Goal: Task Accomplishment & Management: Manage account settings

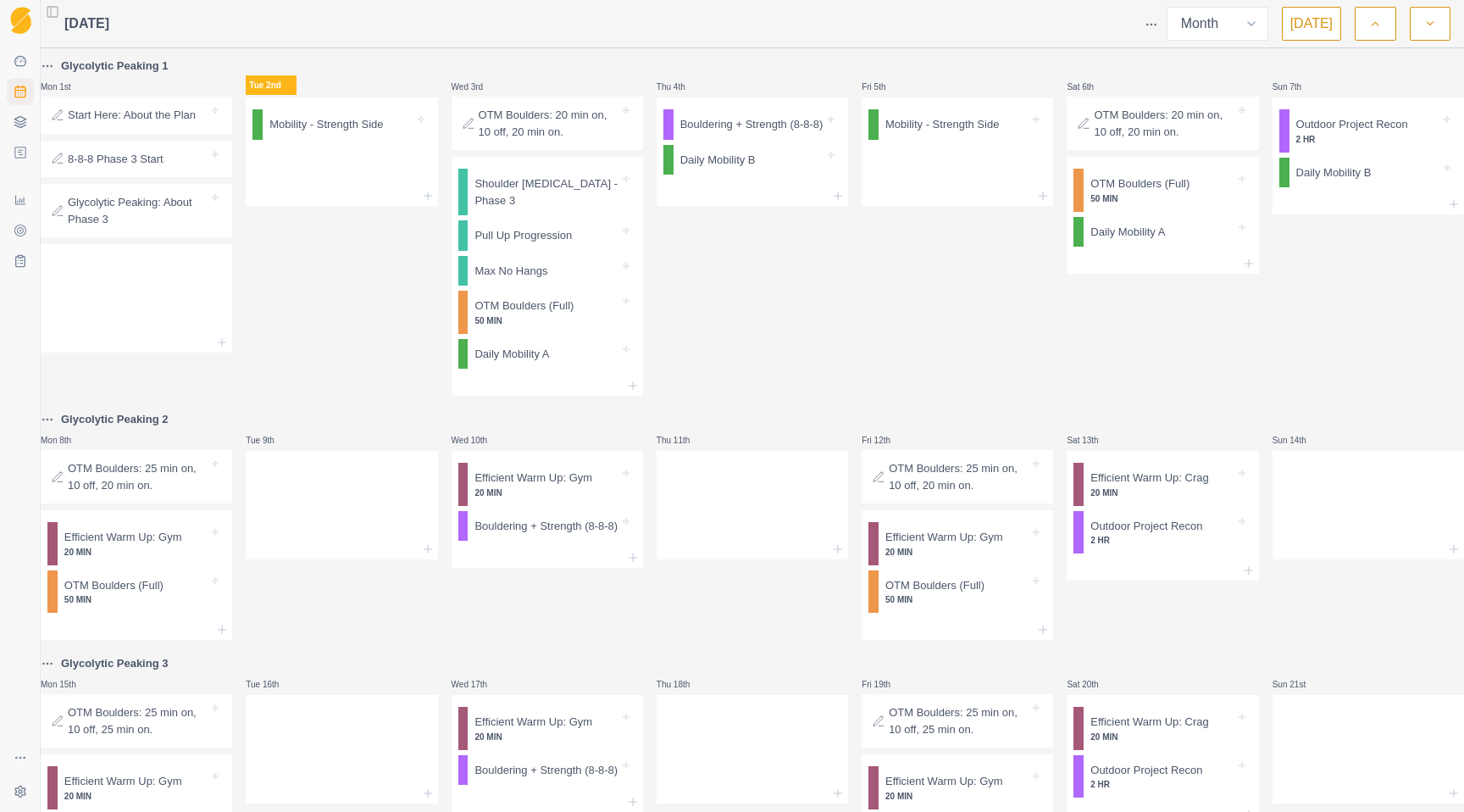
select select "month"
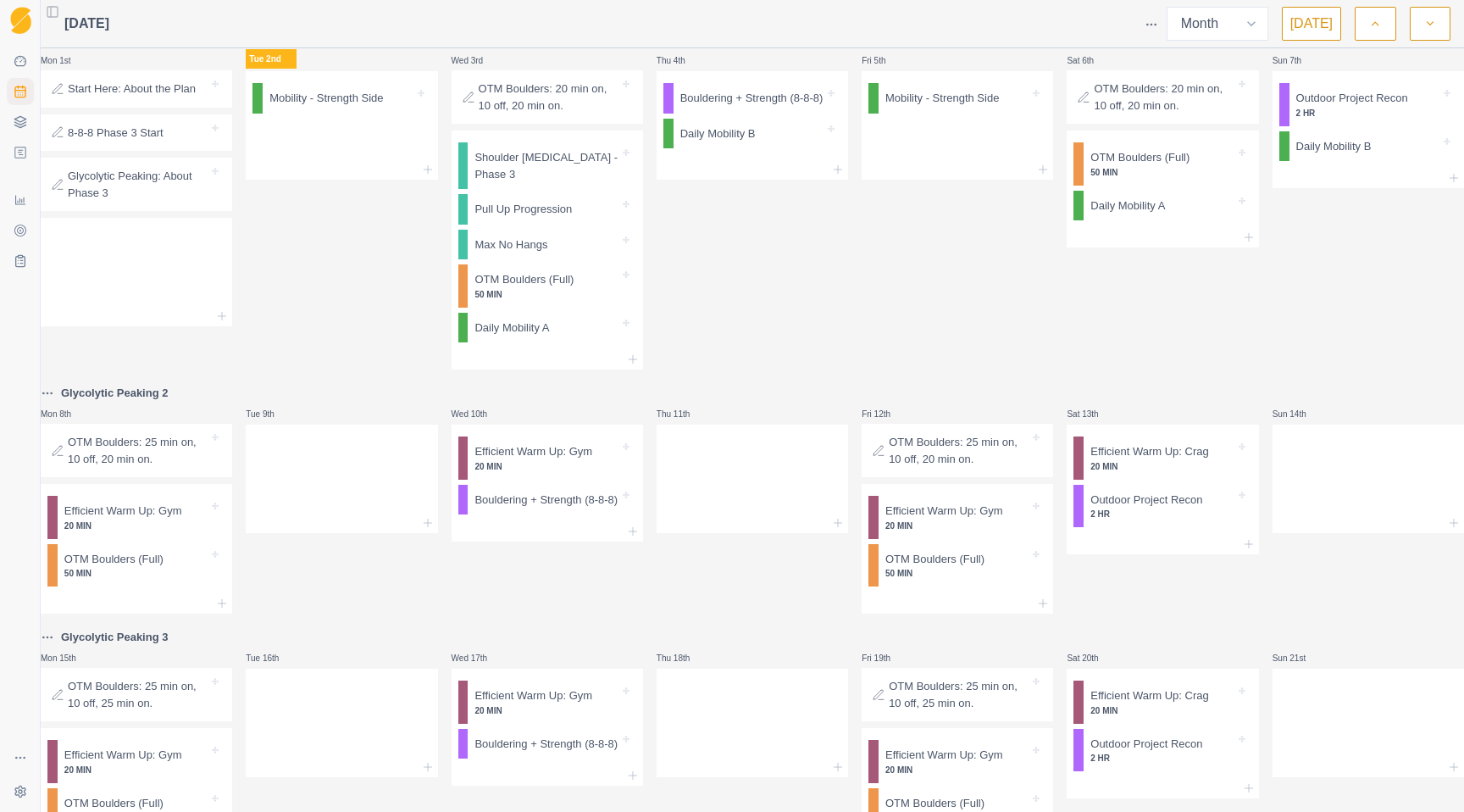
click at [376, 380] on div "Glycolytic Peaking 1 Mon 1st Start Here: About the Plan 8-8-8 Phase 3 Start Gly…" at bounding box center [752, 669] width 1423 height 1278
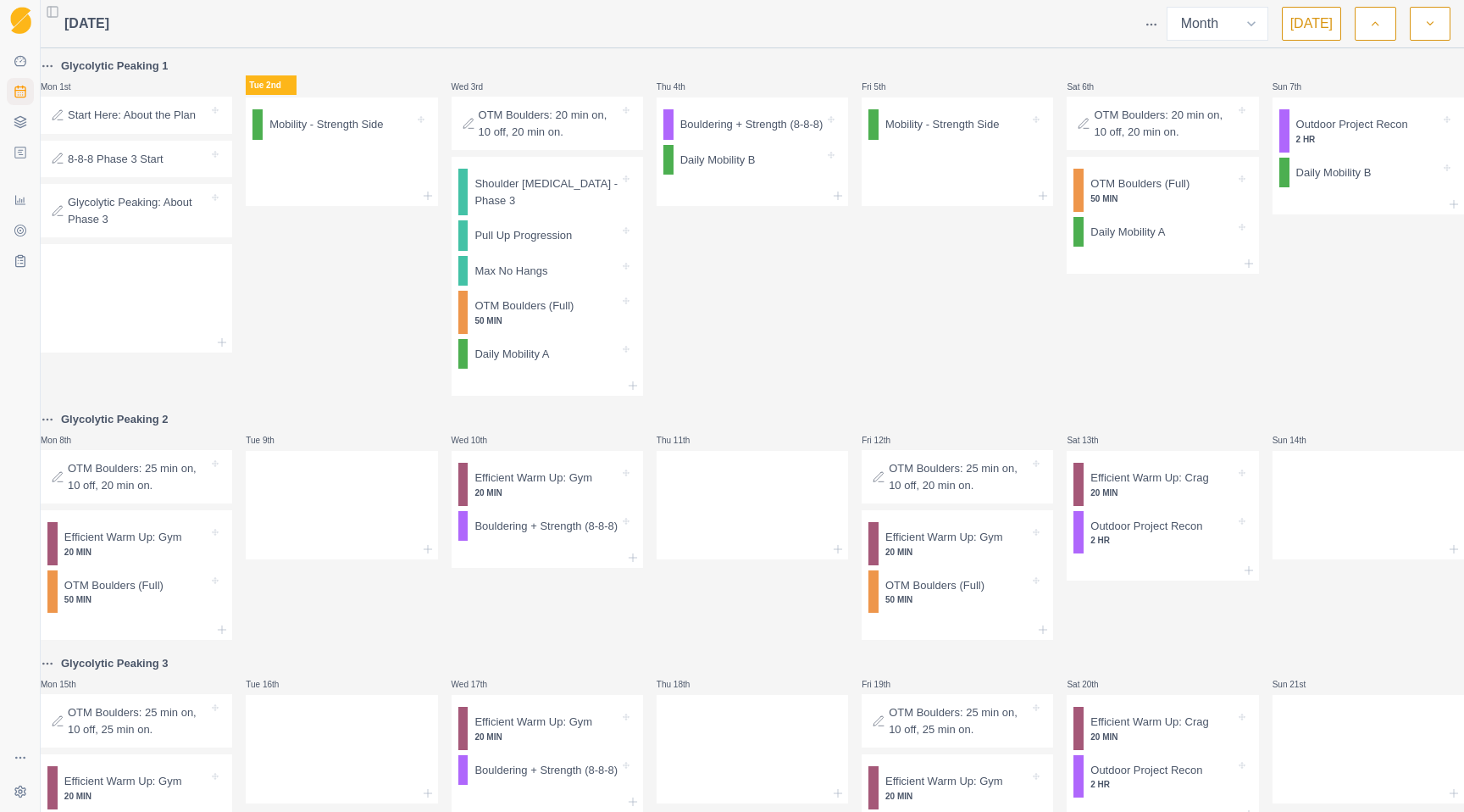
click at [1377, 20] on icon "button" at bounding box center [1375, 23] width 12 height 17
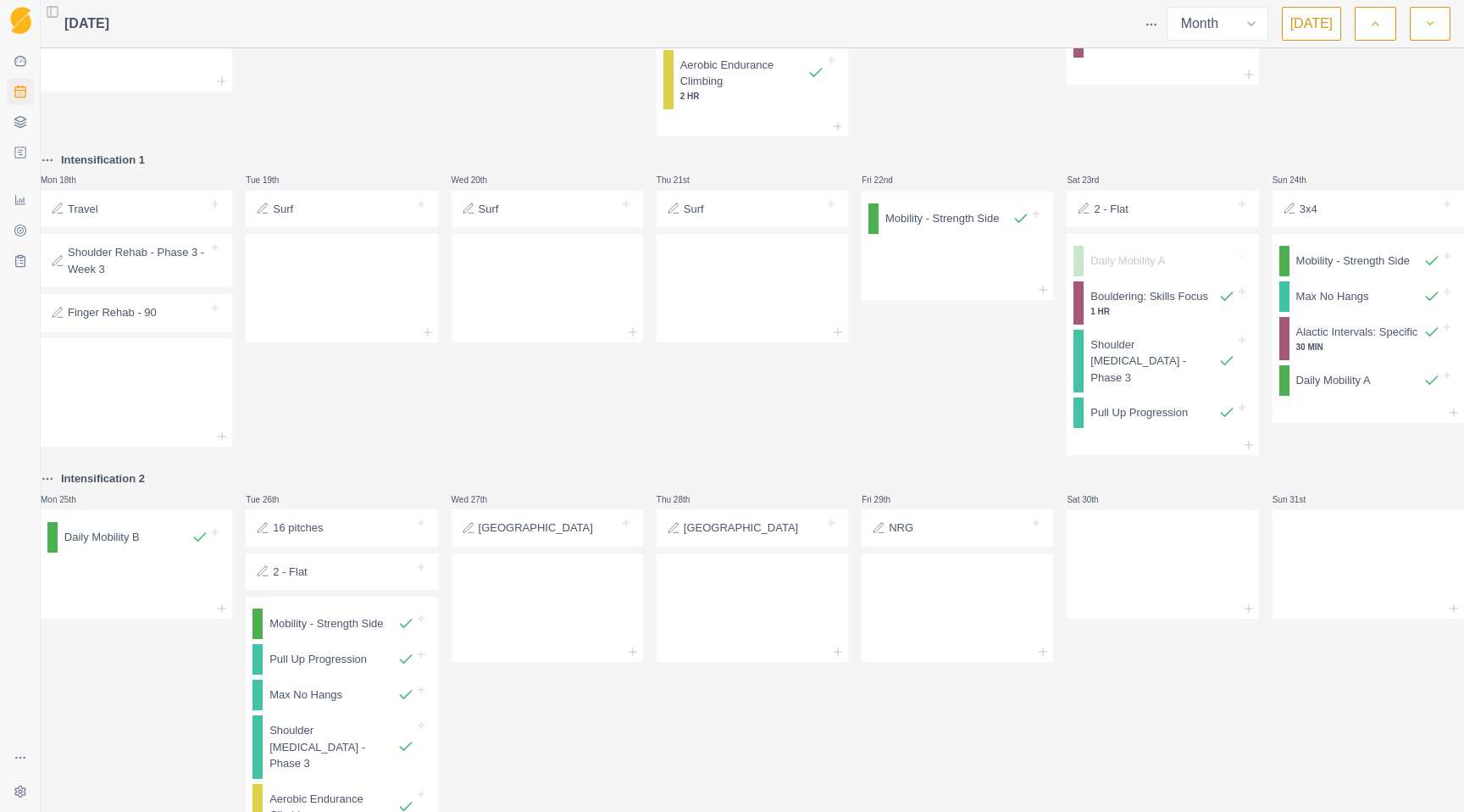
scroll to position [1249, 0]
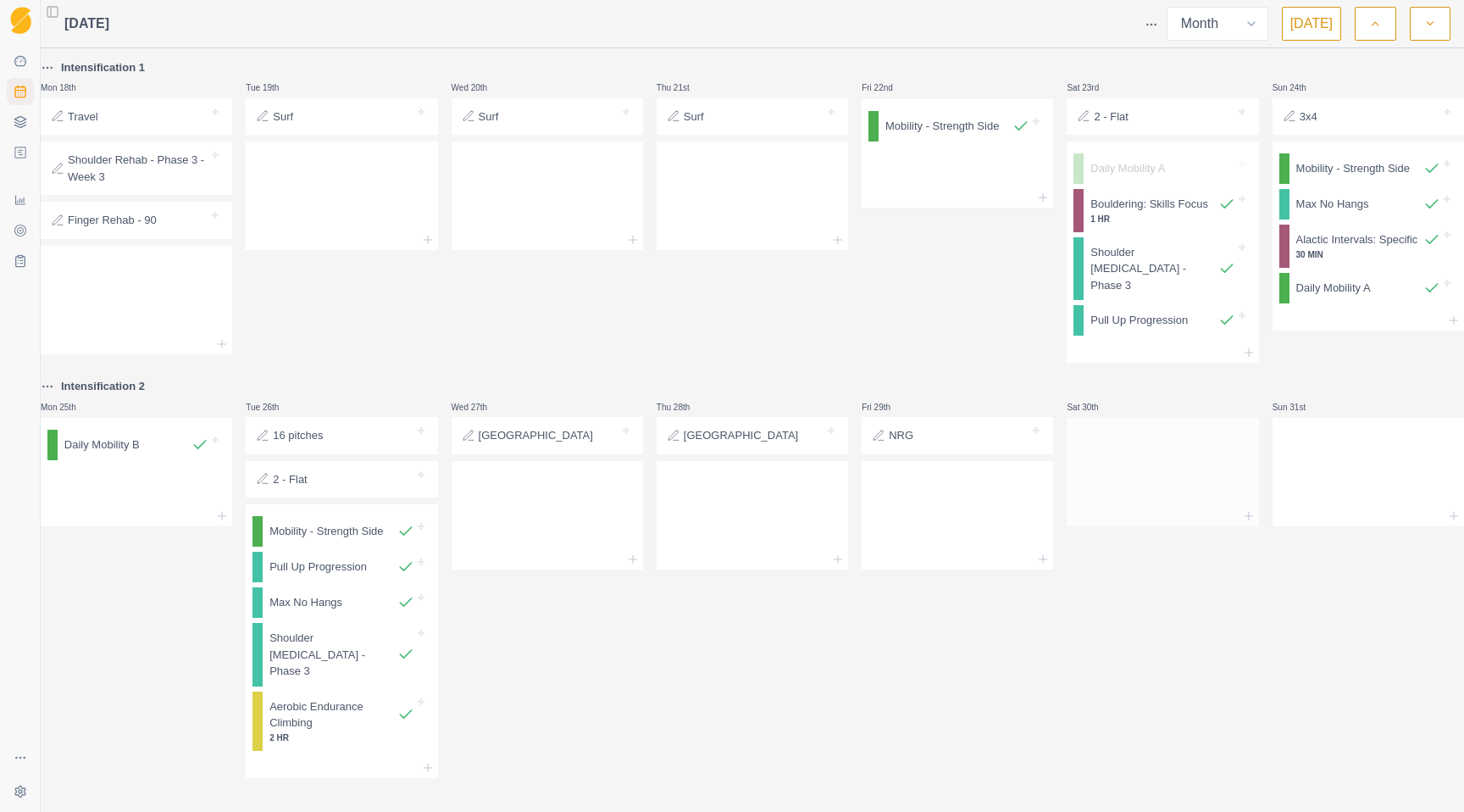
click at [1167, 471] on div at bounding box center [1162, 468] width 191 height 75
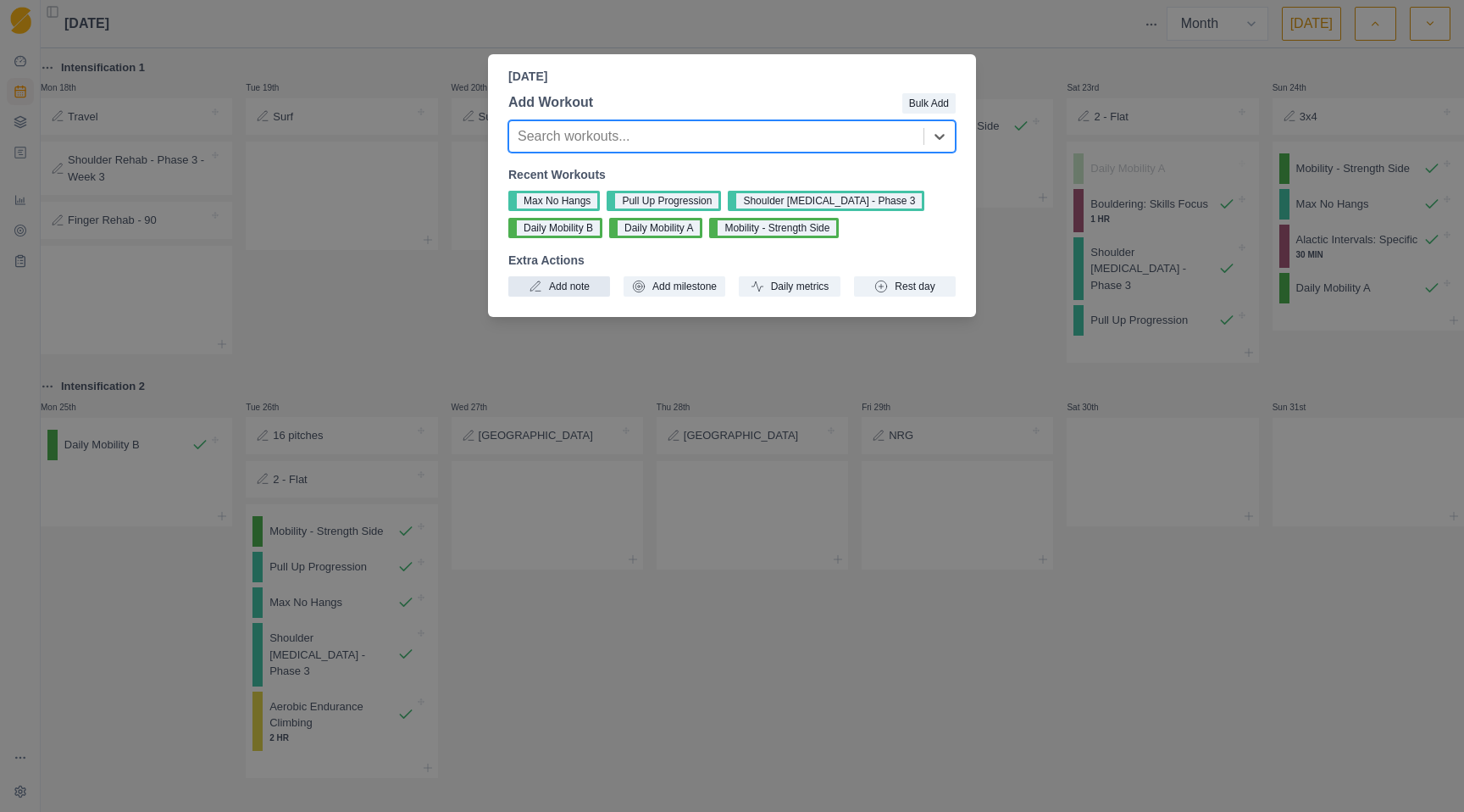
click at [558, 279] on button "Add note" at bounding box center [559, 286] width 102 height 20
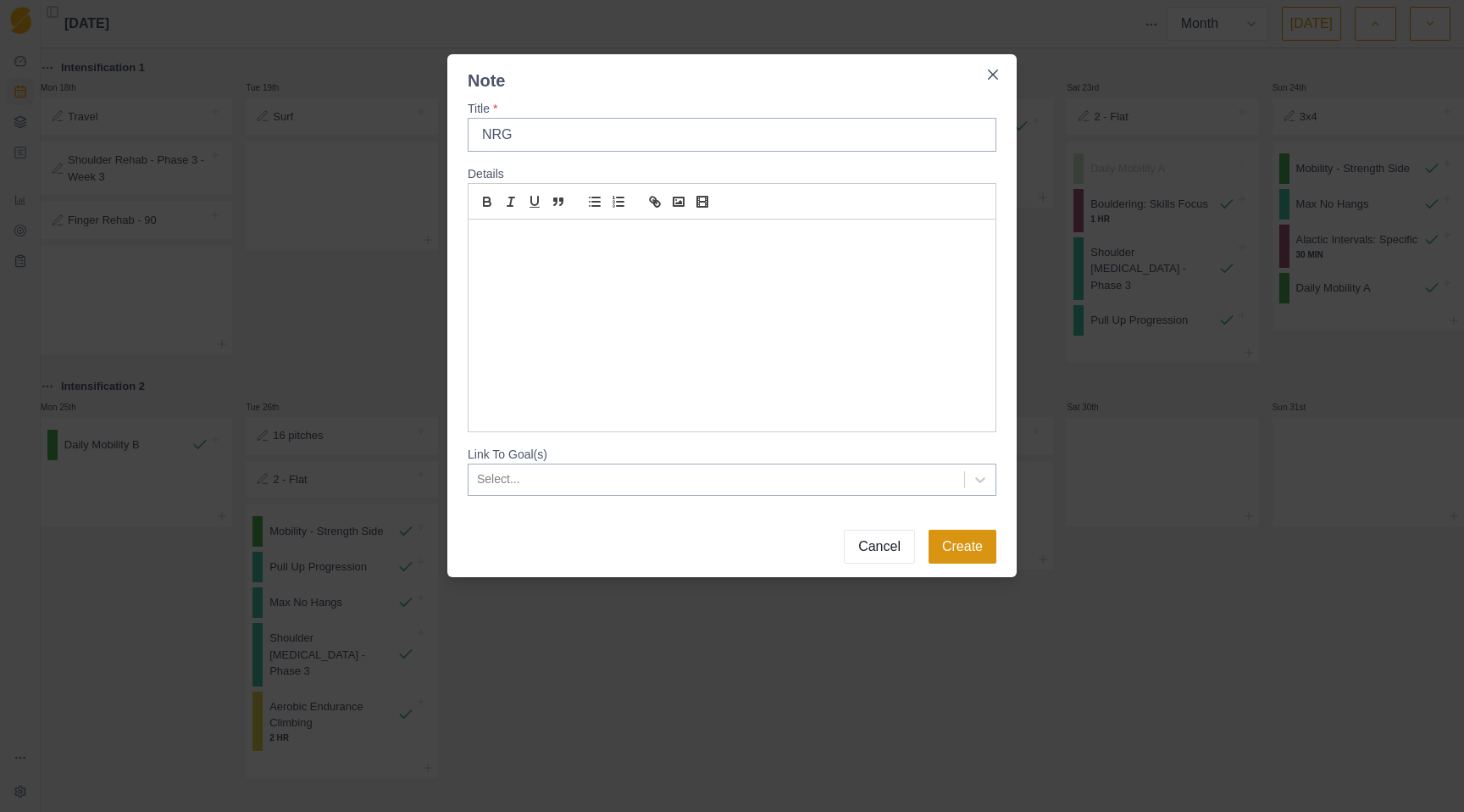
type input "NRG"
click at [948, 548] on button "Create" at bounding box center [963, 546] width 68 height 34
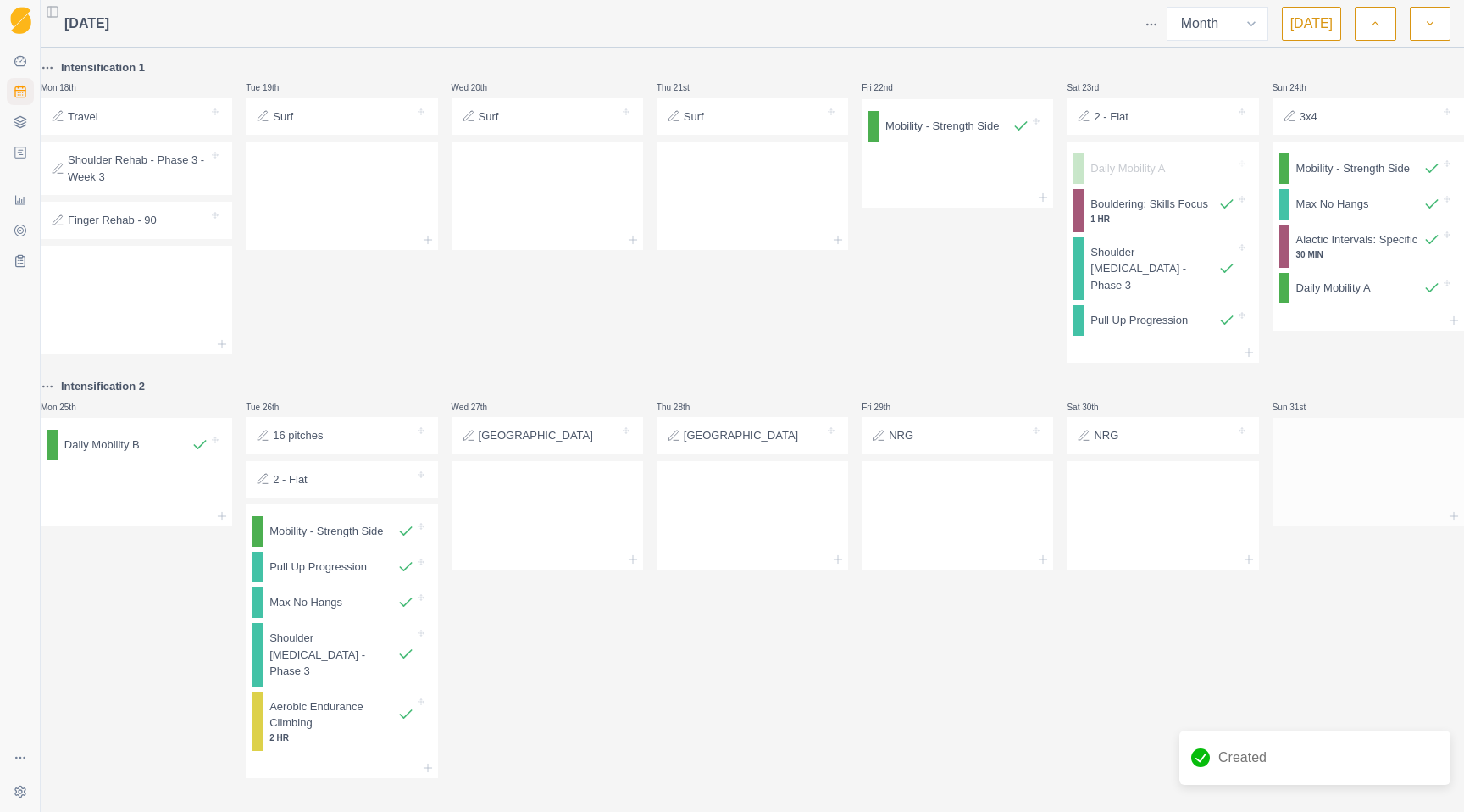
click at [1334, 449] on div at bounding box center [1368, 468] width 191 height 75
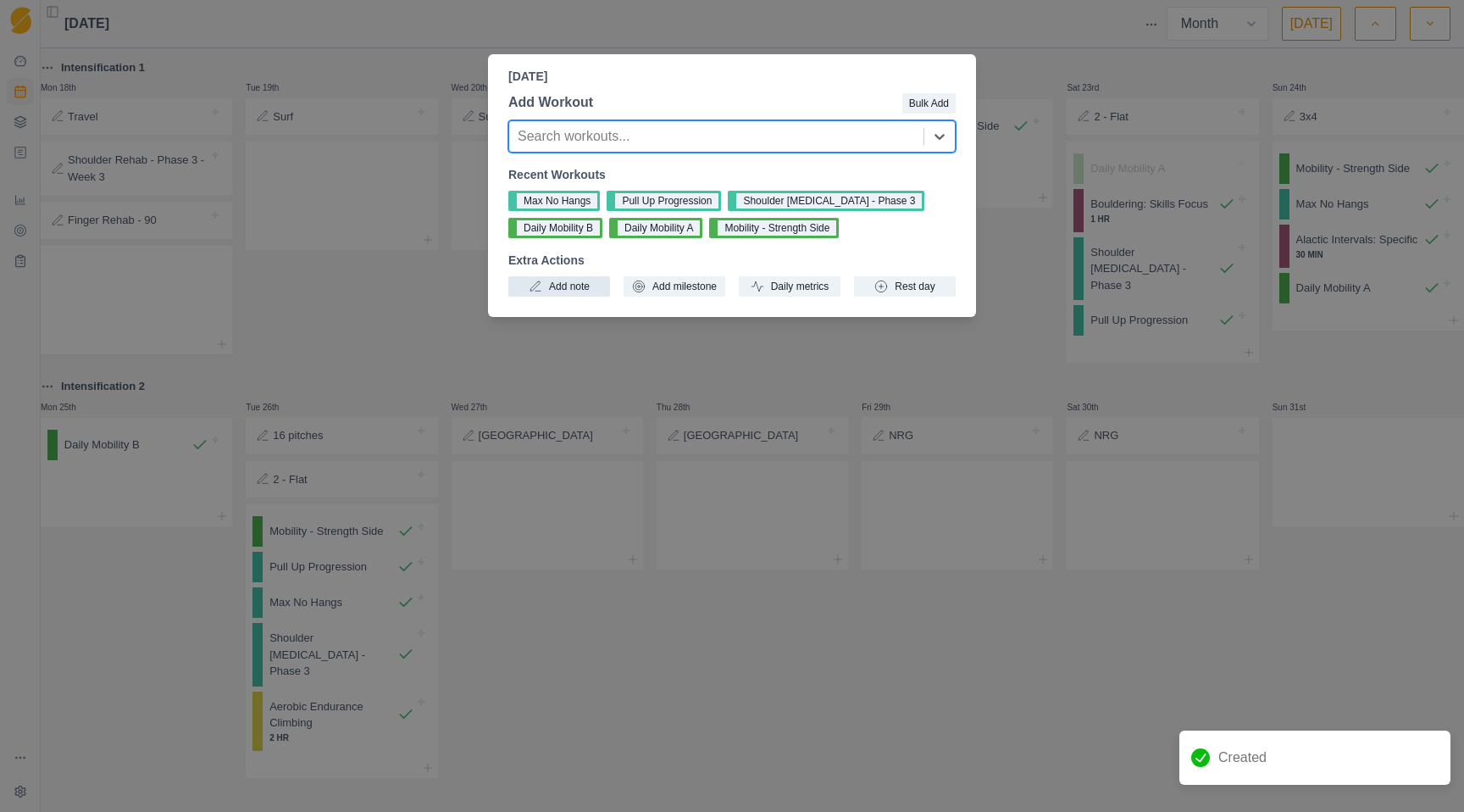
click at [560, 286] on button "Add note" at bounding box center [559, 286] width 102 height 20
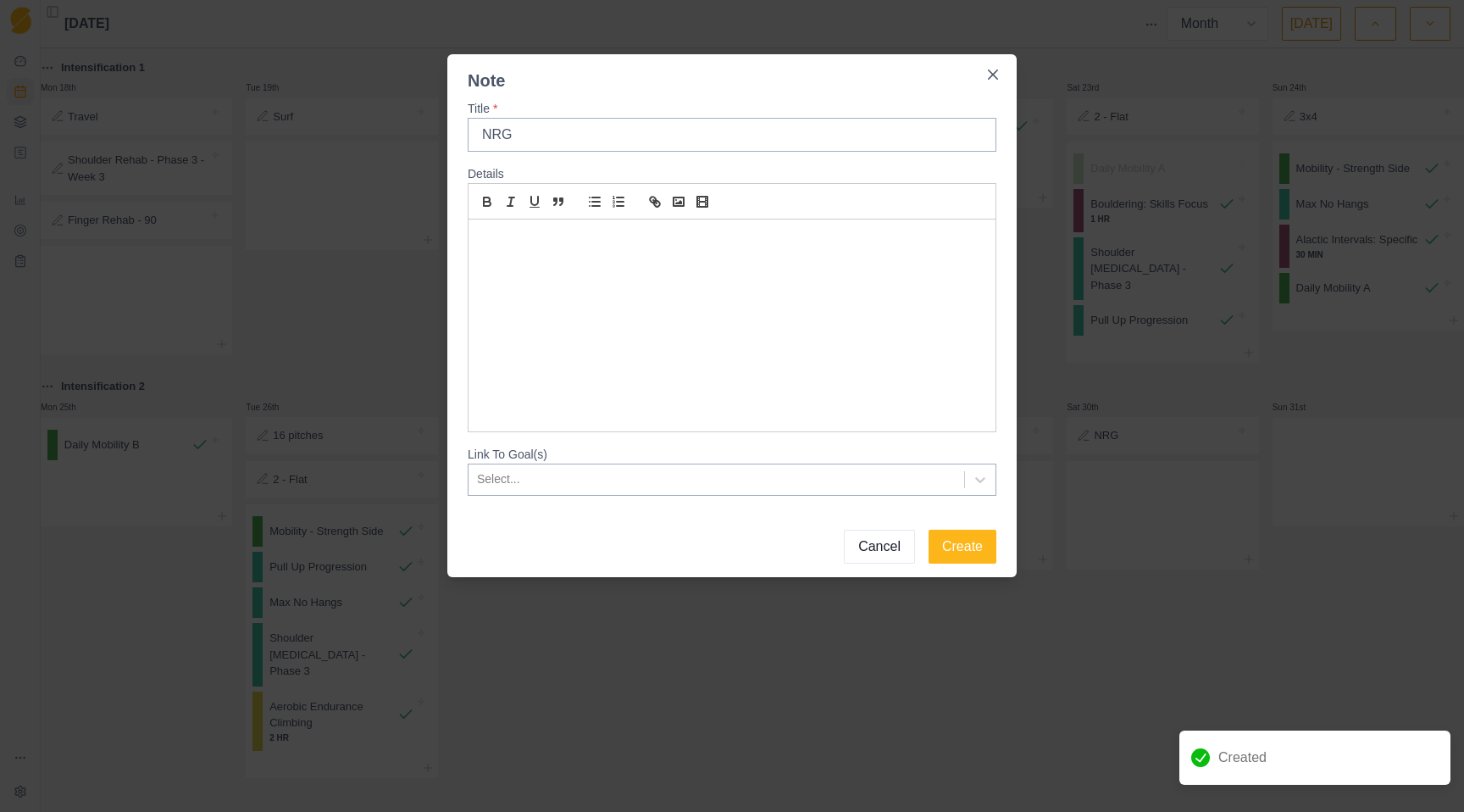
type input "NRG"
click at [929, 529] on button "Create" at bounding box center [963, 546] width 68 height 34
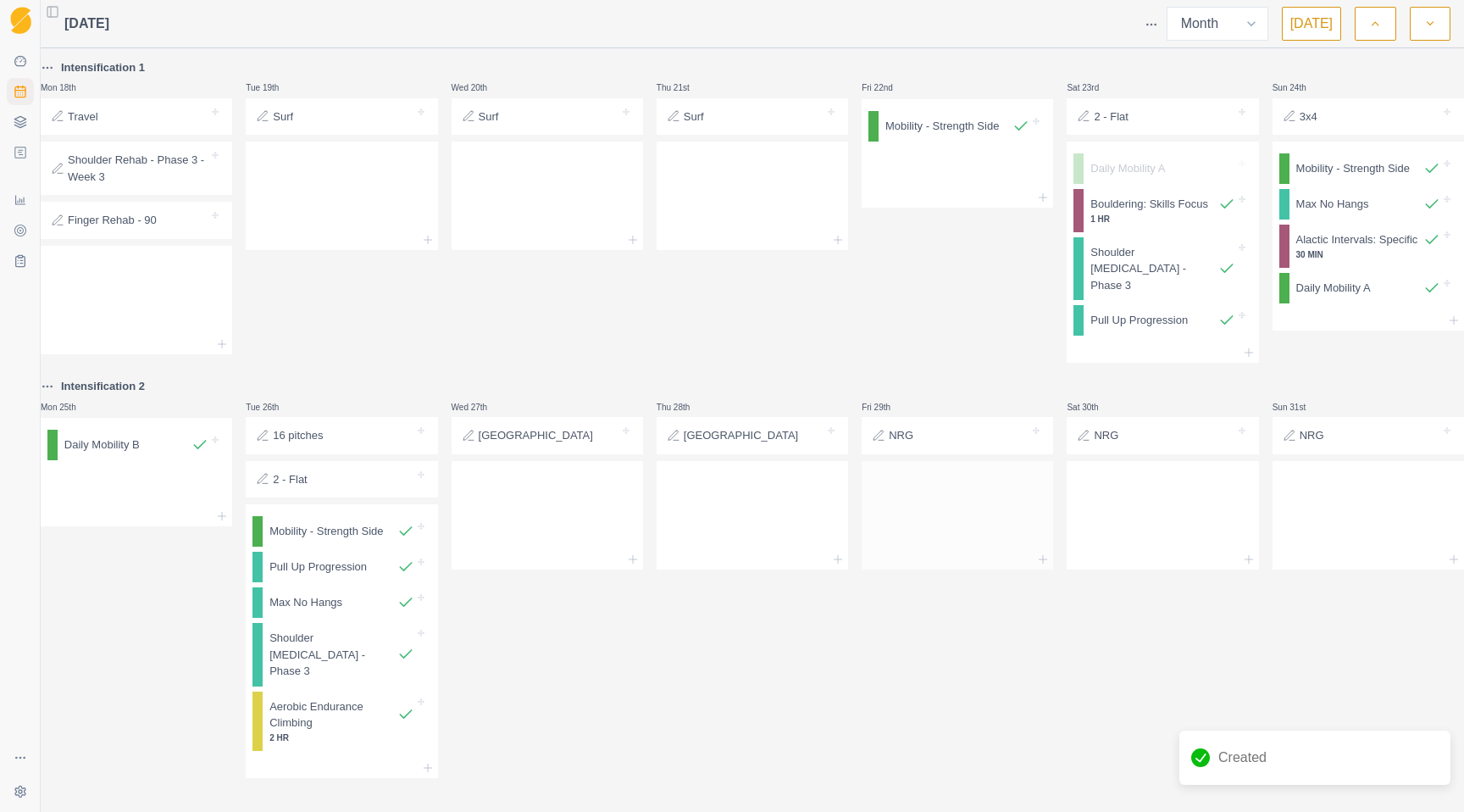
click at [927, 474] on div at bounding box center [957, 511] width 191 height 75
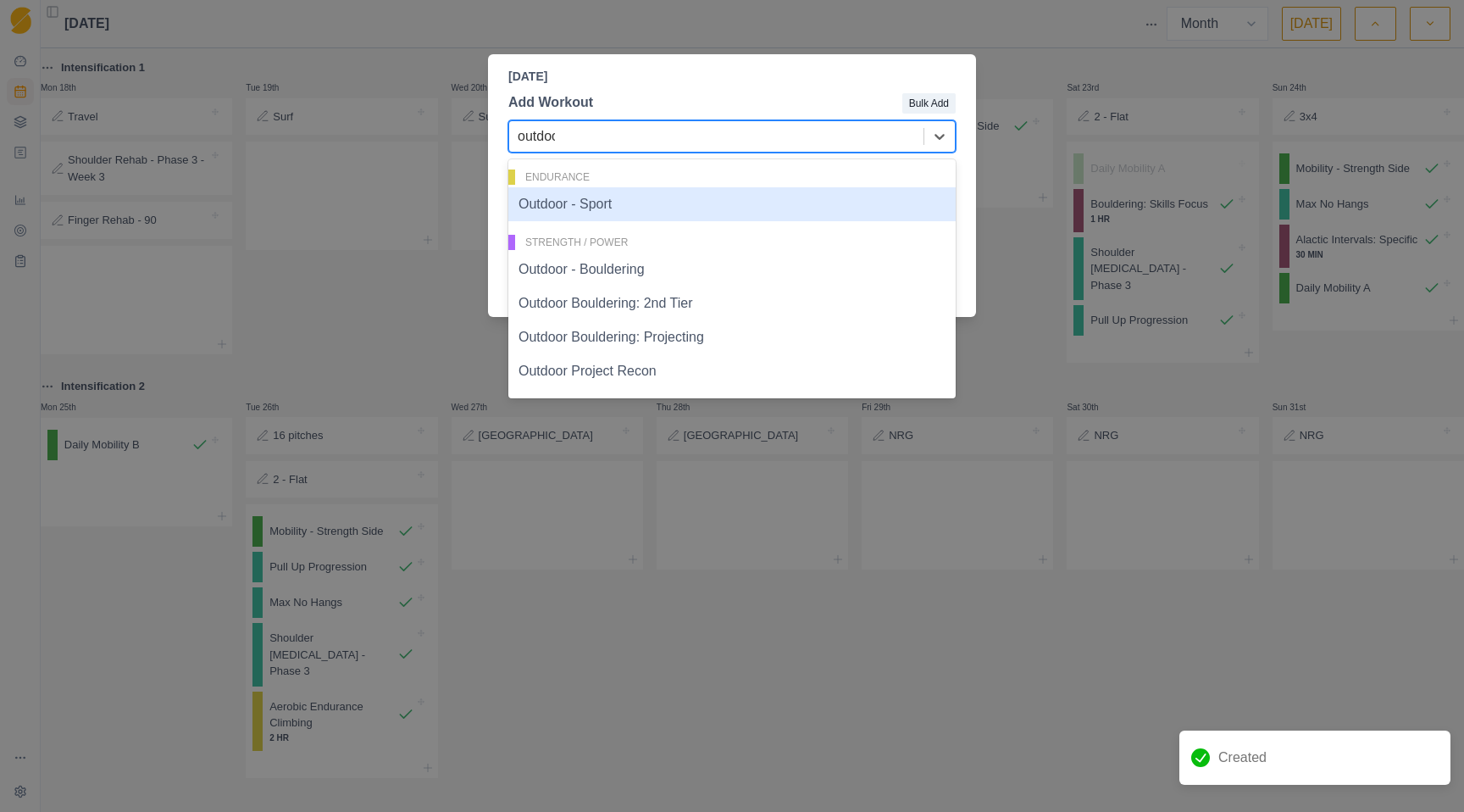
type input "outdoor"
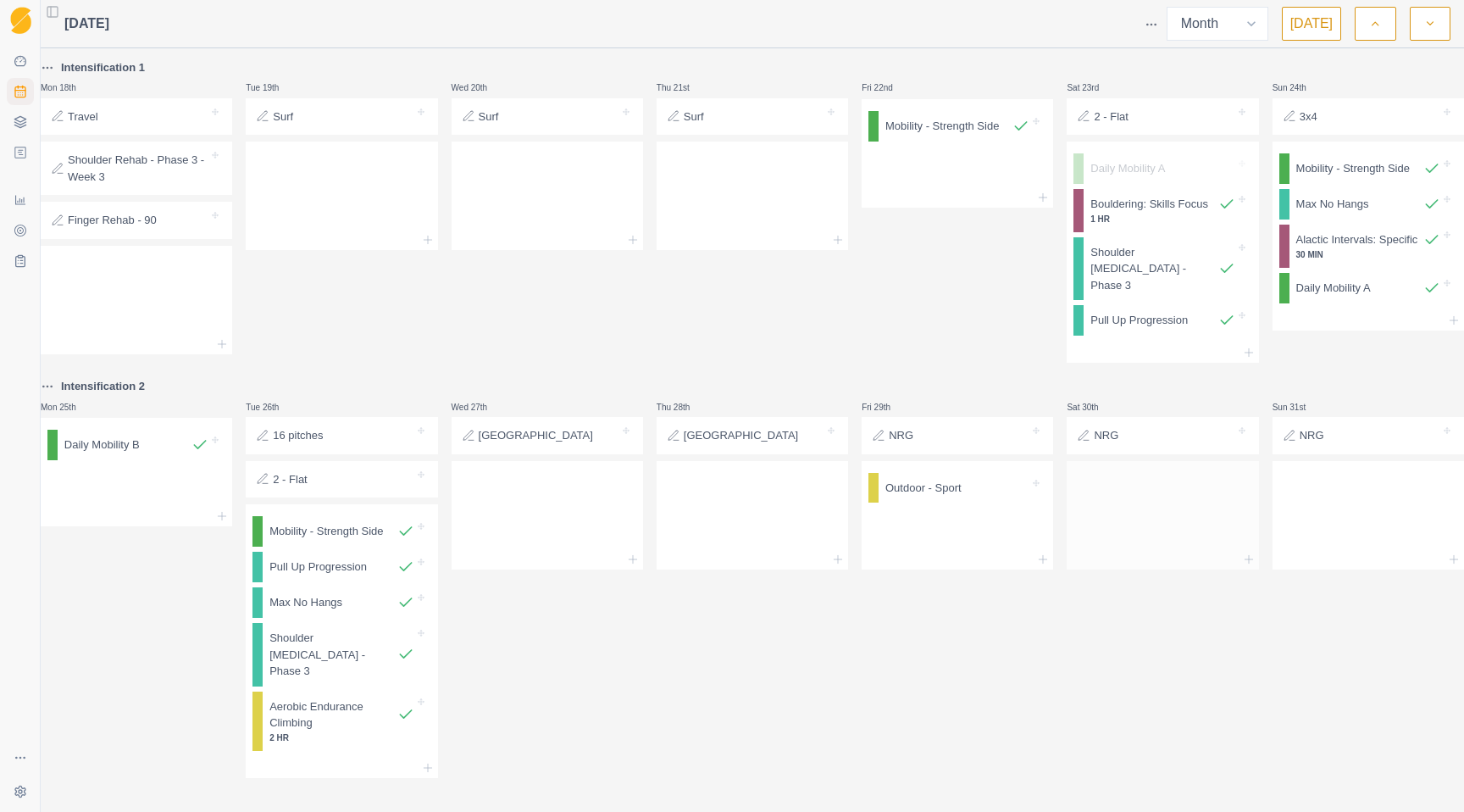
click at [1118, 509] on div at bounding box center [1162, 511] width 191 height 75
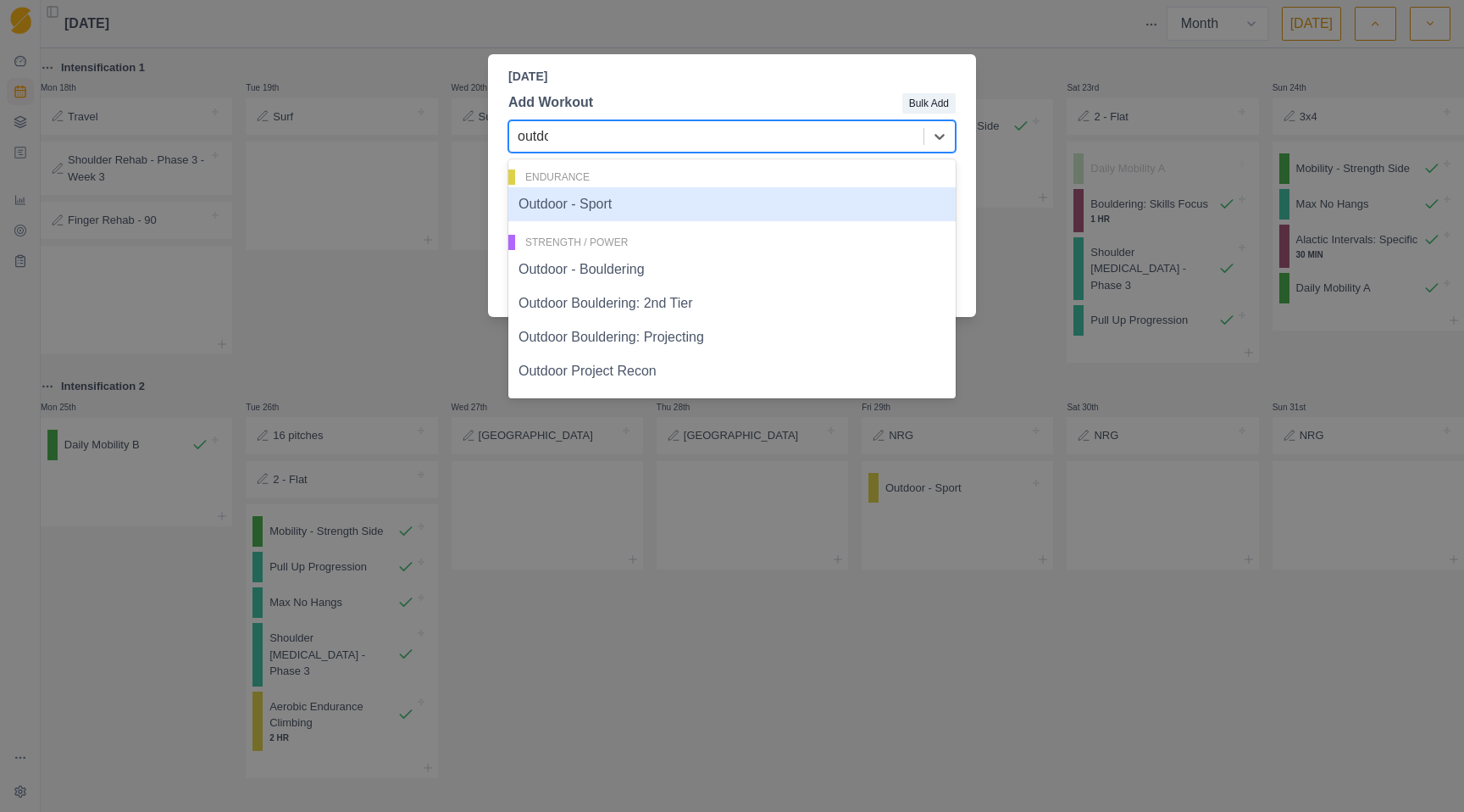
type input "outdoo"
click at [743, 208] on div "Outdoor - Sport" at bounding box center [732, 204] width 447 height 34
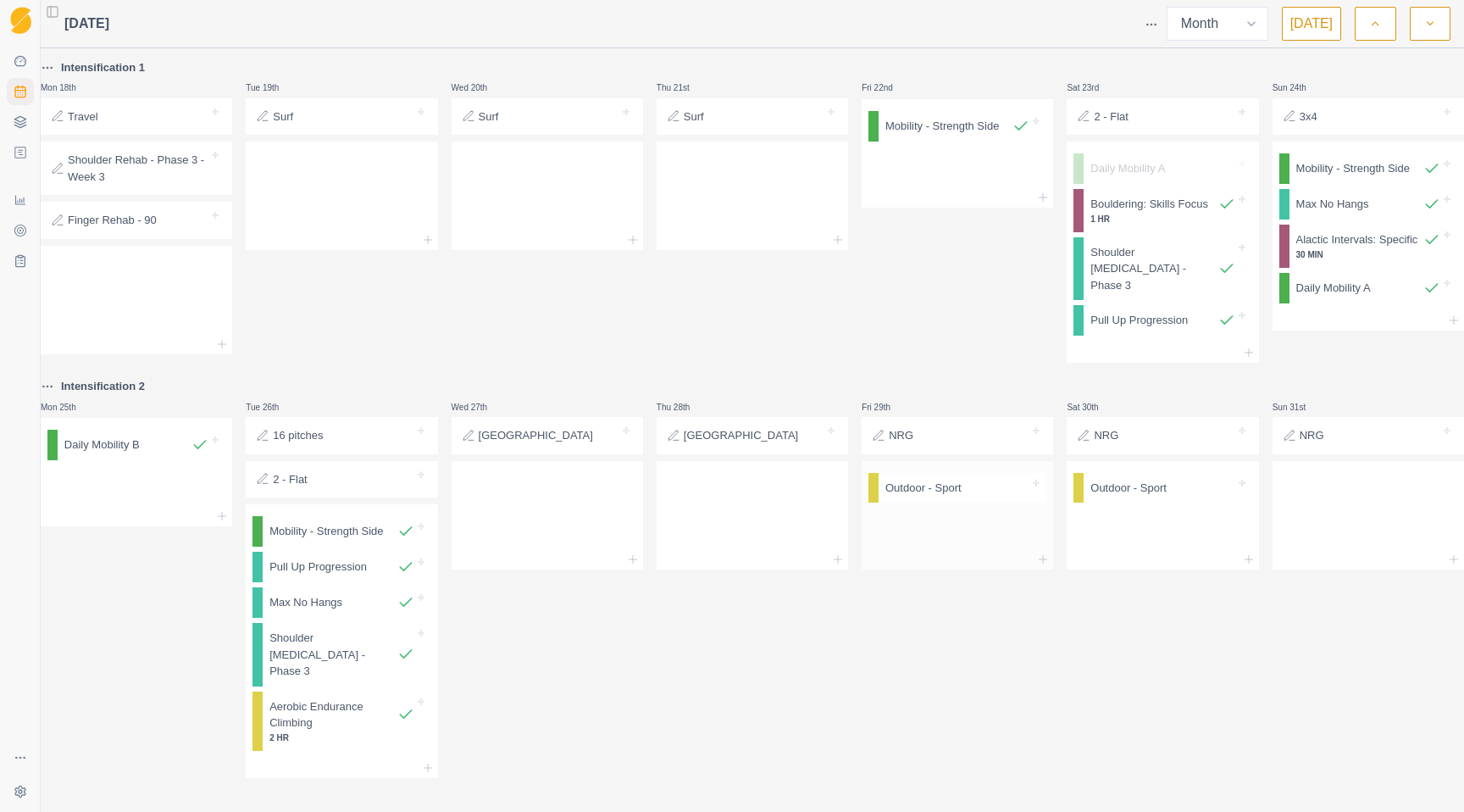
click at [929, 511] on div at bounding box center [957, 528] width 191 height 40
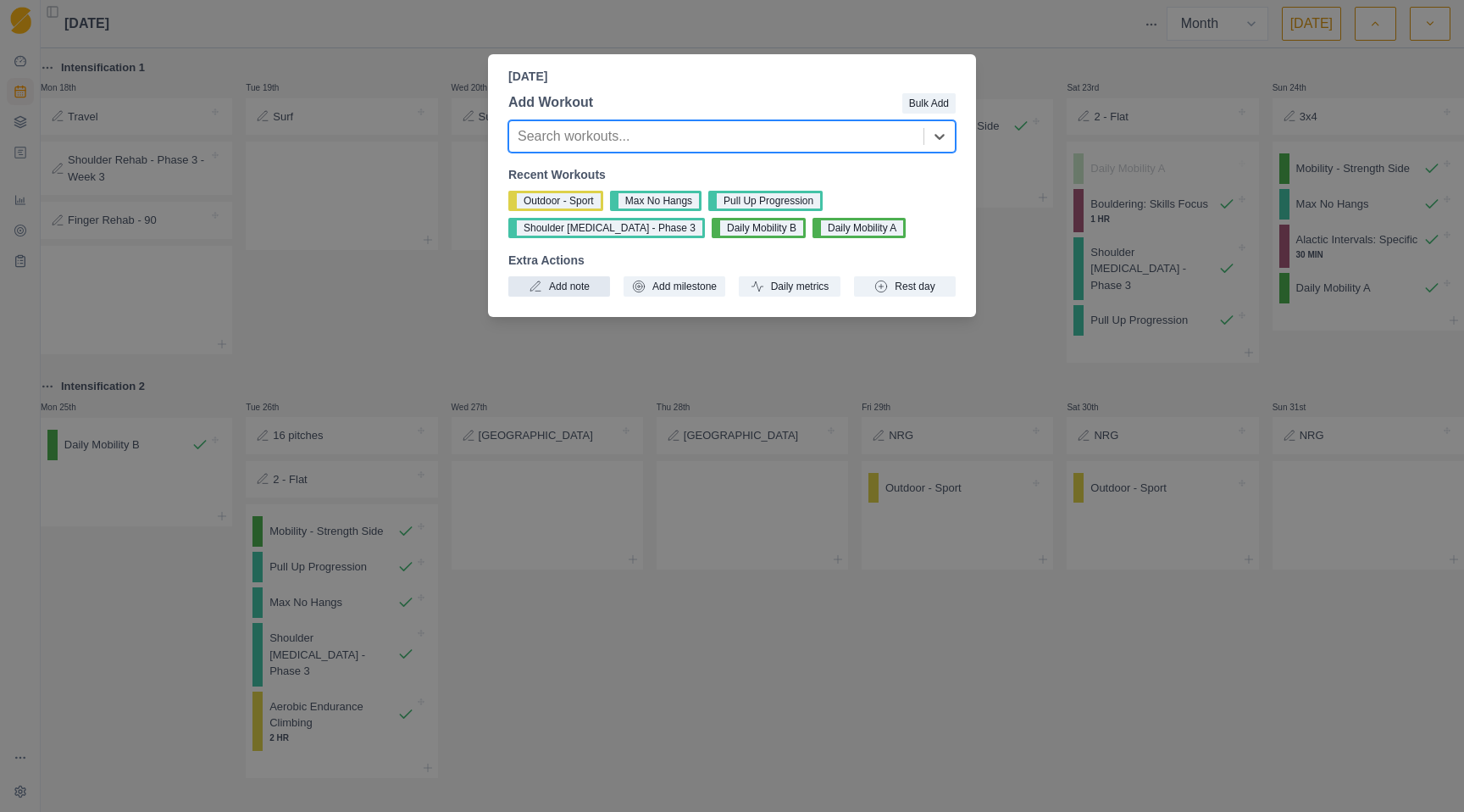
click at [569, 292] on button "Add note" at bounding box center [559, 286] width 102 height 20
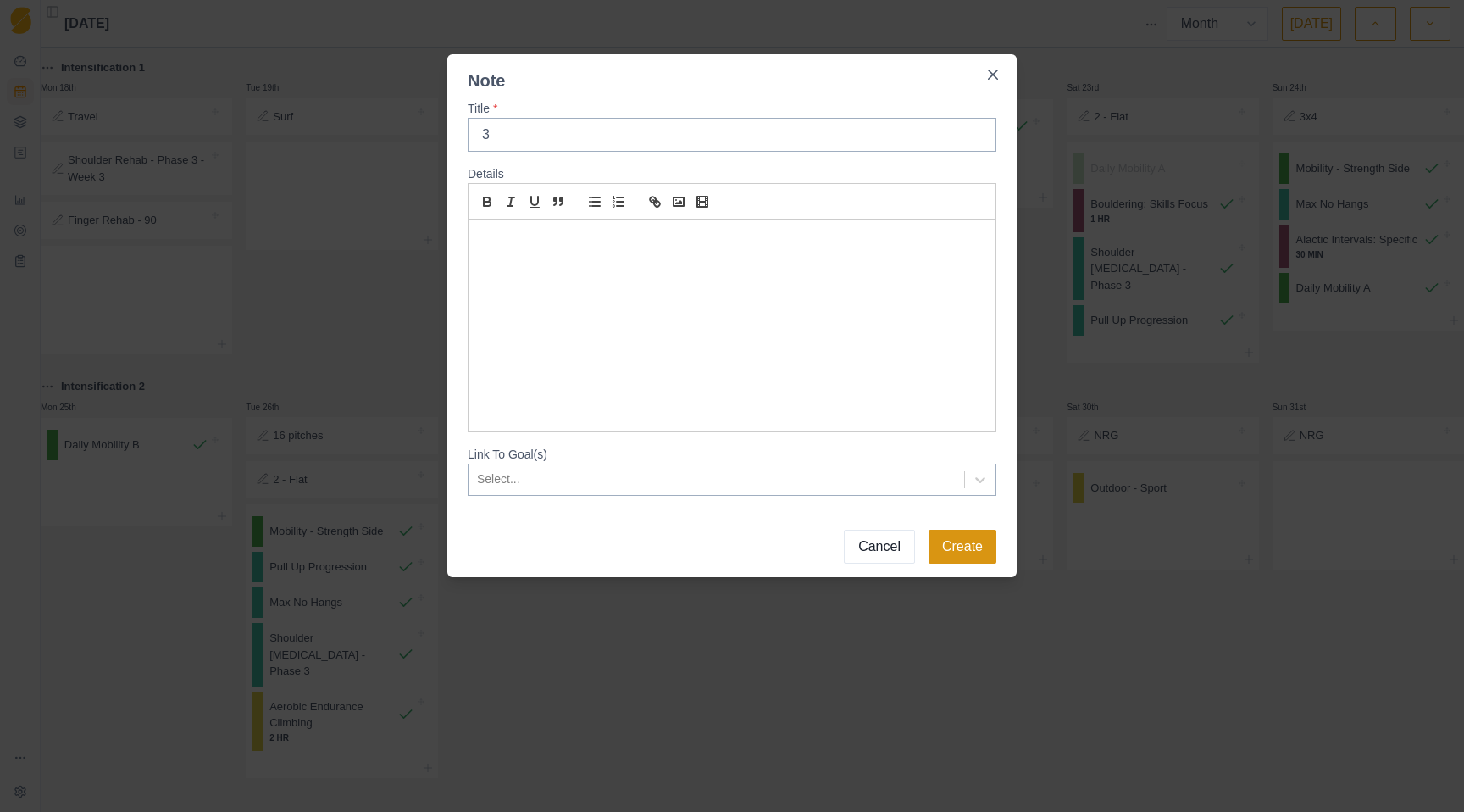
type input "3"
click at [987, 539] on button "Create" at bounding box center [963, 546] width 68 height 34
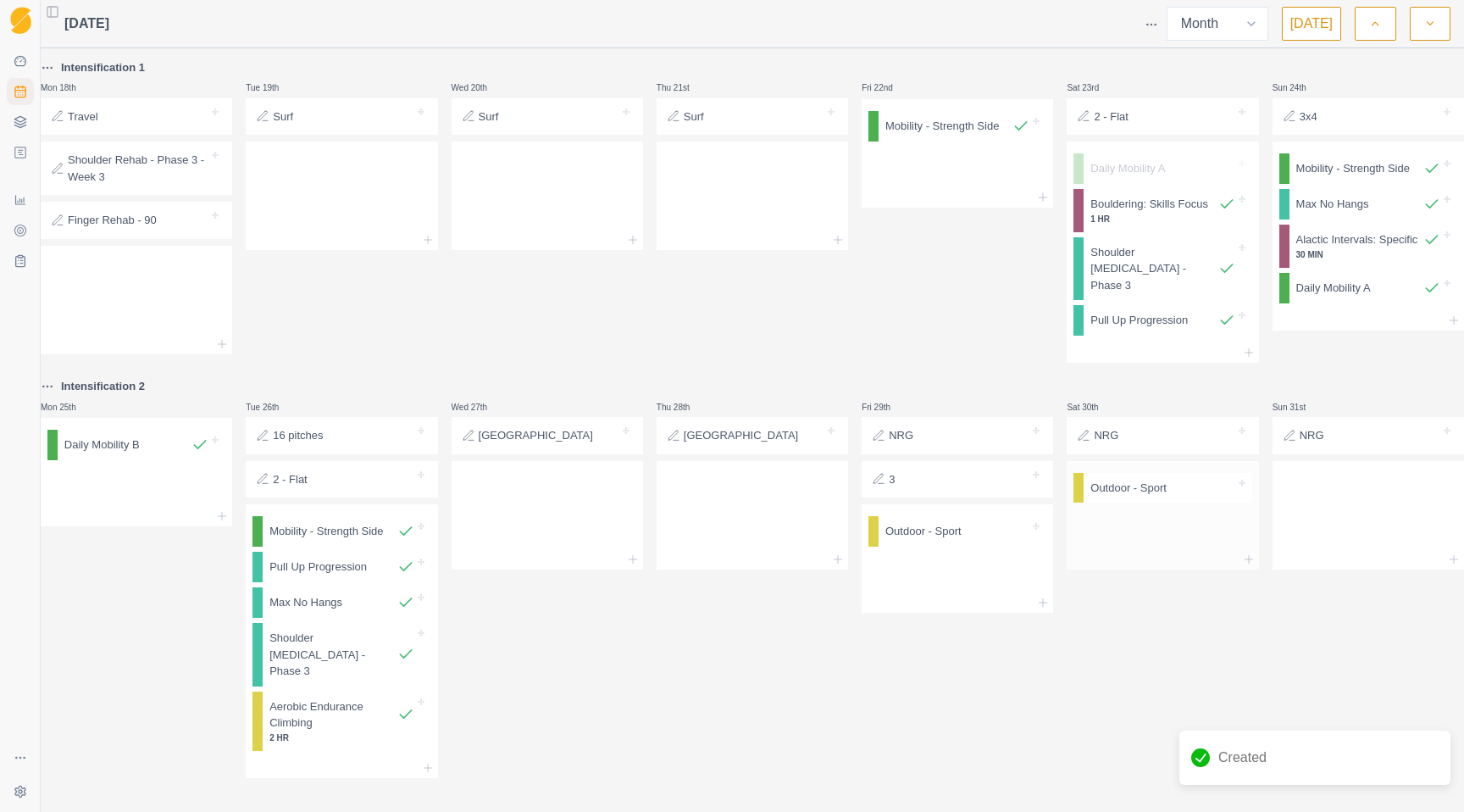
click at [1099, 521] on div at bounding box center [1162, 528] width 191 height 40
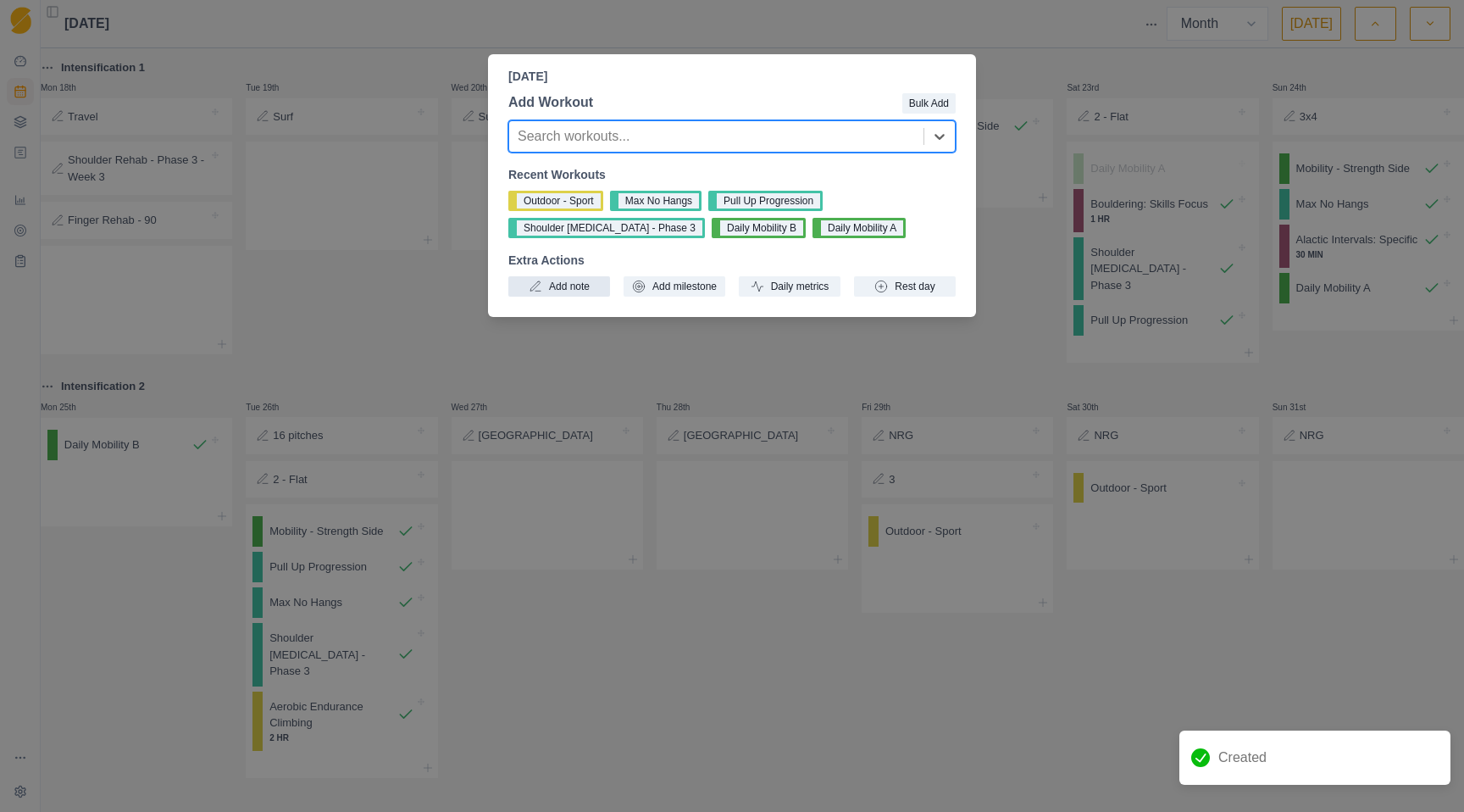
click at [582, 282] on button "Add note" at bounding box center [559, 286] width 102 height 20
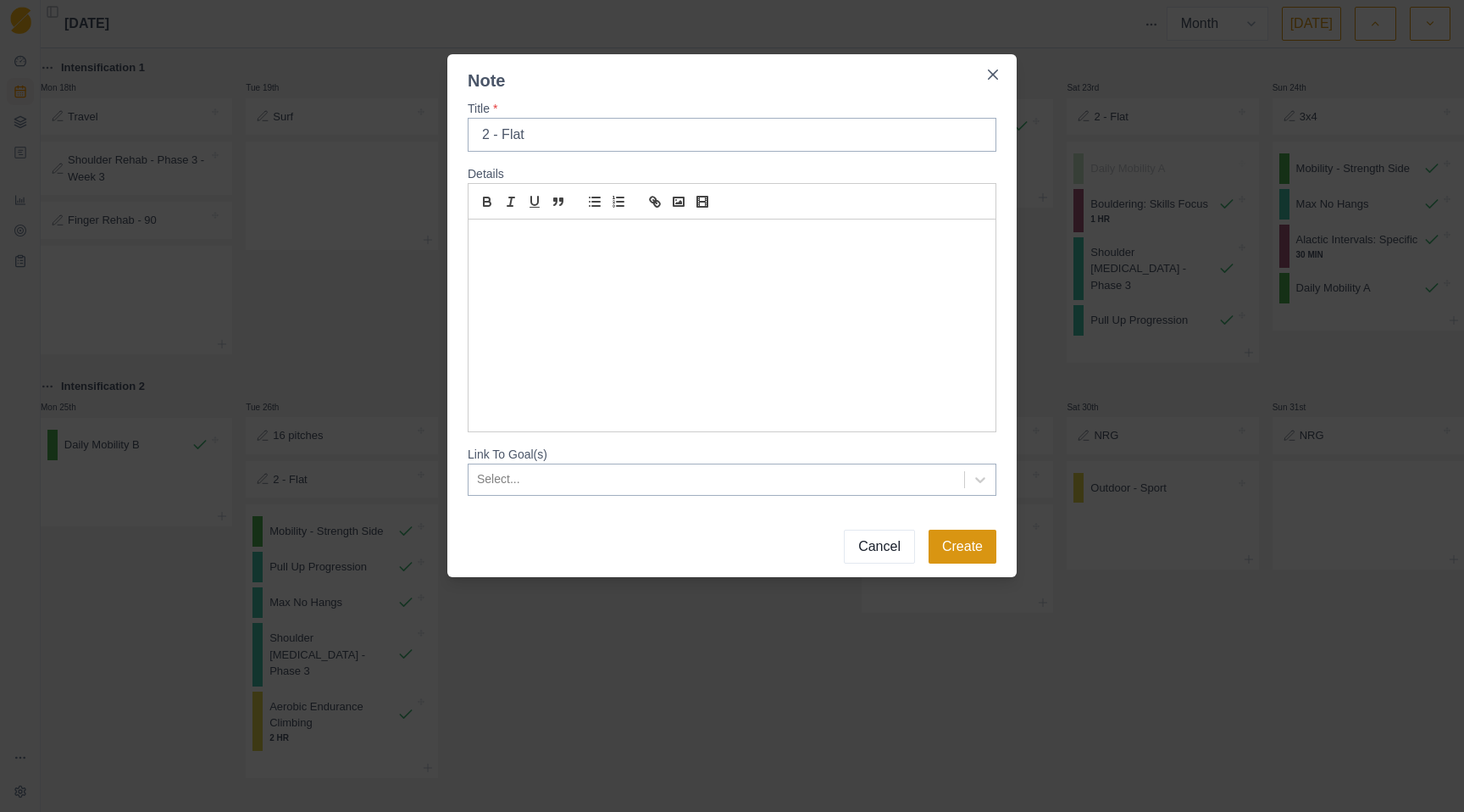
type input "2 - Flat"
click at [984, 536] on button "Create" at bounding box center [963, 546] width 68 height 34
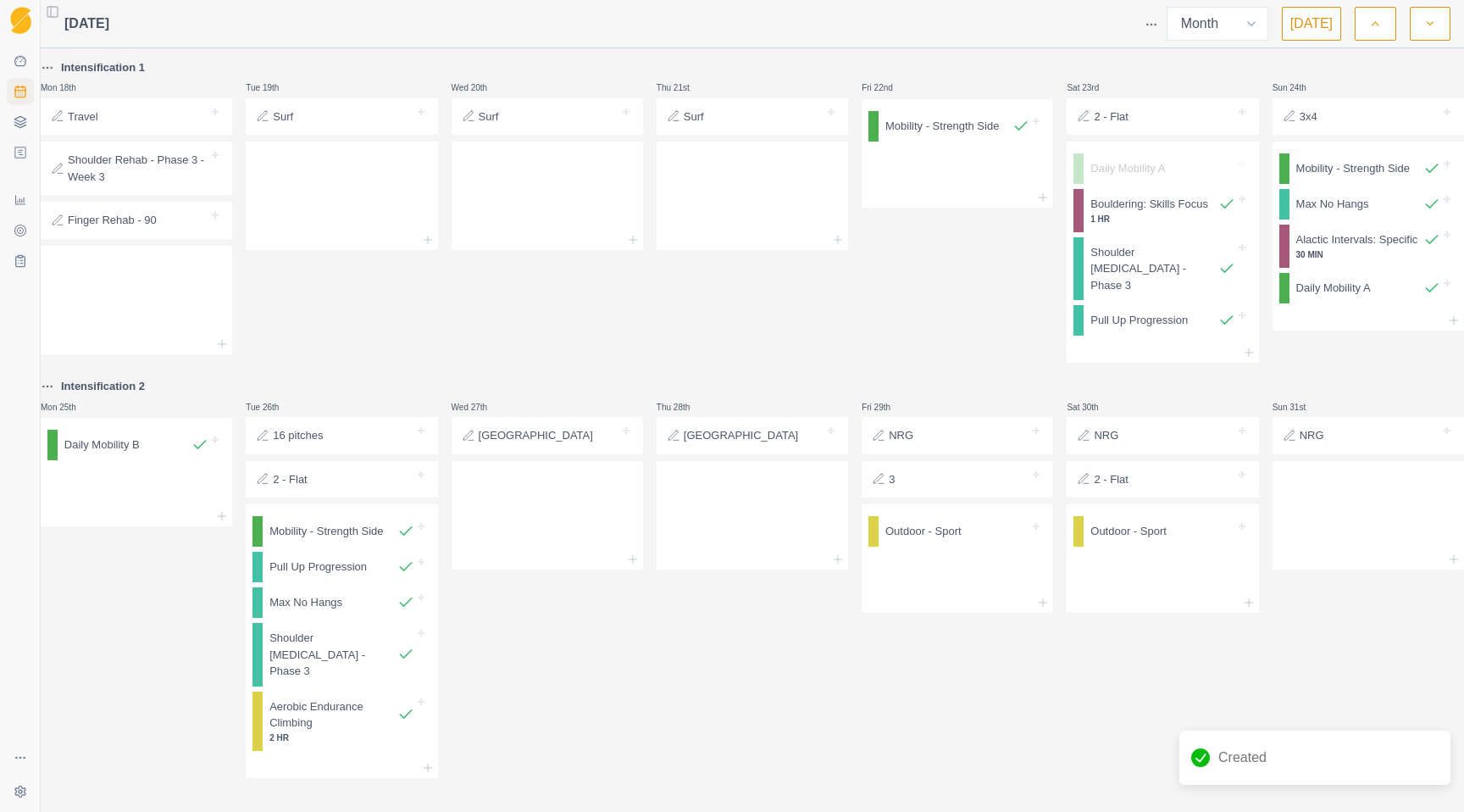
click at [925, 471] on div at bounding box center [962, 479] width 135 height 17
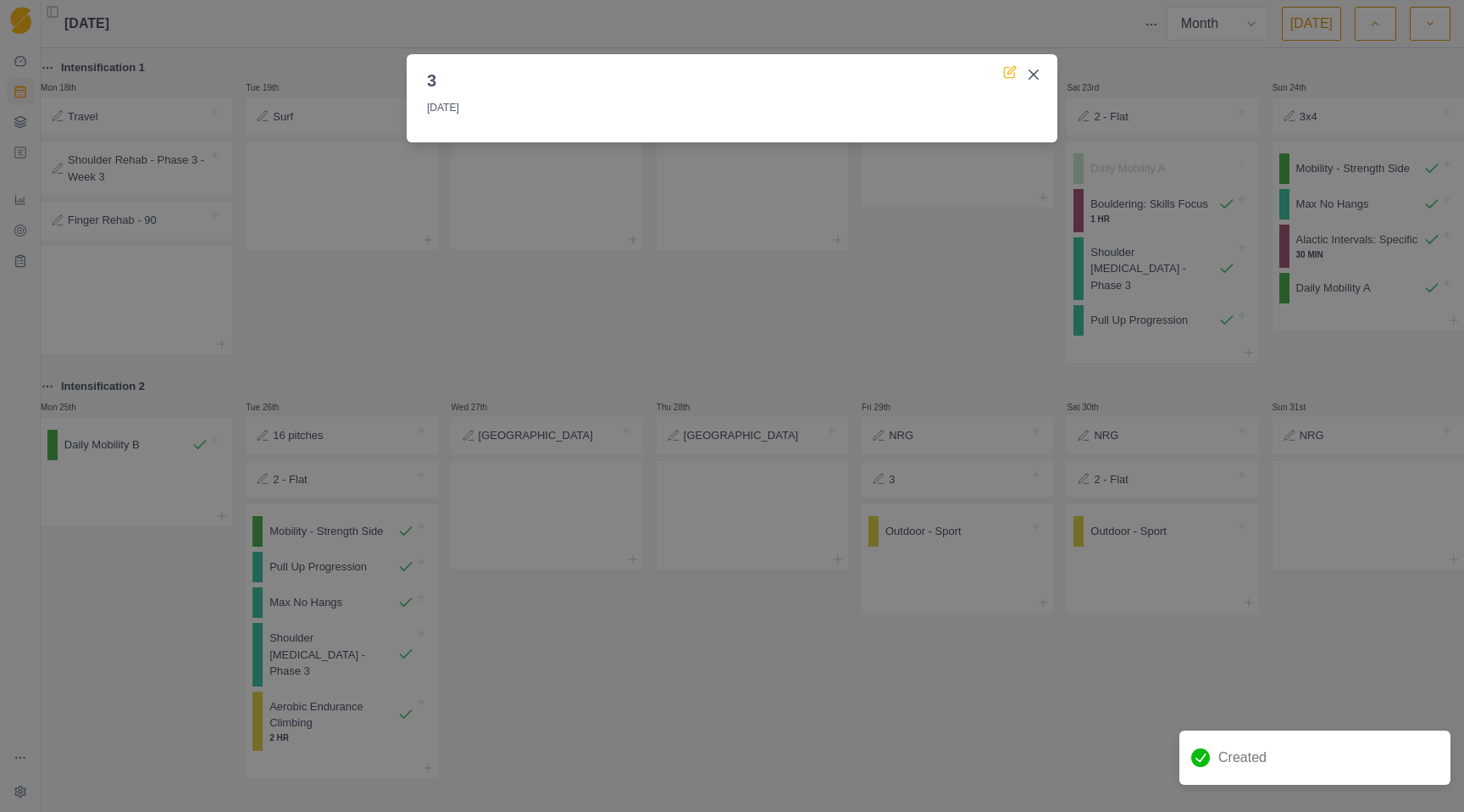
click at [1006, 70] on icon at bounding box center [1010, 72] width 14 height 14
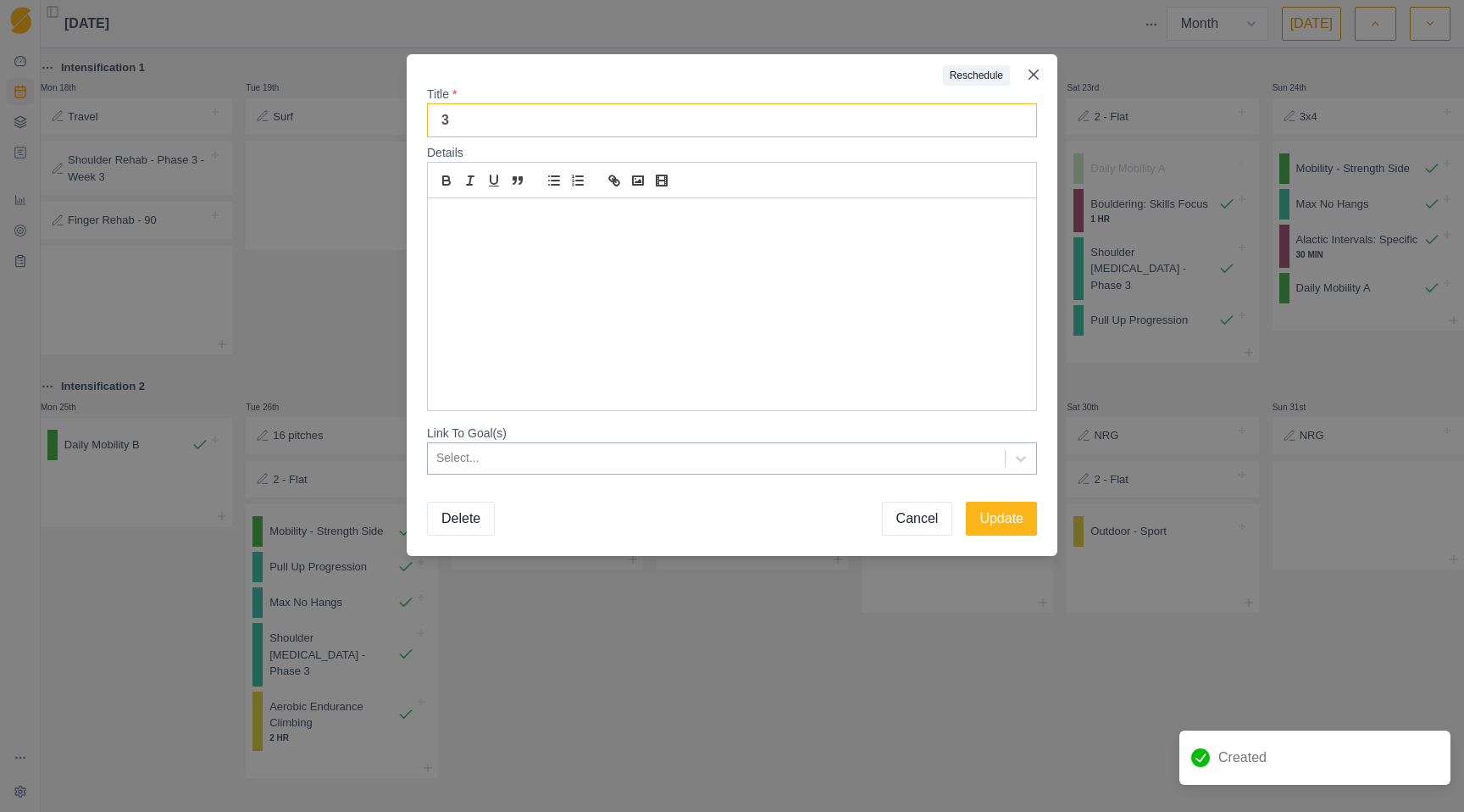
click at [524, 129] on input "3" at bounding box center [732, 119] width 610 height 34
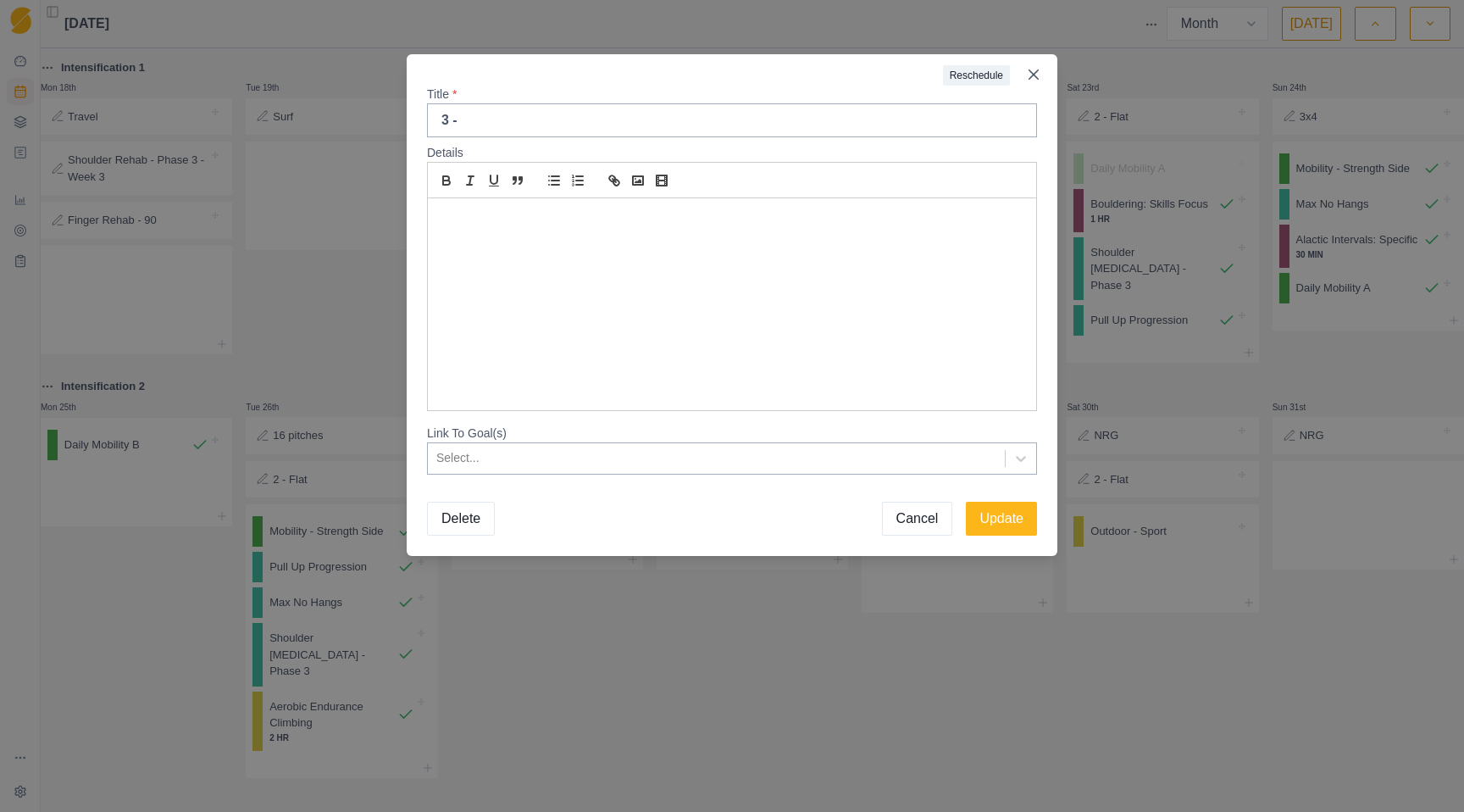
click at [1254, 693] on div "Reschedule Title * 3 - Details Link To Goal(s) Select... Delete Cancel Update" at bounding box center [732, 406] width 1464 height 812
click at [975, 117] on input "3 -" at bounding box center [732, 119] width 610 height 34
type input "3"
click at [1006, 515] on button "Update" at bounding box center [1001, 518] width 71 height 34
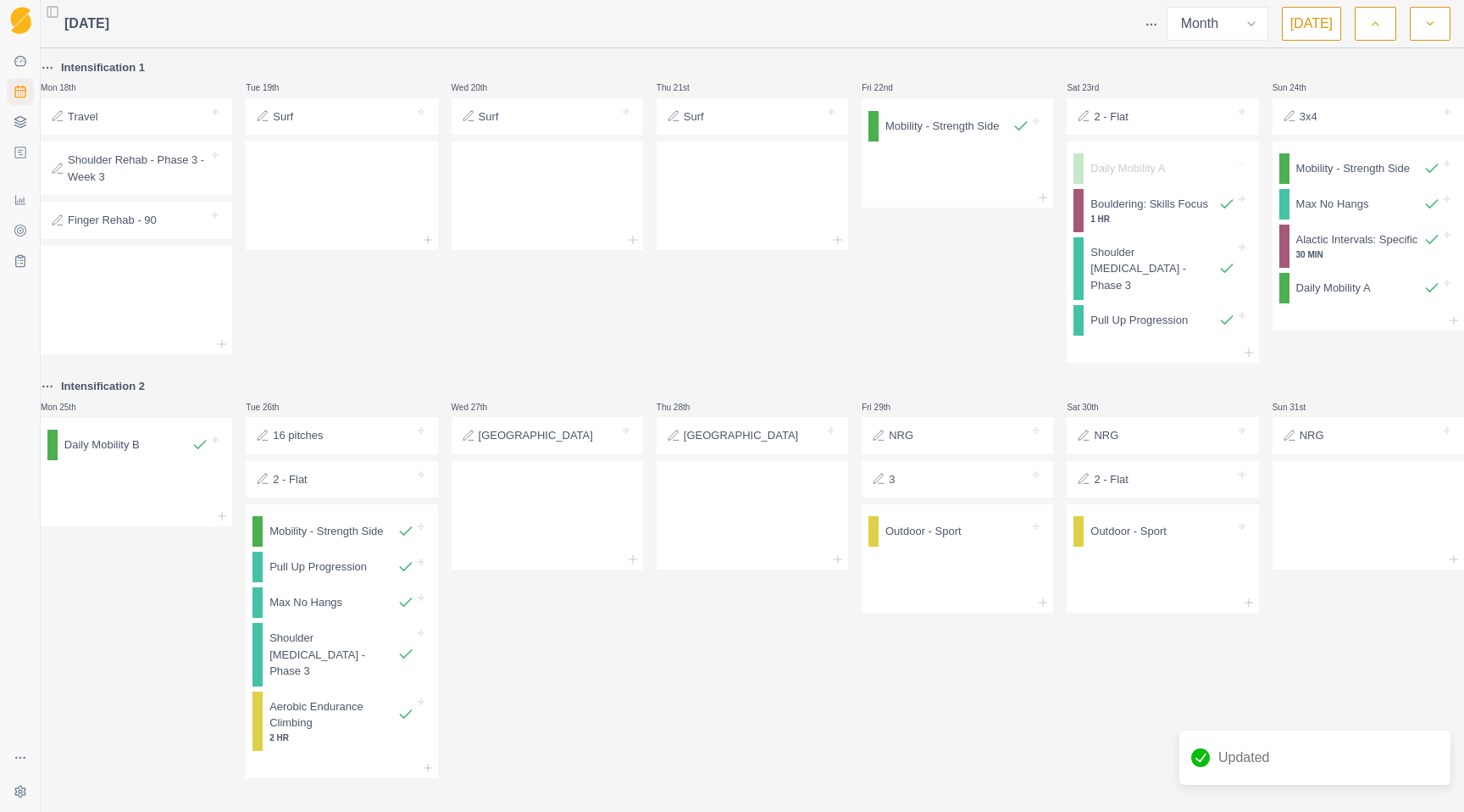
click at [1135, 471] on div at bounding box center [1182, 479] width 107 height 17
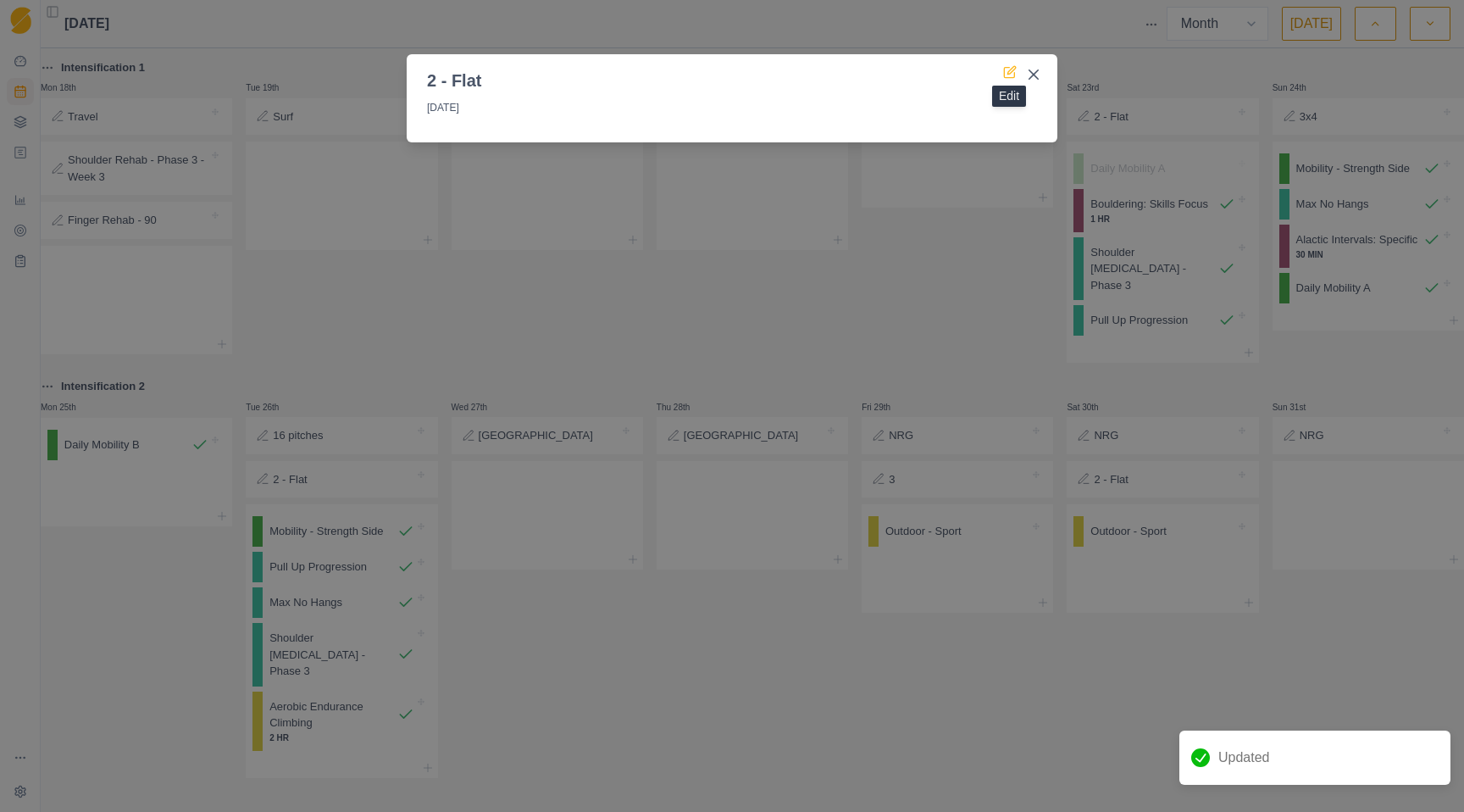
click at [1012, 70] on icon at bounding box center [1011, 70] width 8 height 8
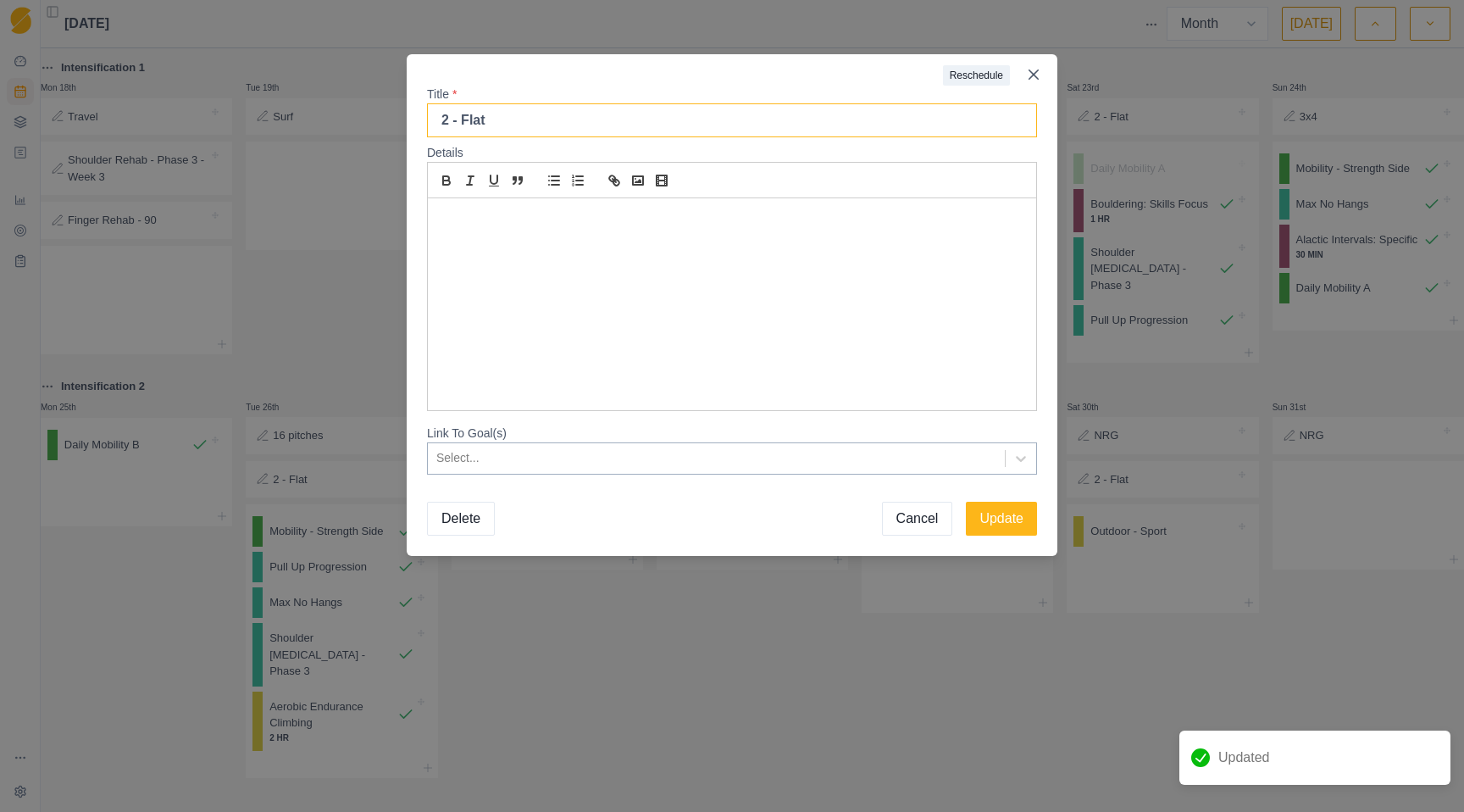
drag, startPoint x: 529, startPoint y: 117, endPoint x: 447, endPoint y: 118, distance: 82.0
click at [447, 118] on input "2 - Flat" at bounding box center [732, 119] width 610 height 34
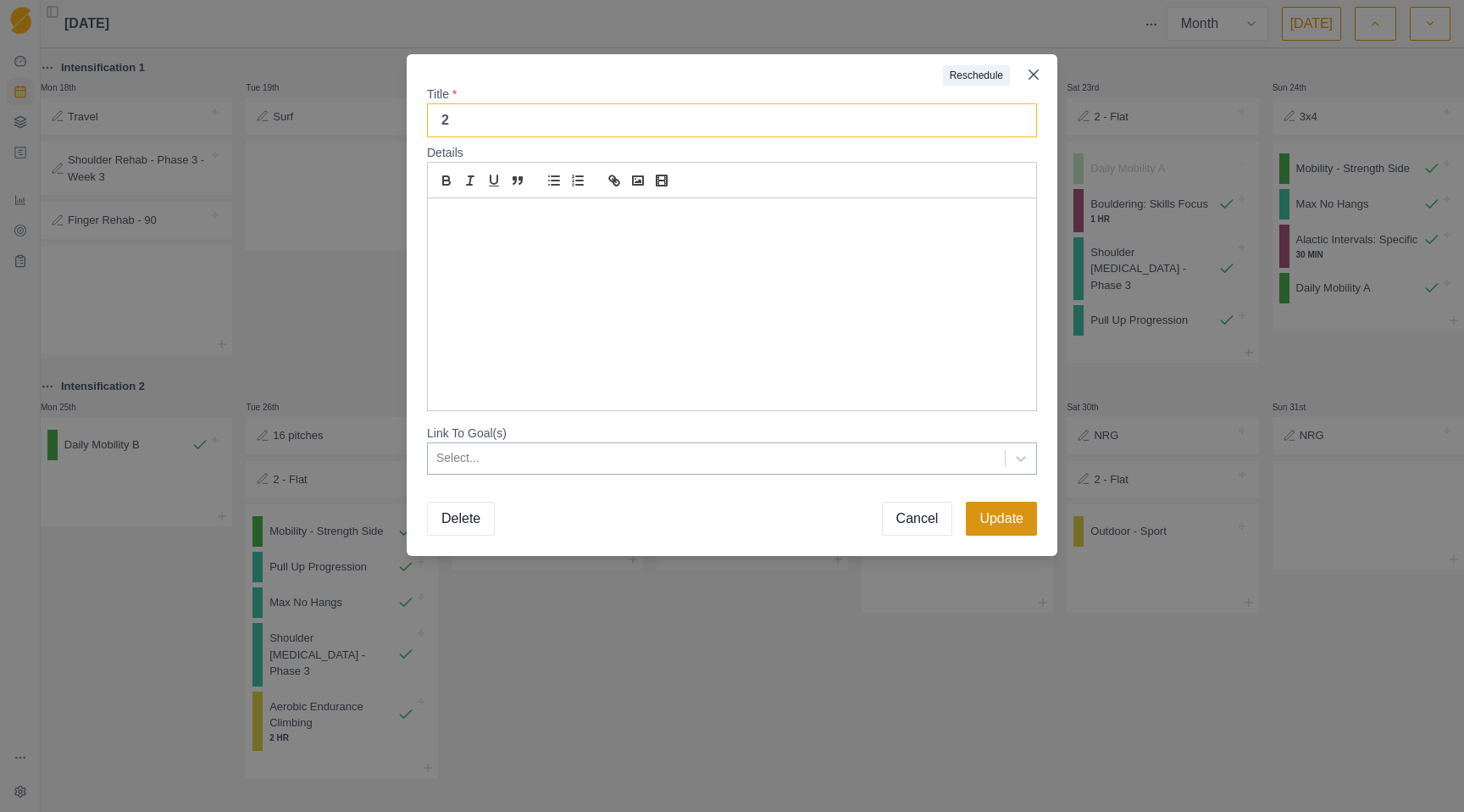
type input "2"
click at [1004, 522] on button "Update" at bounding box center [1001, 518] width 71 height 34
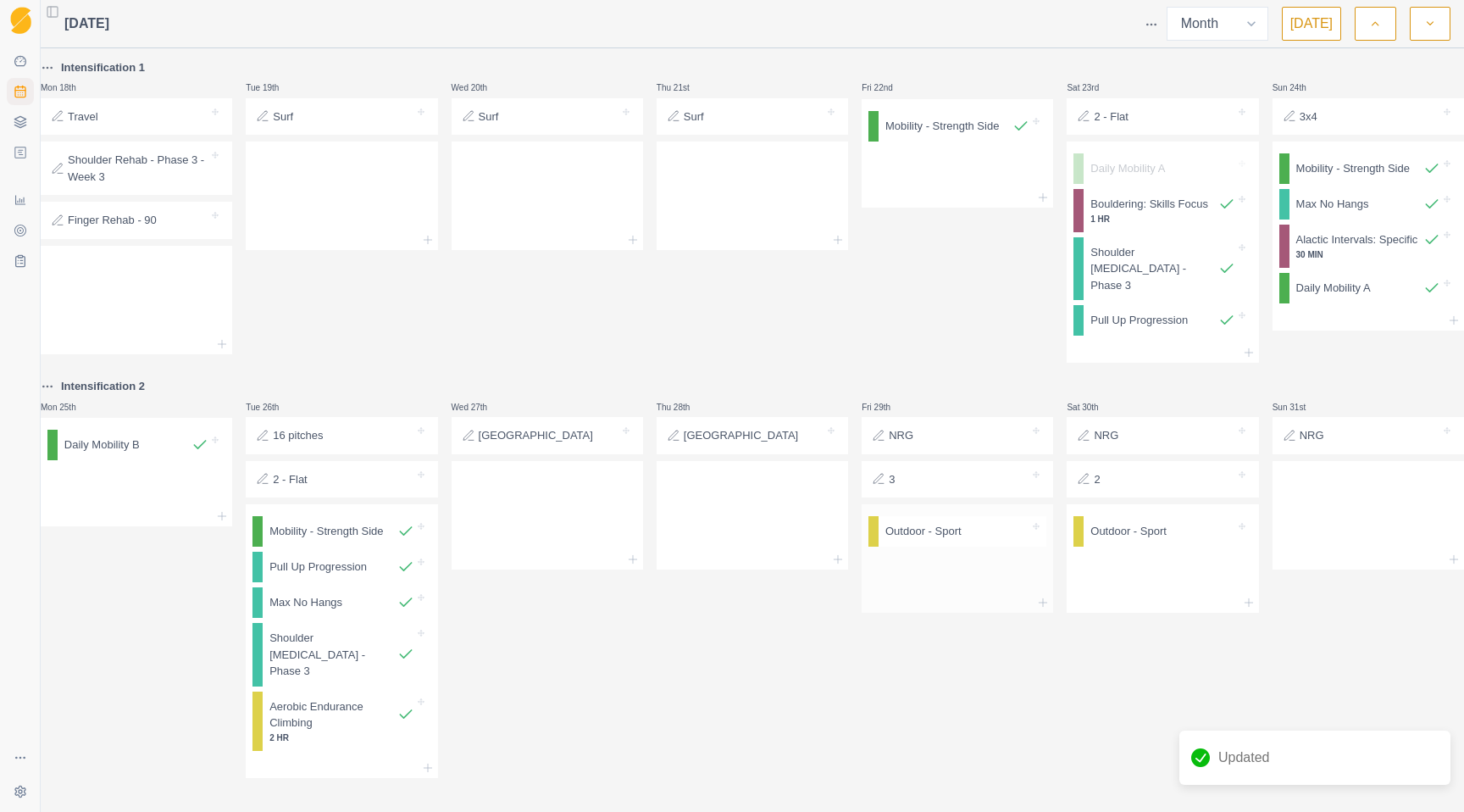
click at [937, 523] on p "Outdoor - Sport" at bounding box center [923, 530] width 76 height 17
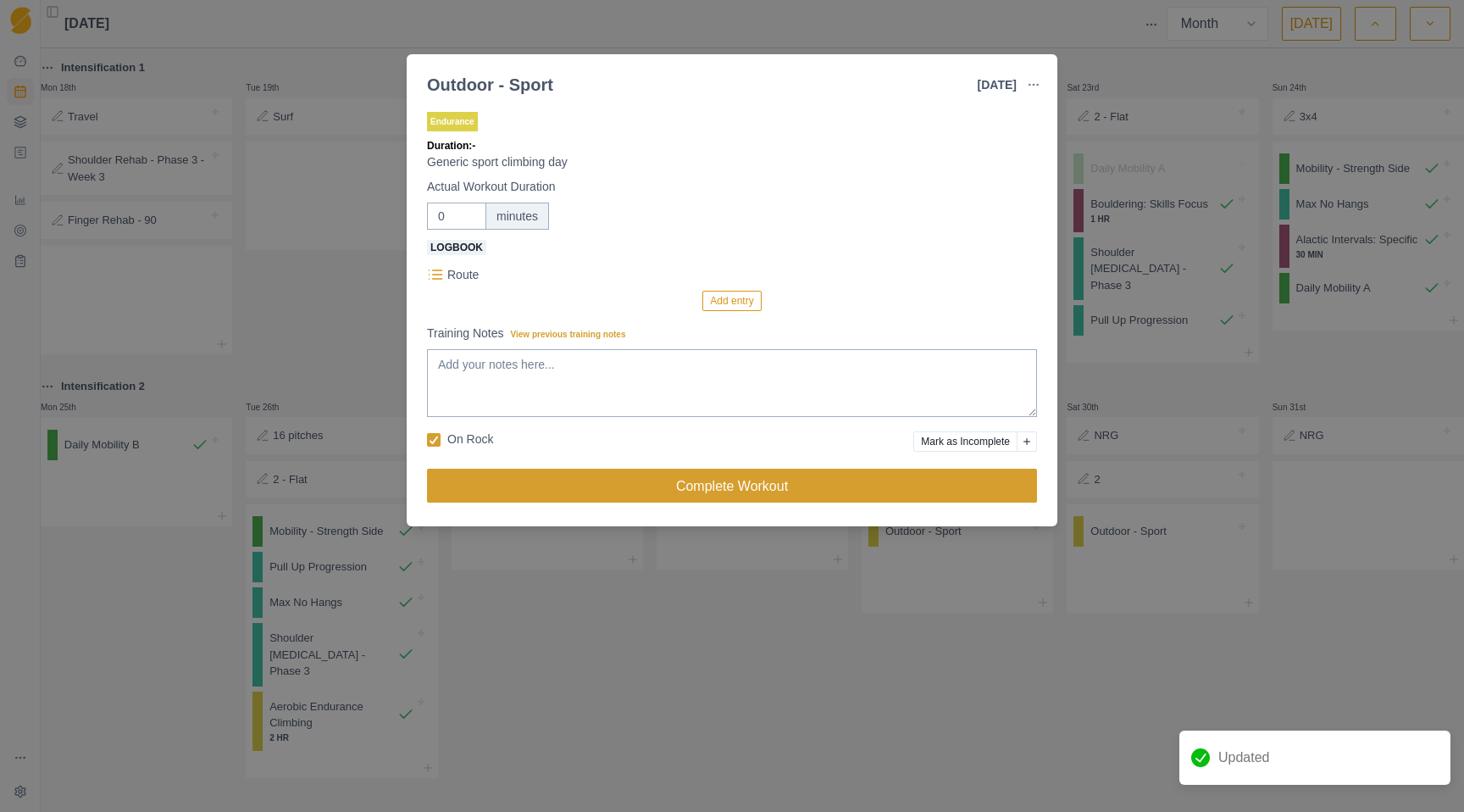
click at [858, 494] on button "Complete Workout" at bounding box center [732, 485] width 610 height 34
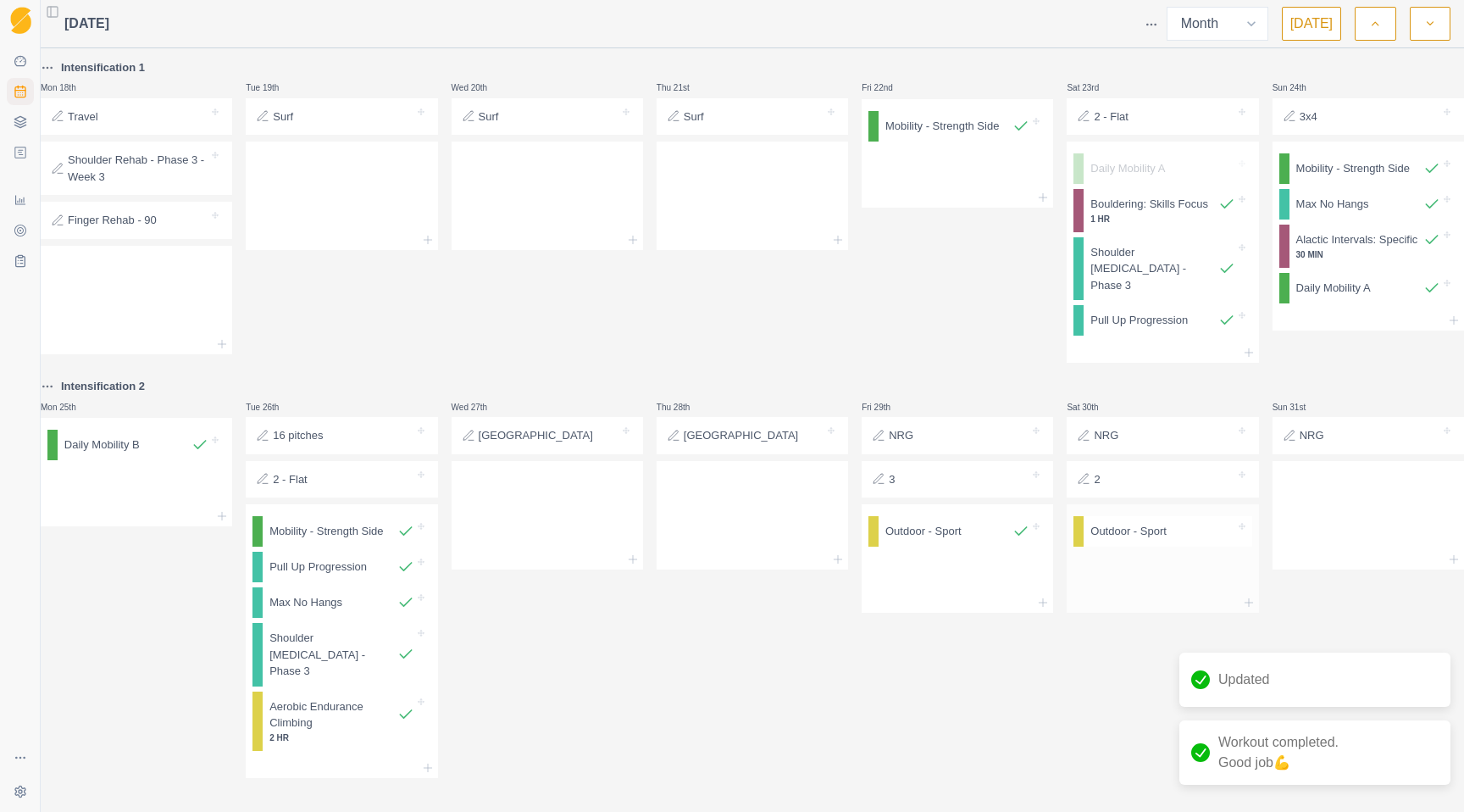
click at [1104, 524] on div "Outdoor - Sport" at bounding box center [1167, 530] width 168 height 30
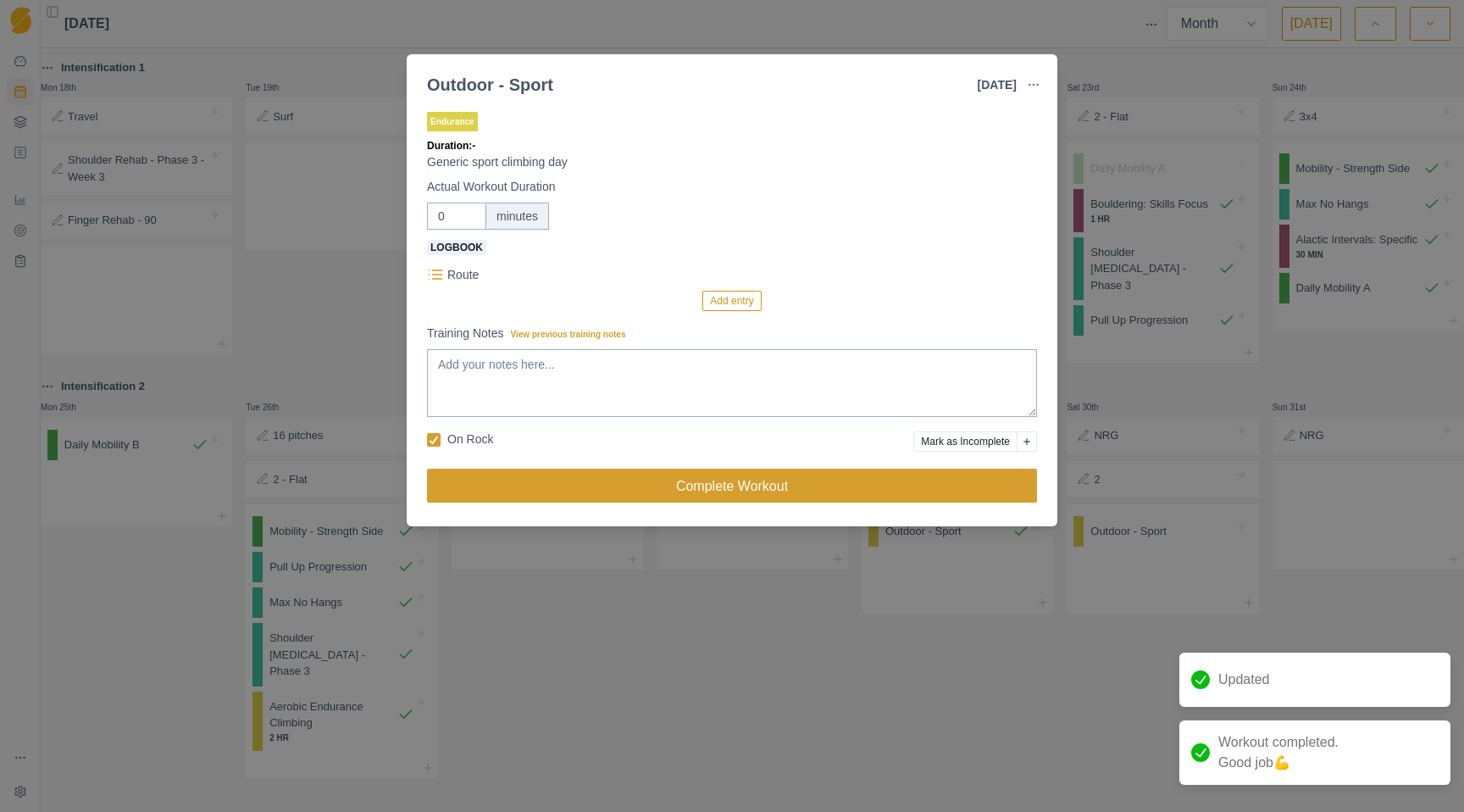
click at [883, 495] on button "Complete Workout" at bounding box center [732, 485] width 610 height 34
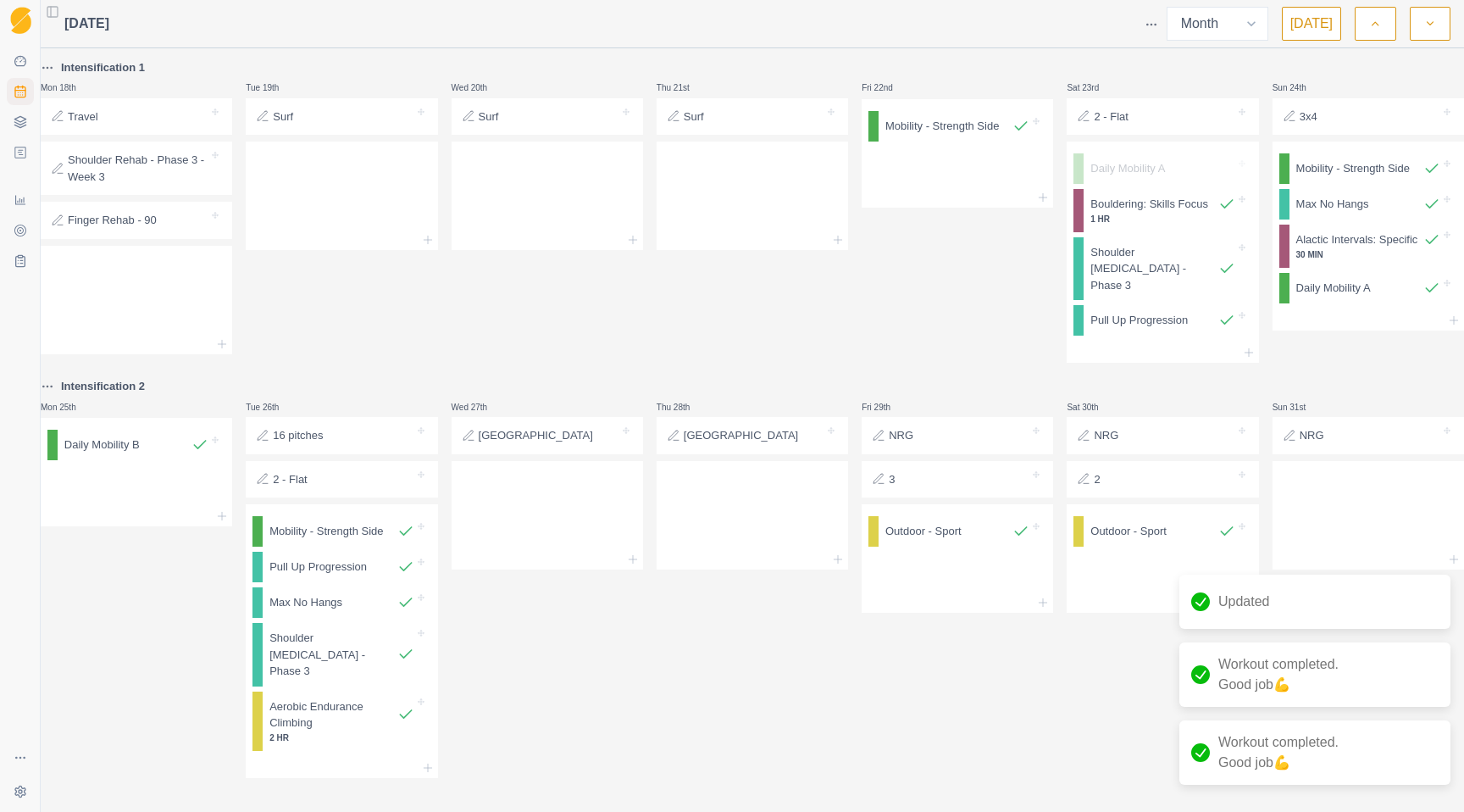
click at [910, 471] on div at bounding box center [962, 479] width 135 height 17
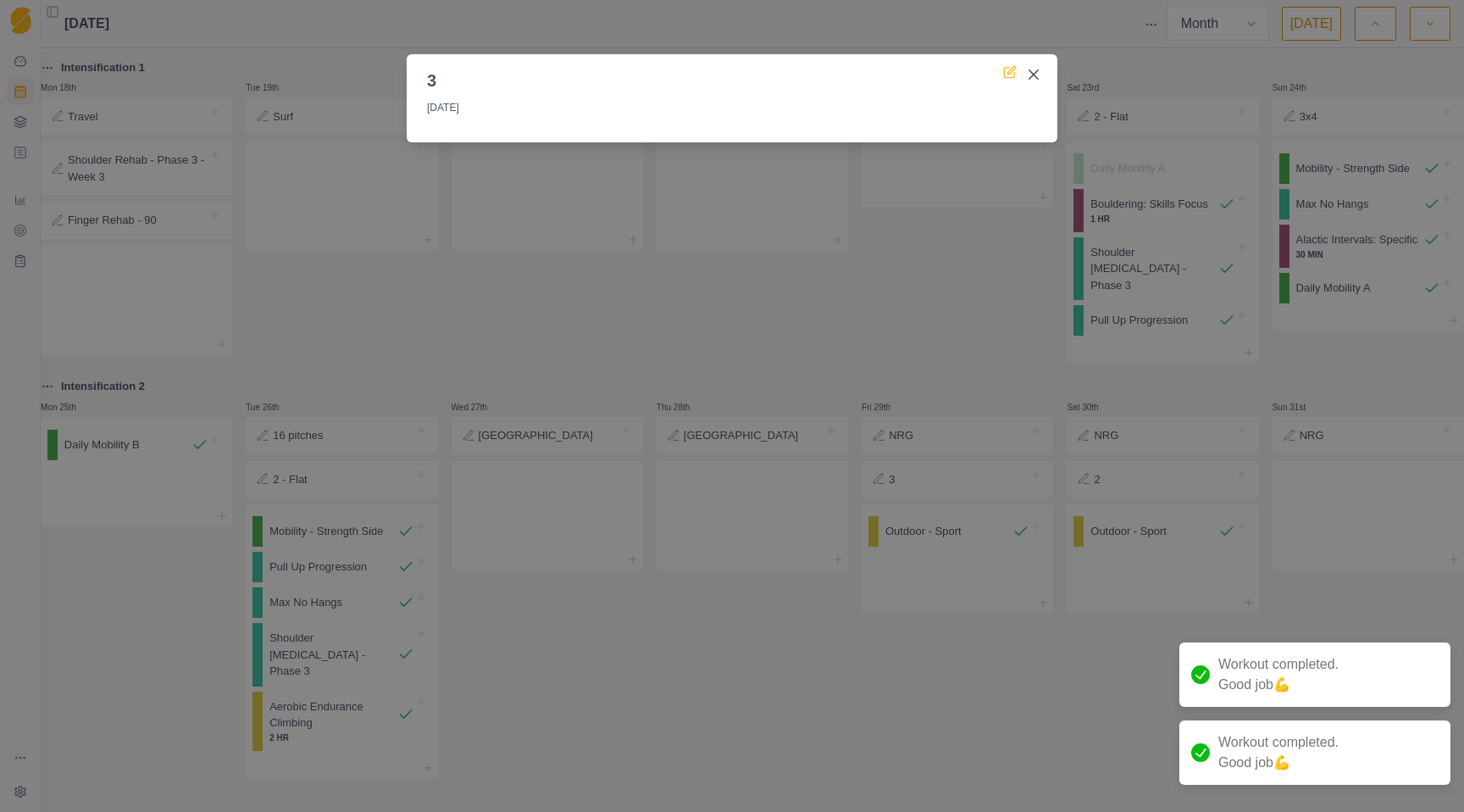
click at [1004, 69] on icon at bounding box center [1010, 72] width 14 height 14
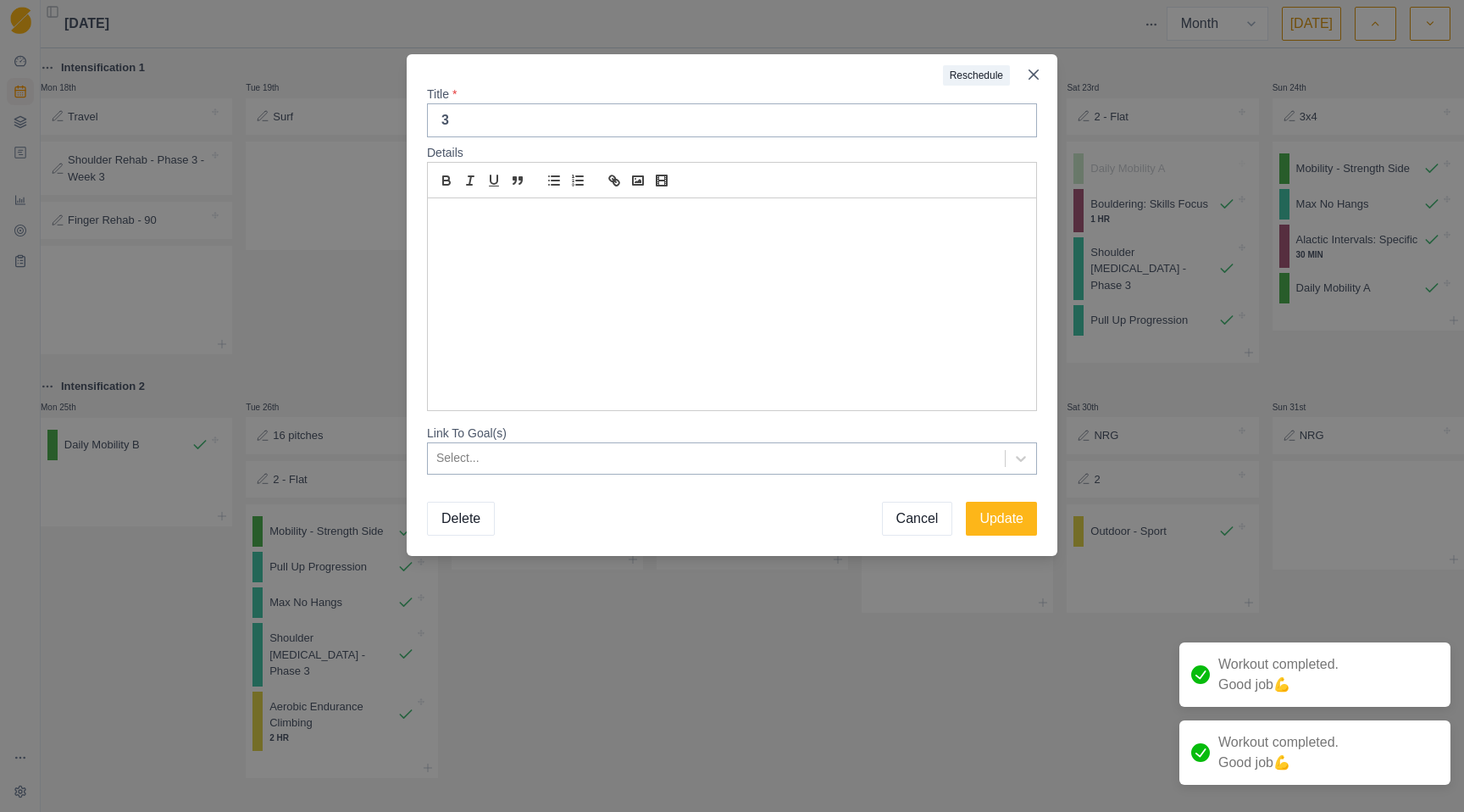
click at [653, 241] on div at bounding box center [732, 304] width 608 height 212
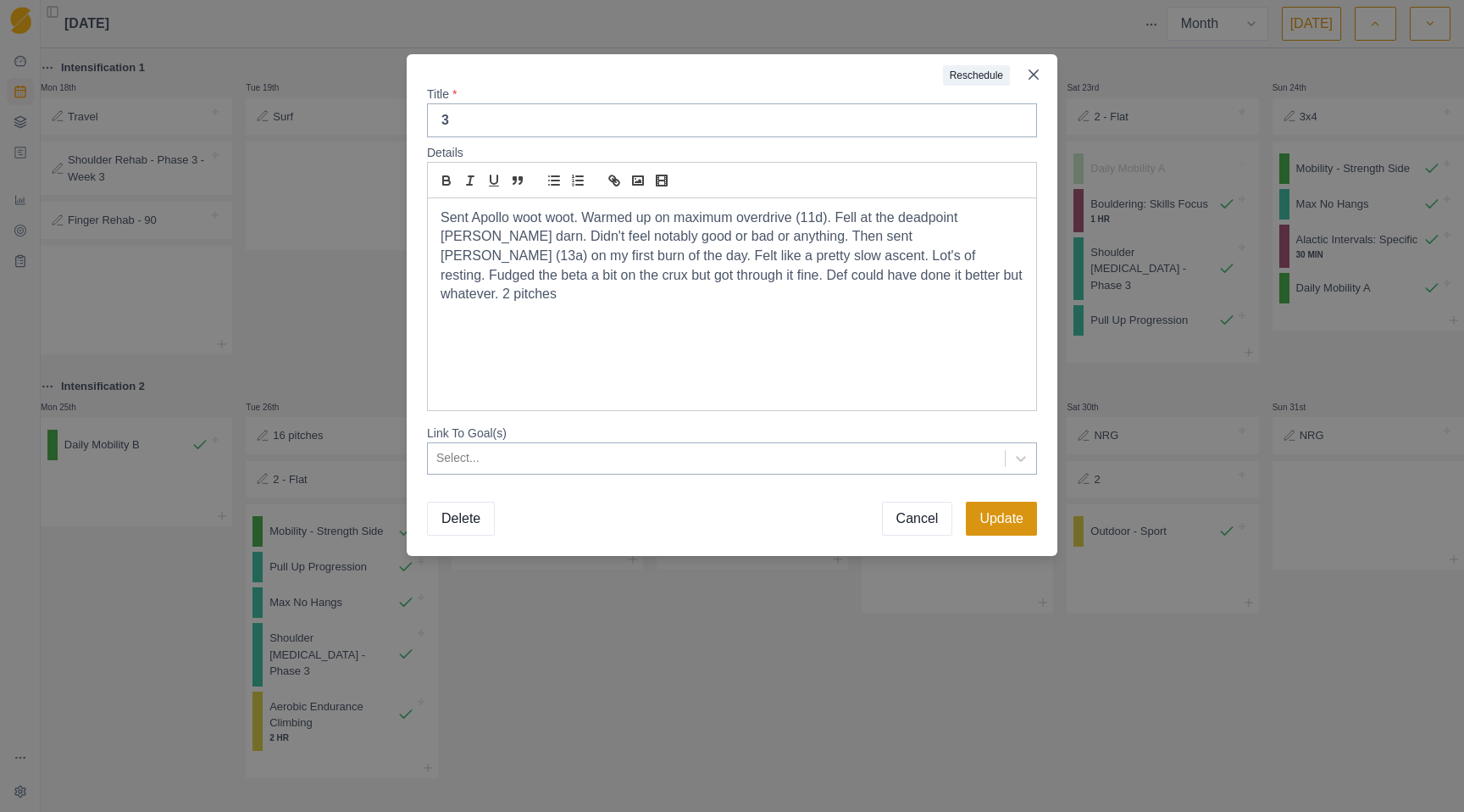
click at [983, 521] on button "Update" at bounding box center [1001, 518] width 71 height 34
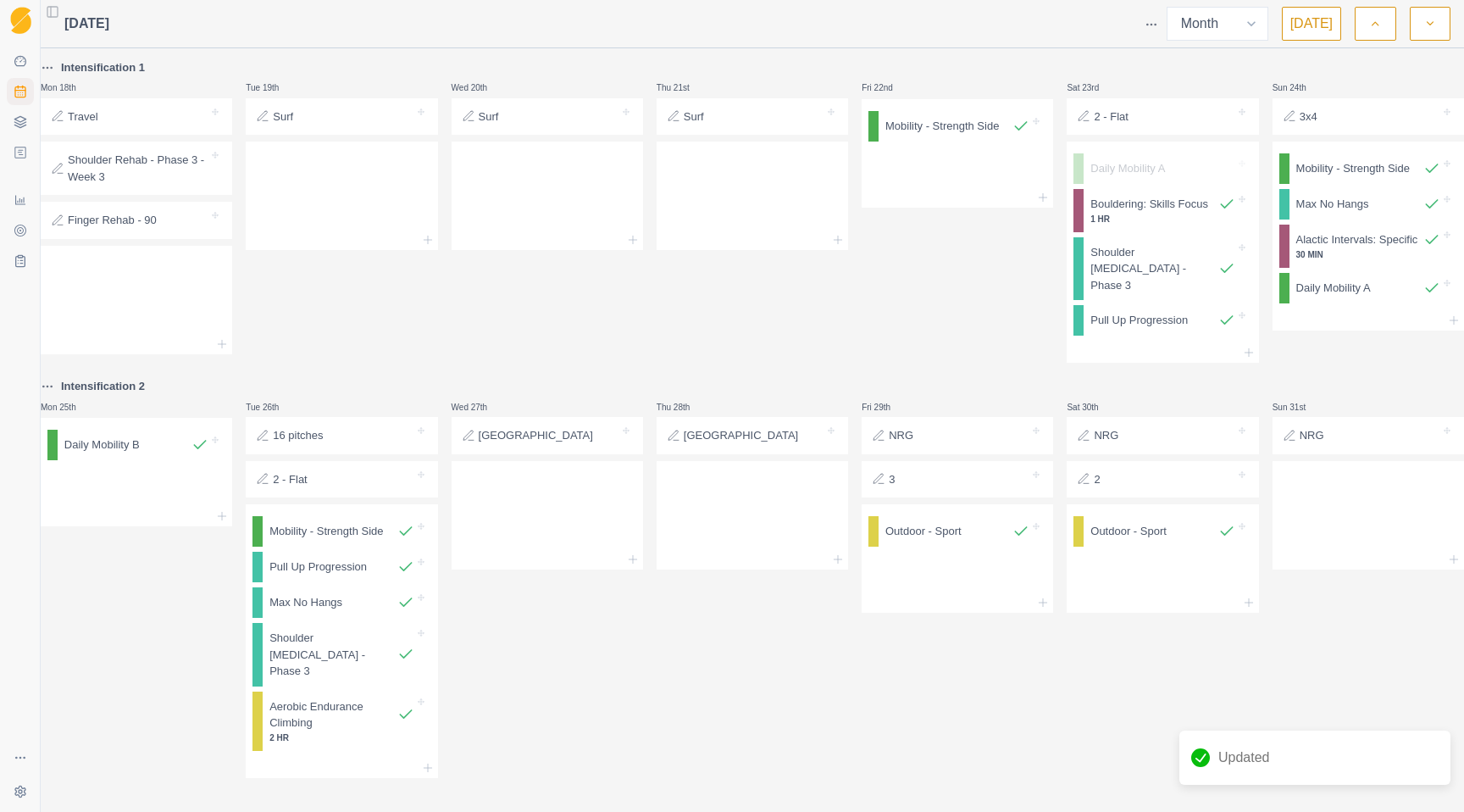
click at [1107, 467] on div "2" at bounding box center [1162, 479] width 178 height 23
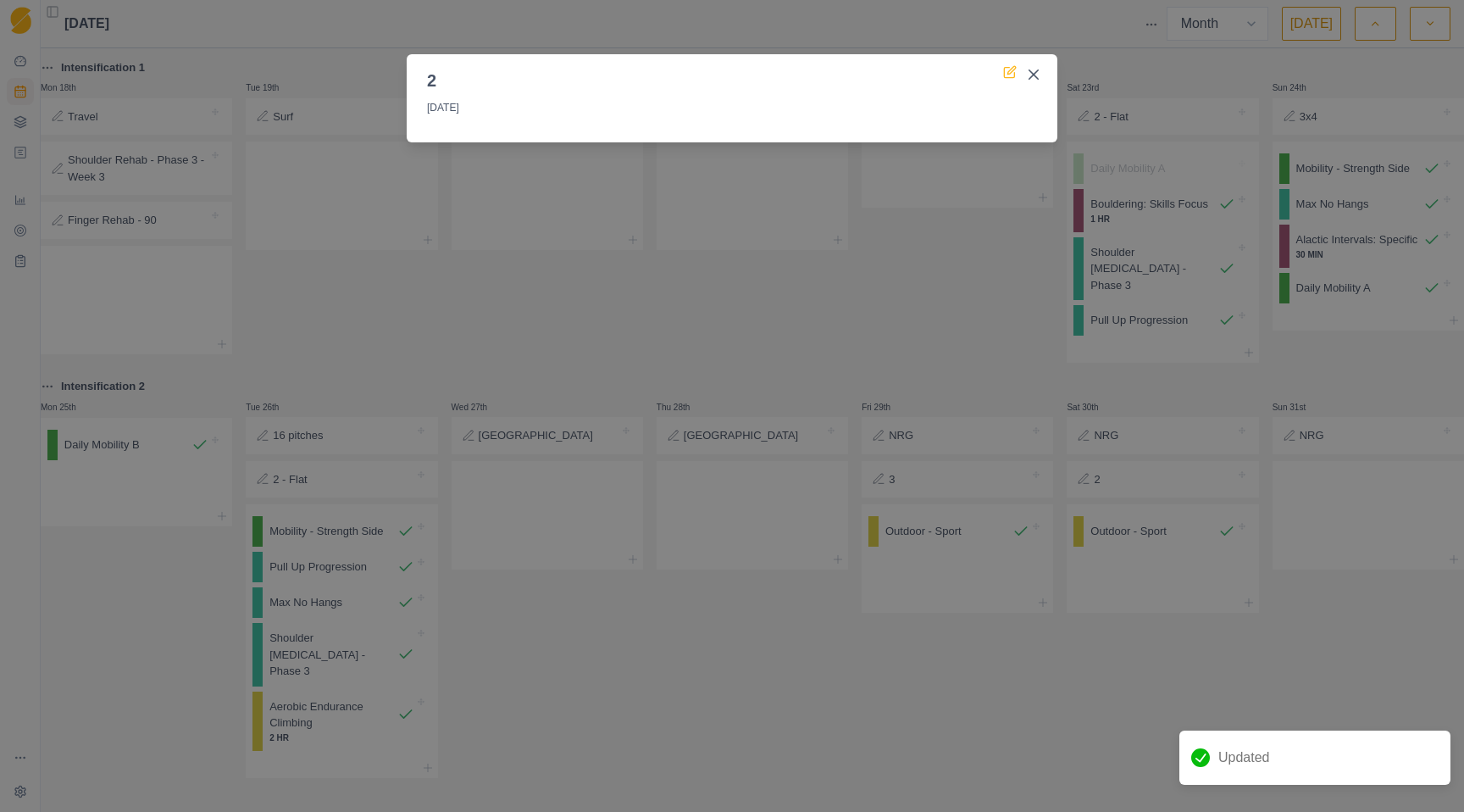
click at [1013, 76] on icon at bounding box center [1010, 72] width 14 height 14
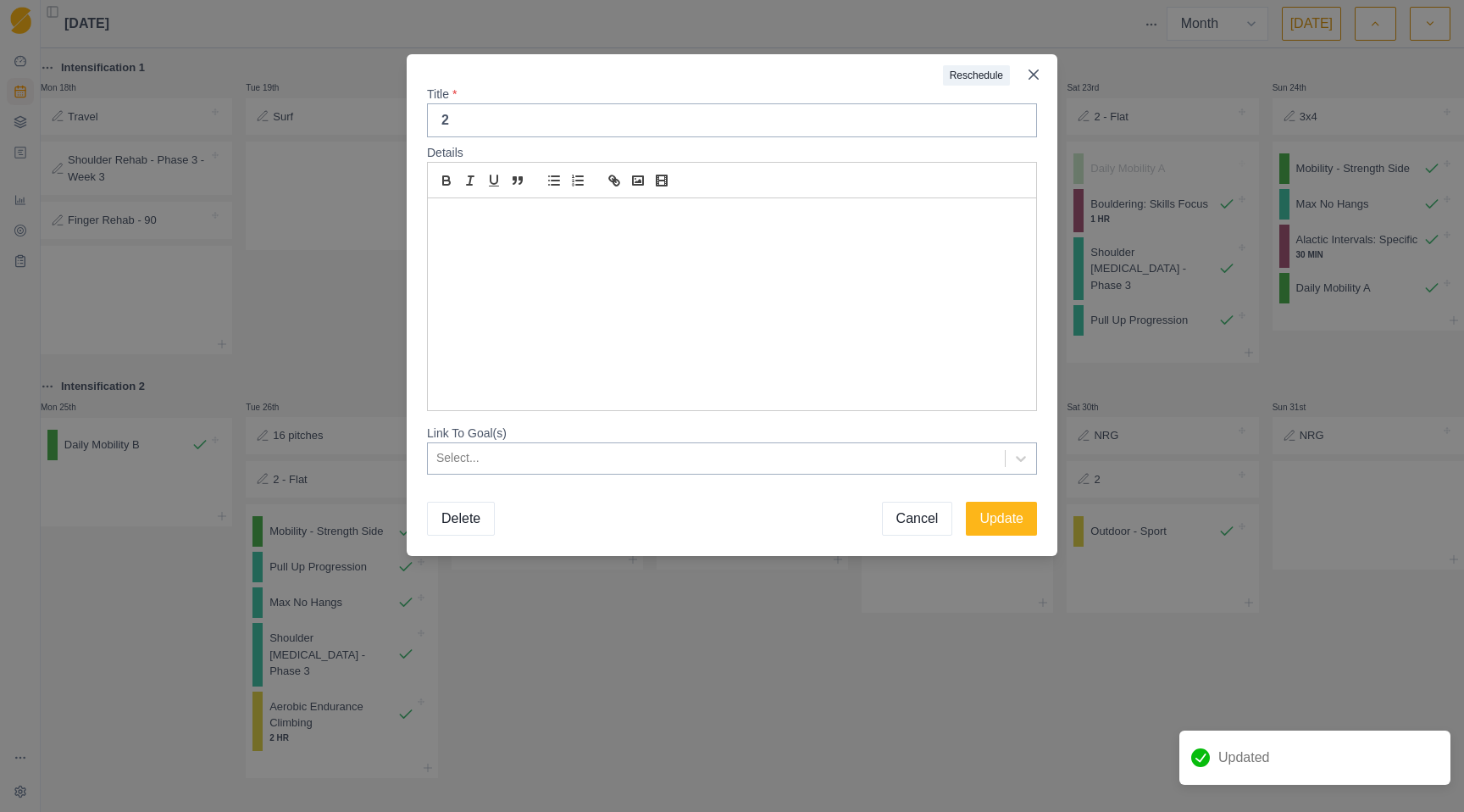
click at [675, 211] on p at bounding box center [732, 219] width 583 height 19
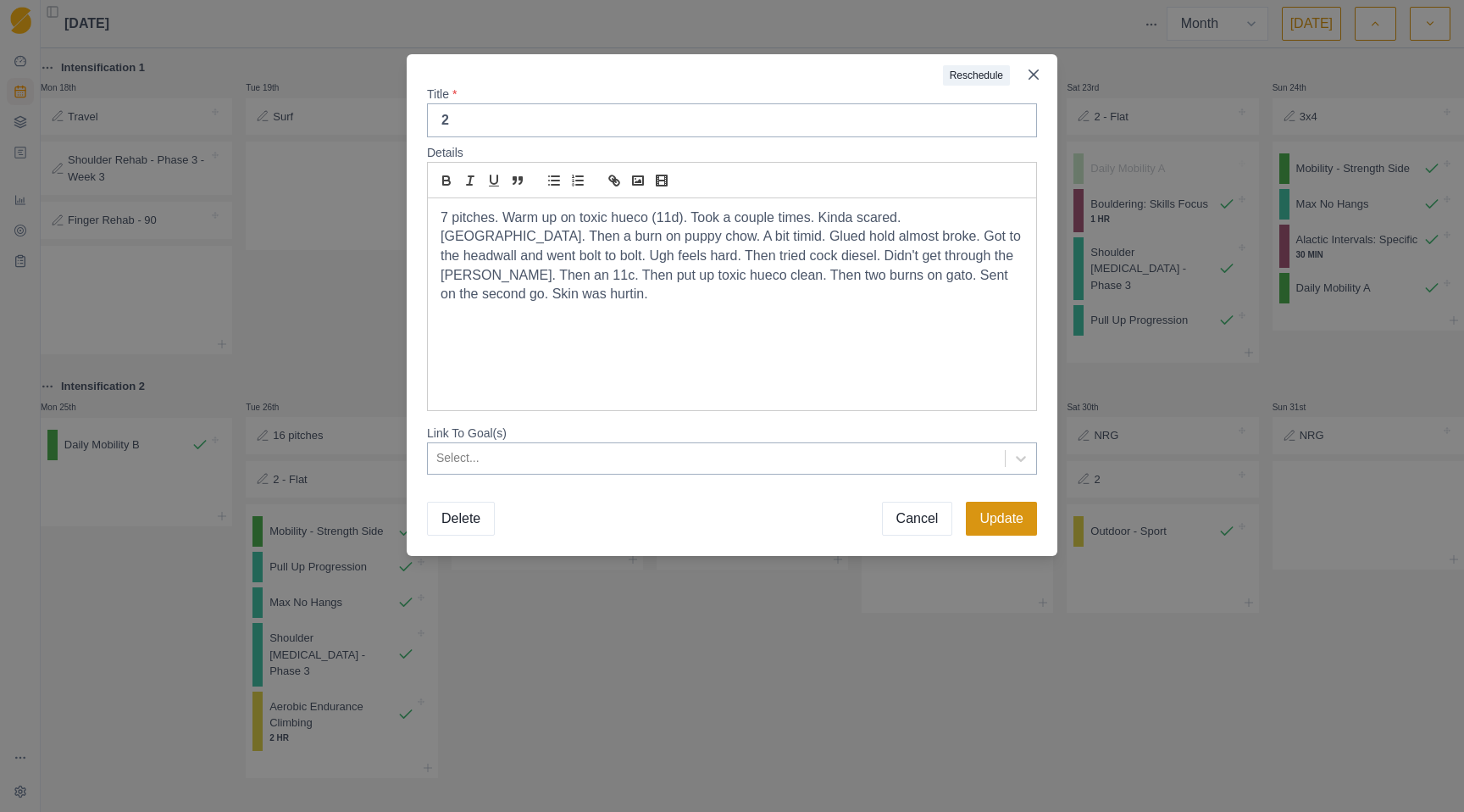
click at [991, 521] on button "Update" at bounding box center [1001, 518] width 71 height 34
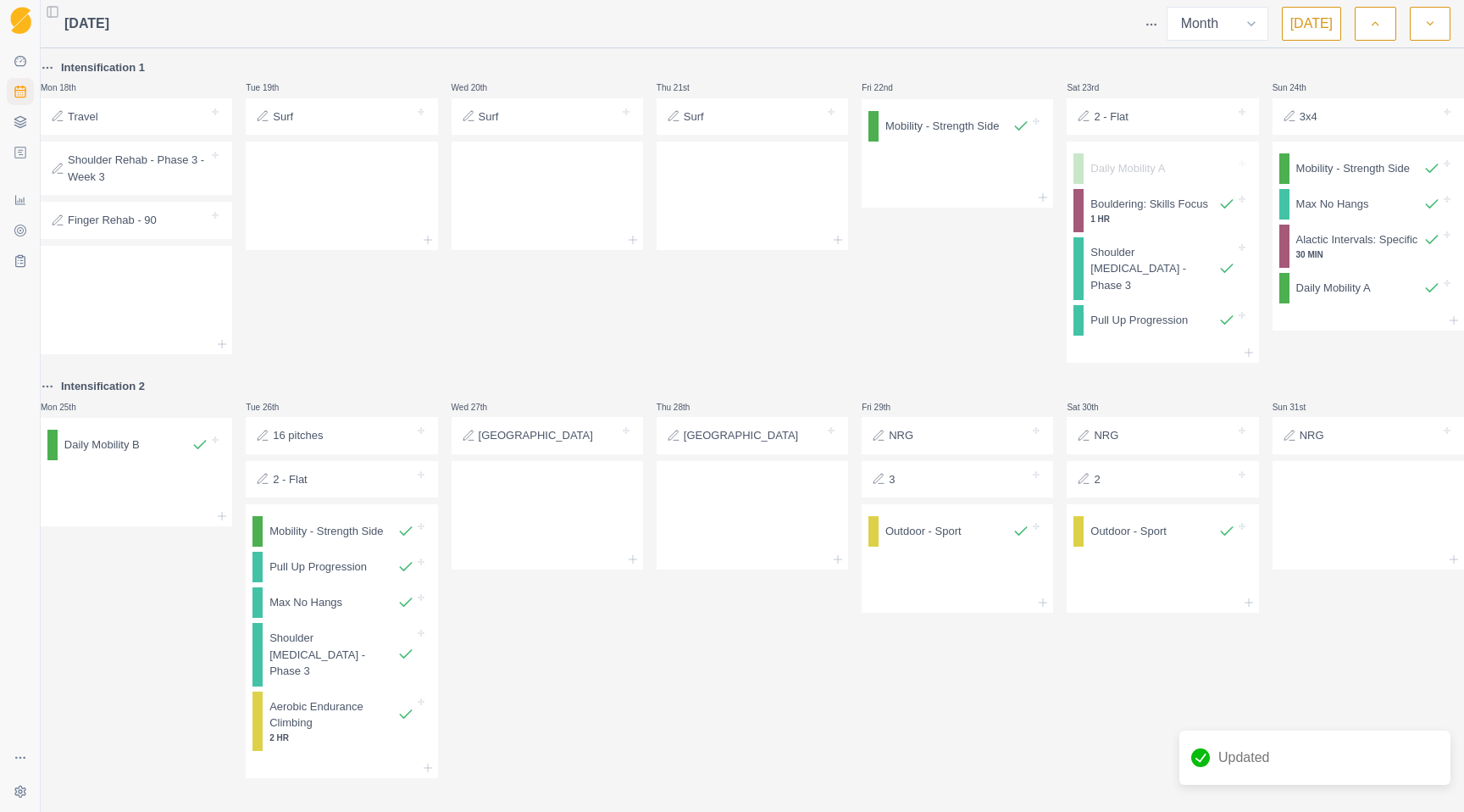
click at [1441, 29] on button "button" at bounding box center [1430, 23] width 41 height 34
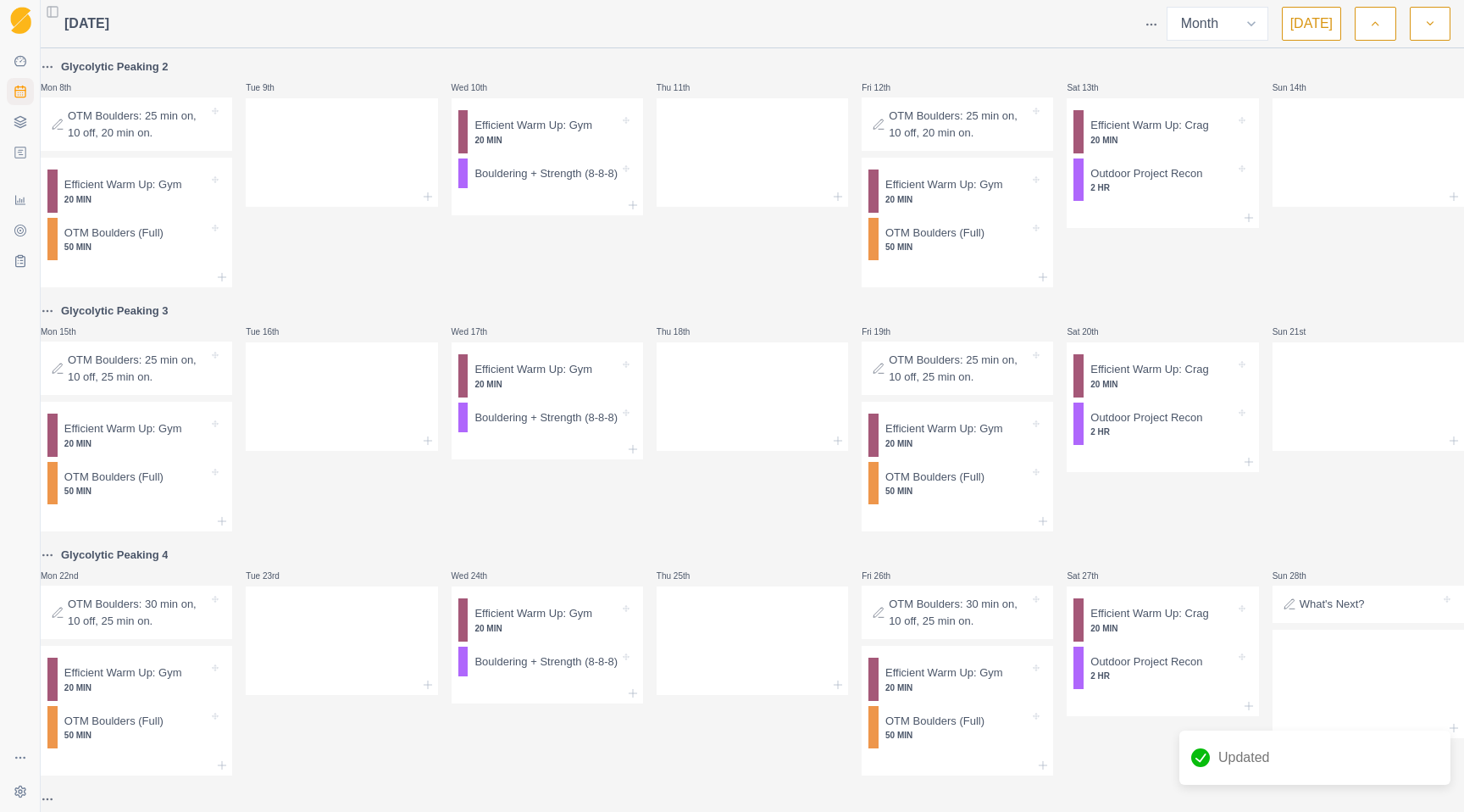
scroll to position [0, 0]
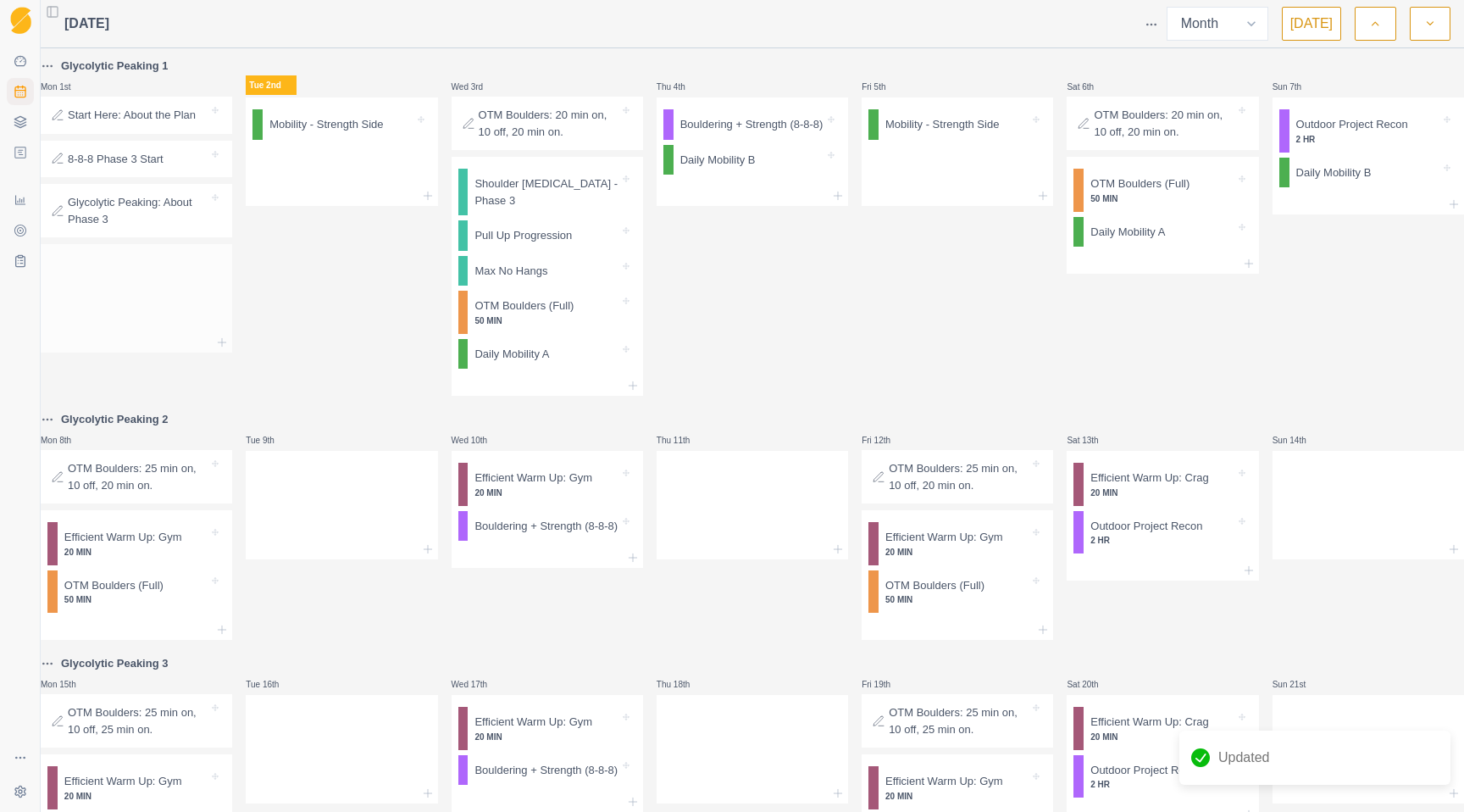
click at [127, 353] on div at bounding box center [136, 342] width 191 height 20
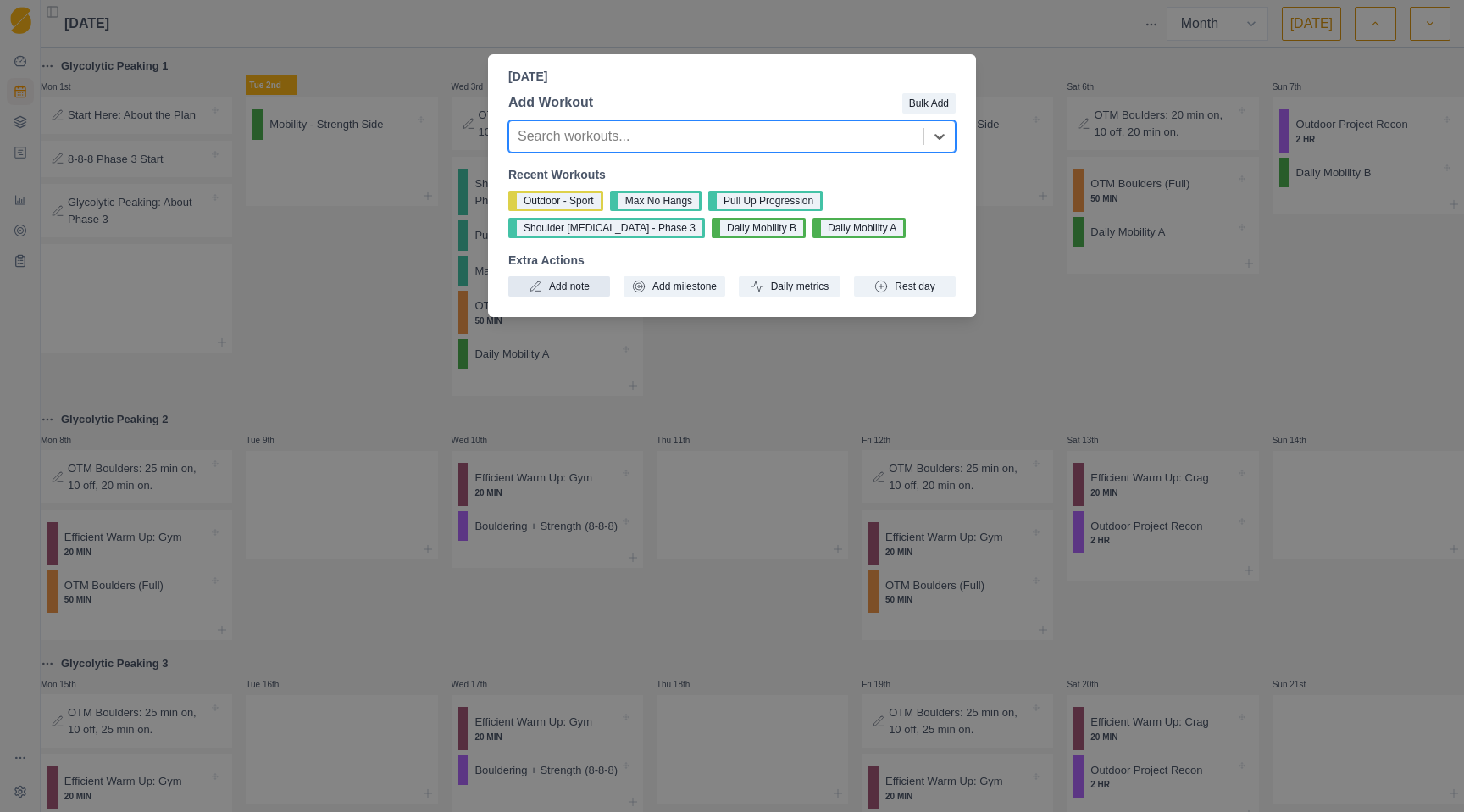
click at [567, 287] on button "Add note" at bounding box center [559, 286] width 102 height 20
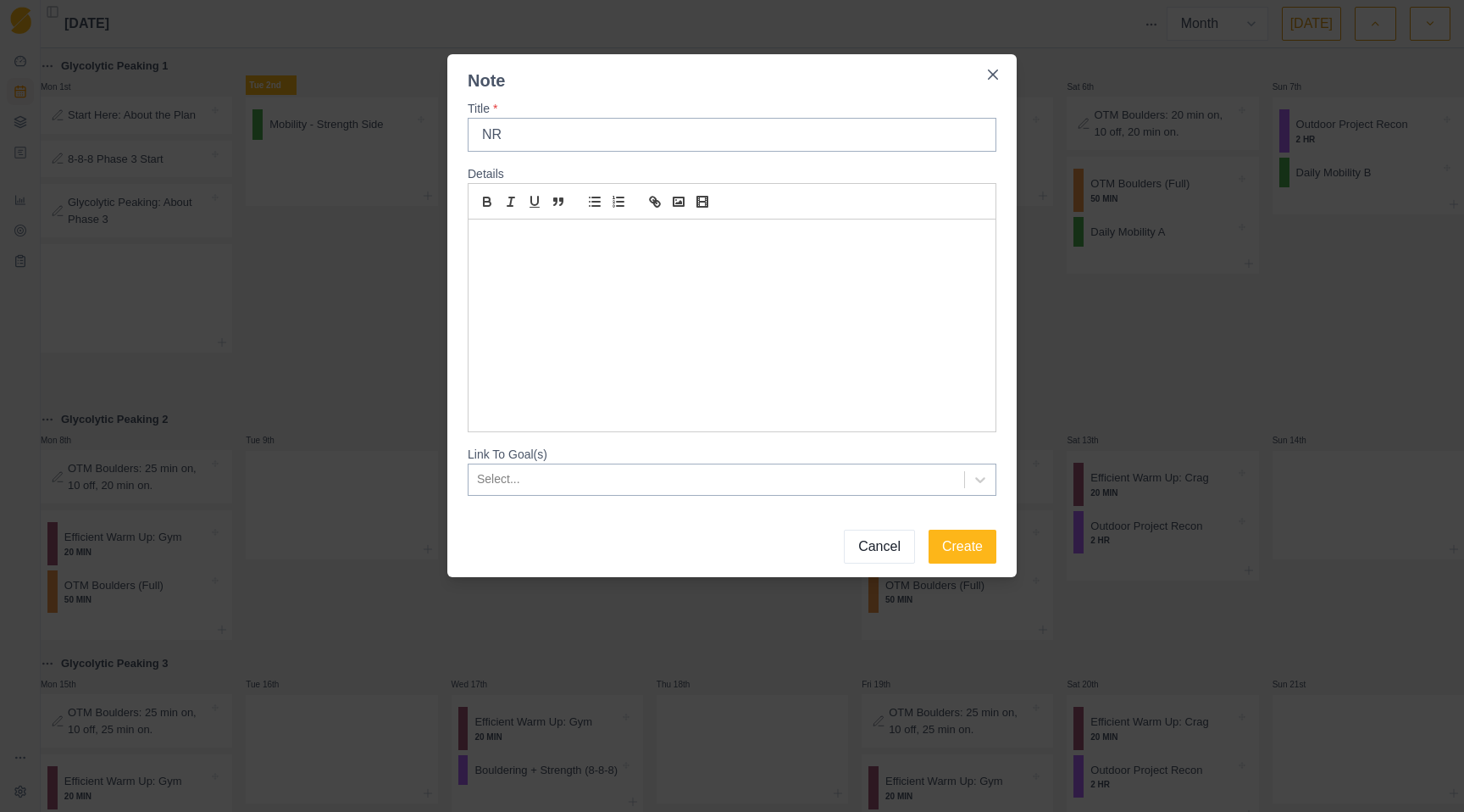
type input "N"
type input "NRG"
click at [929, 529] on button "Create" at bounding box center [963, 546] width 68 height 34
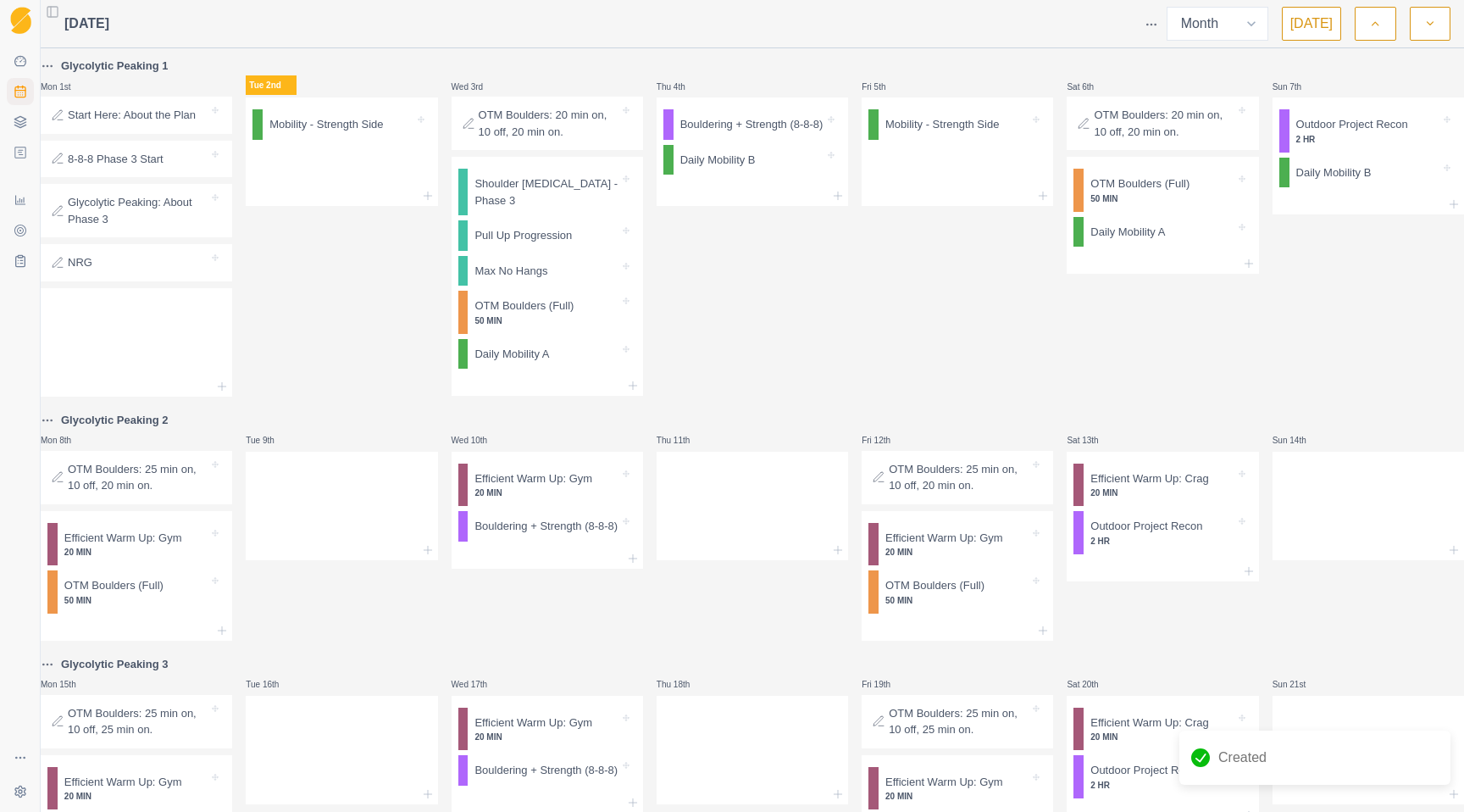
click at [1377, 23] on polyline "button" at bounding box center [1376, 23] width 6 height 3
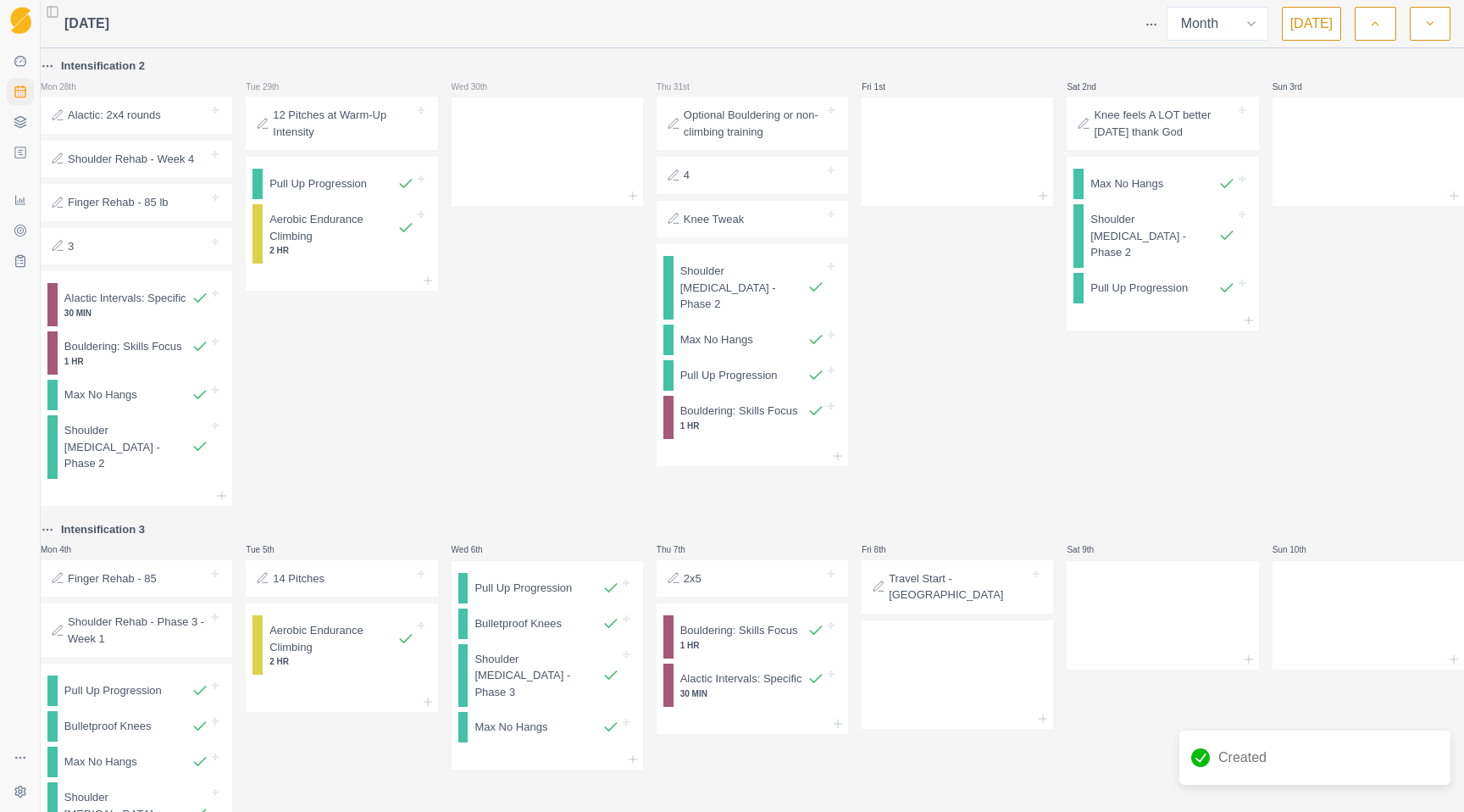
scroll to position [1249, 0]
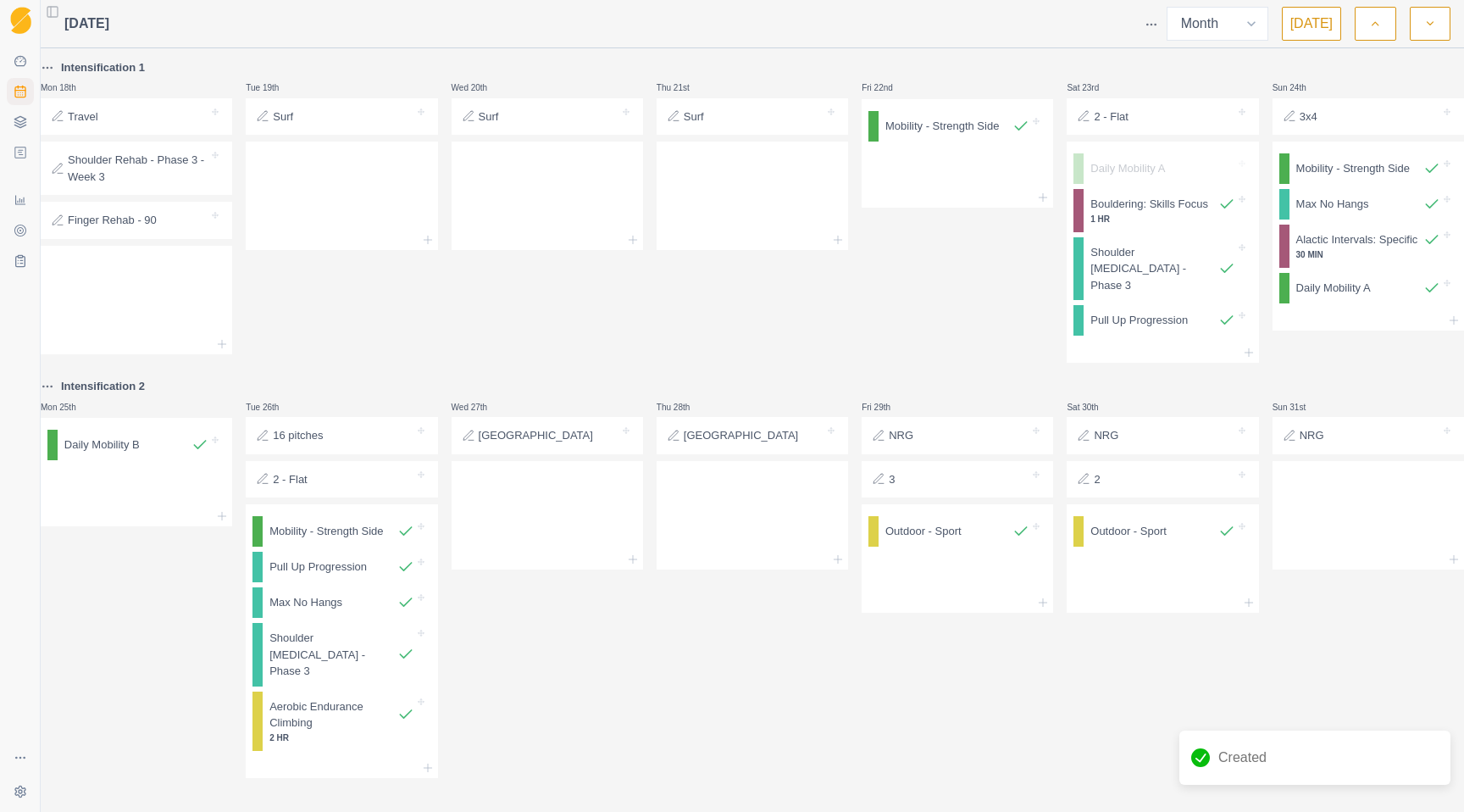
click at [1412, 32] on button "button" at bounding box center [1430, 23] width 41 height 34
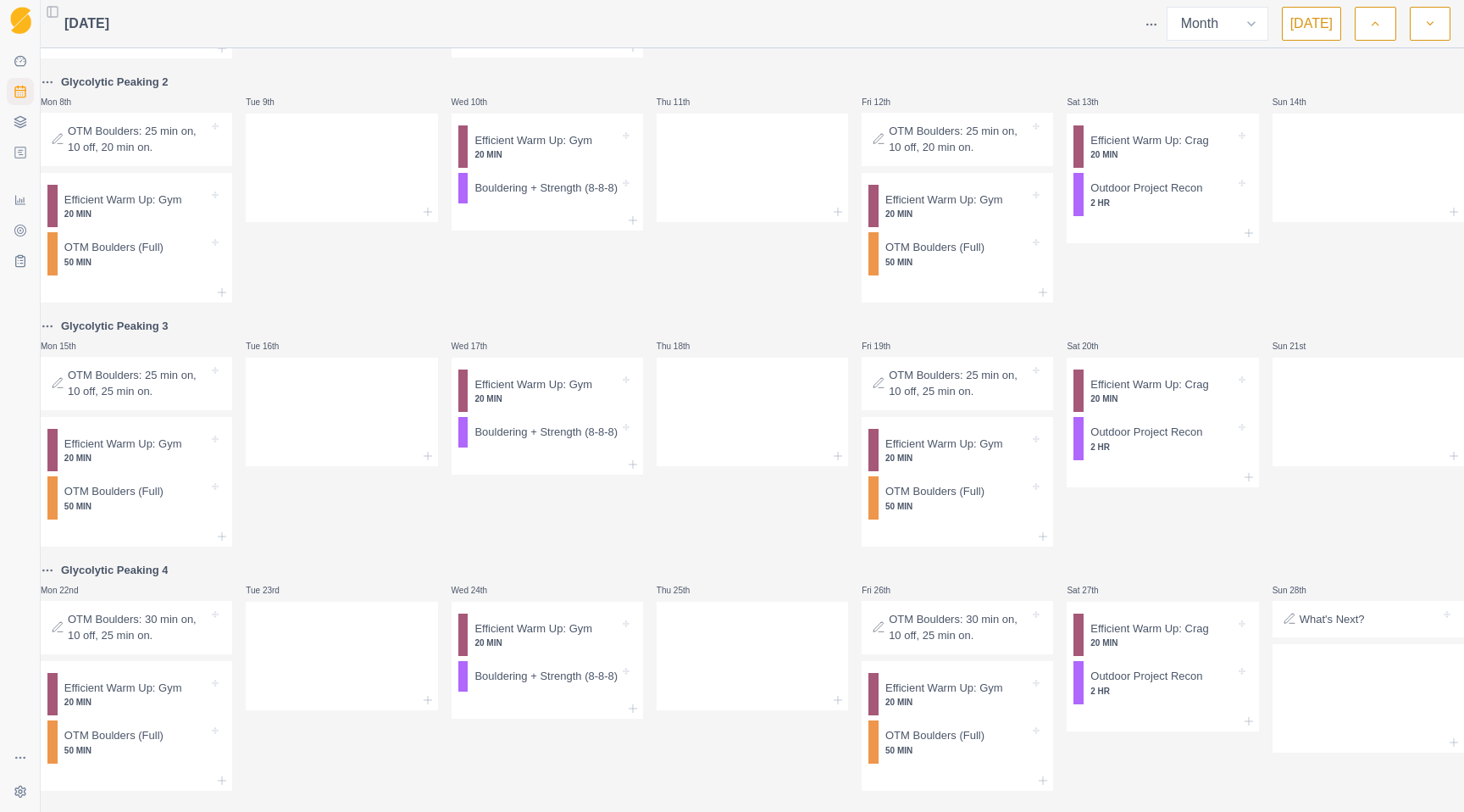
scroll to position [0, 0]
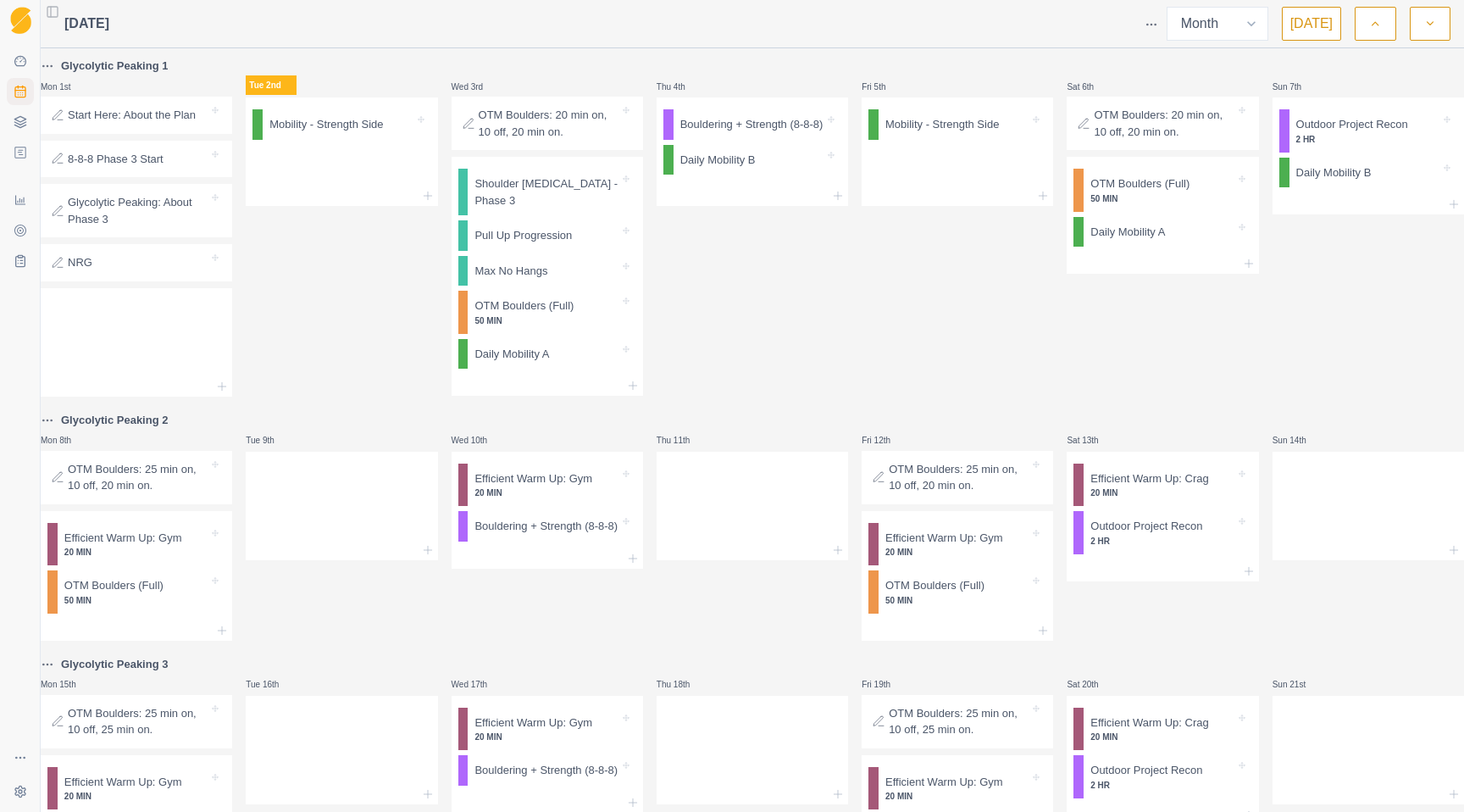
click at [124, 271] on div at bounding box center [150, 262] width 116 height 17
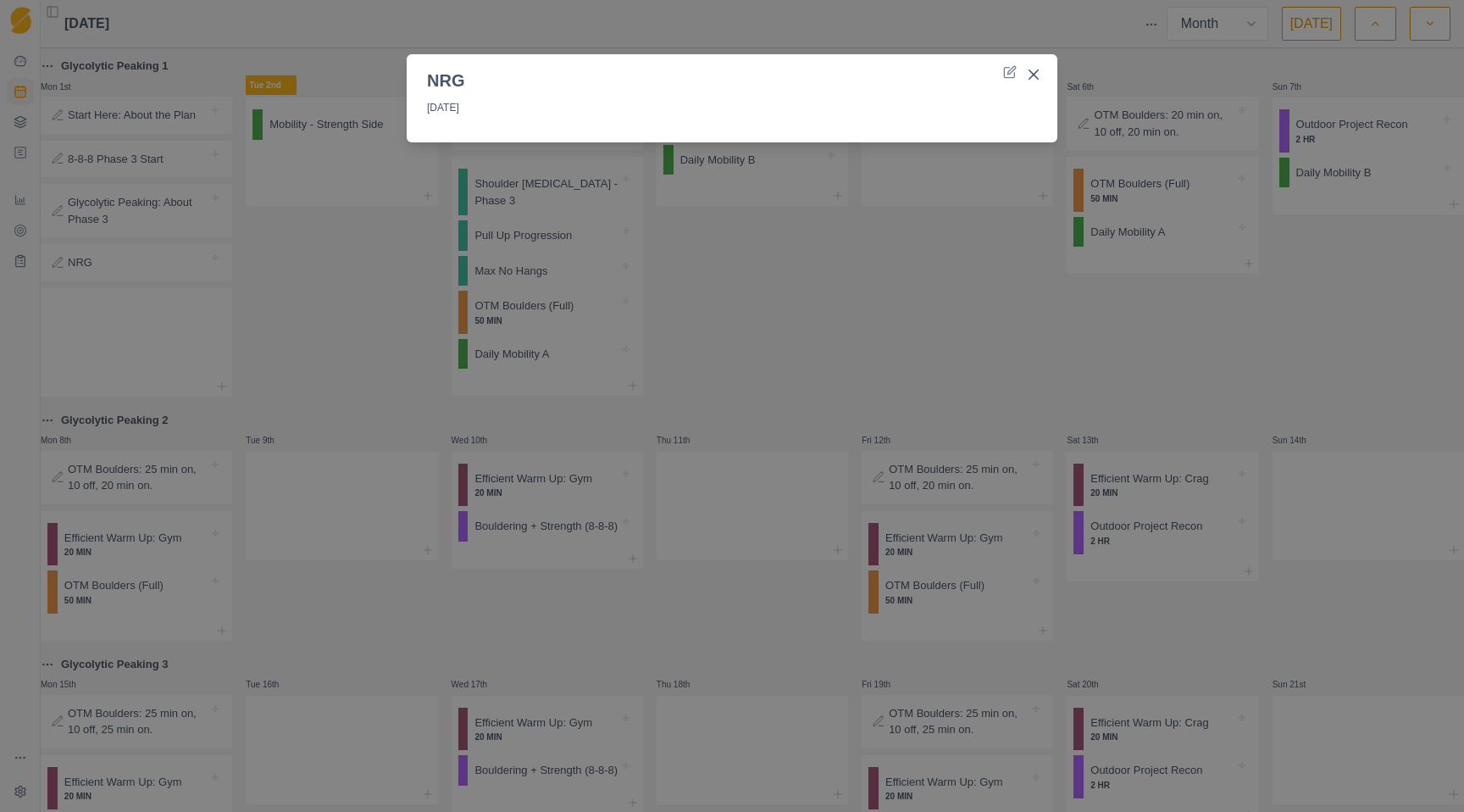
click at [307, 346] on div "NRG [DATE]" at bounding box center [732, 406] width 1464 height 812
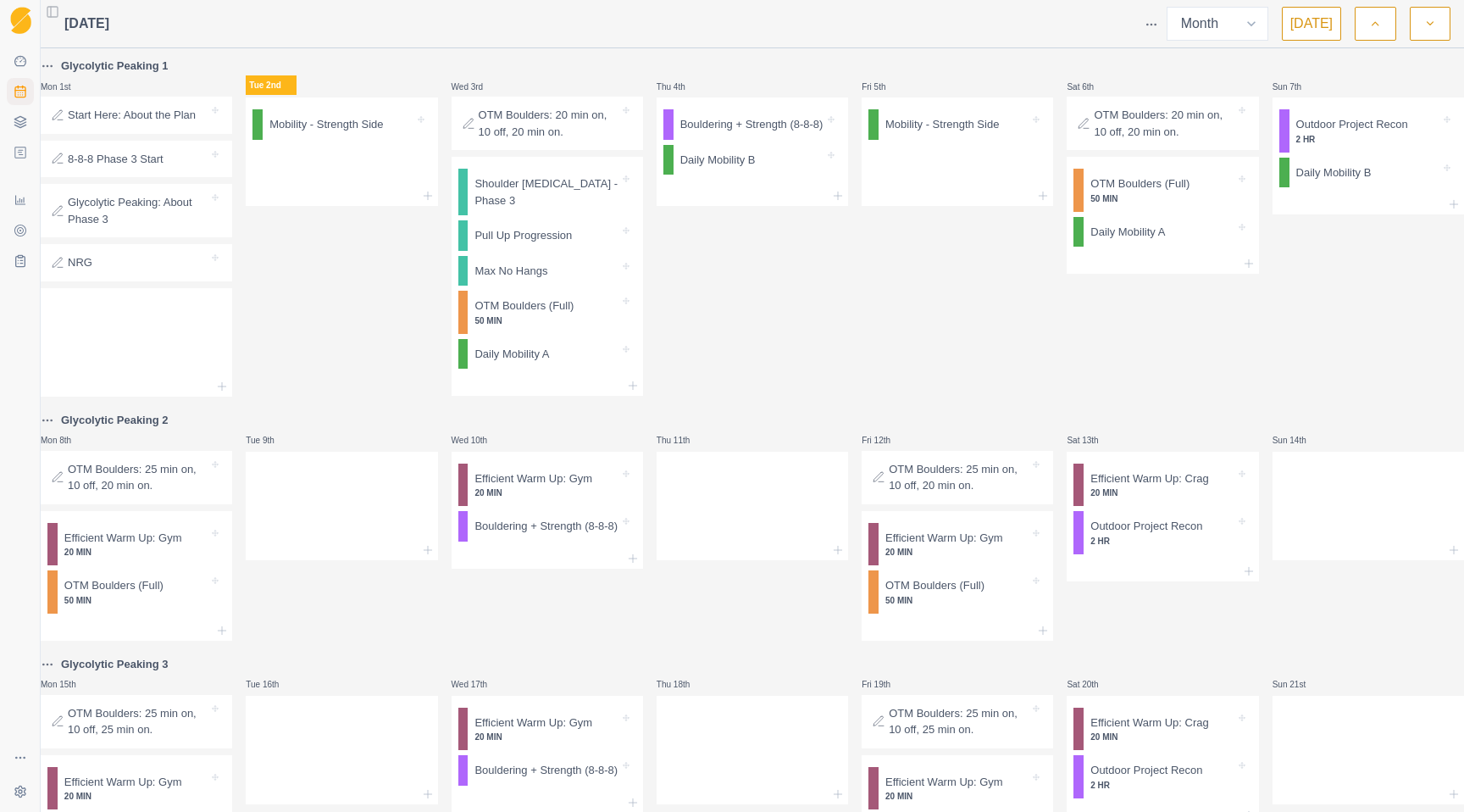
click at [115, 376] on div at bounding box center [136, 338] width 191 height 75
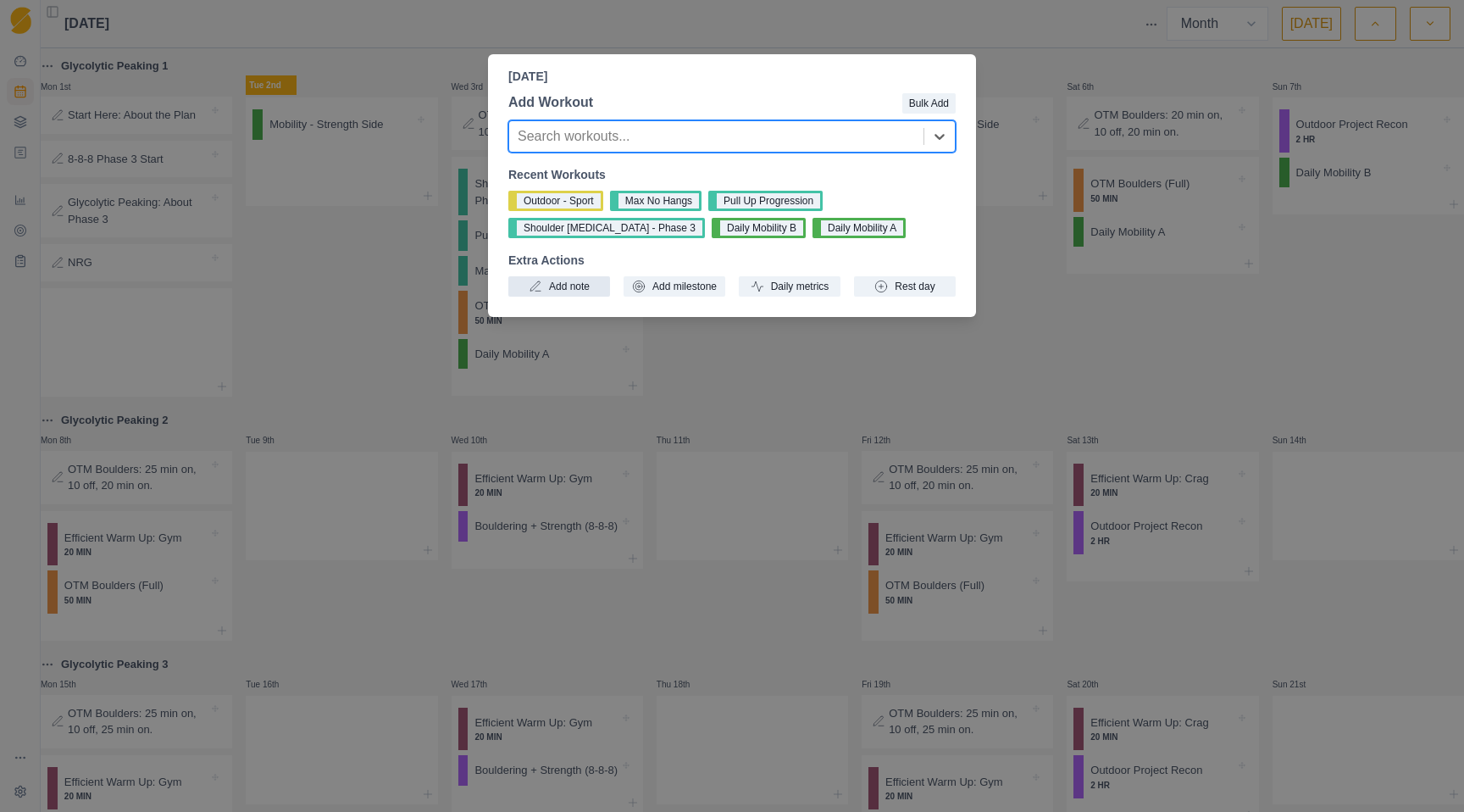
click at [546, 293] on button "Add note" at bounding box center [559, 286] width 102 height 20
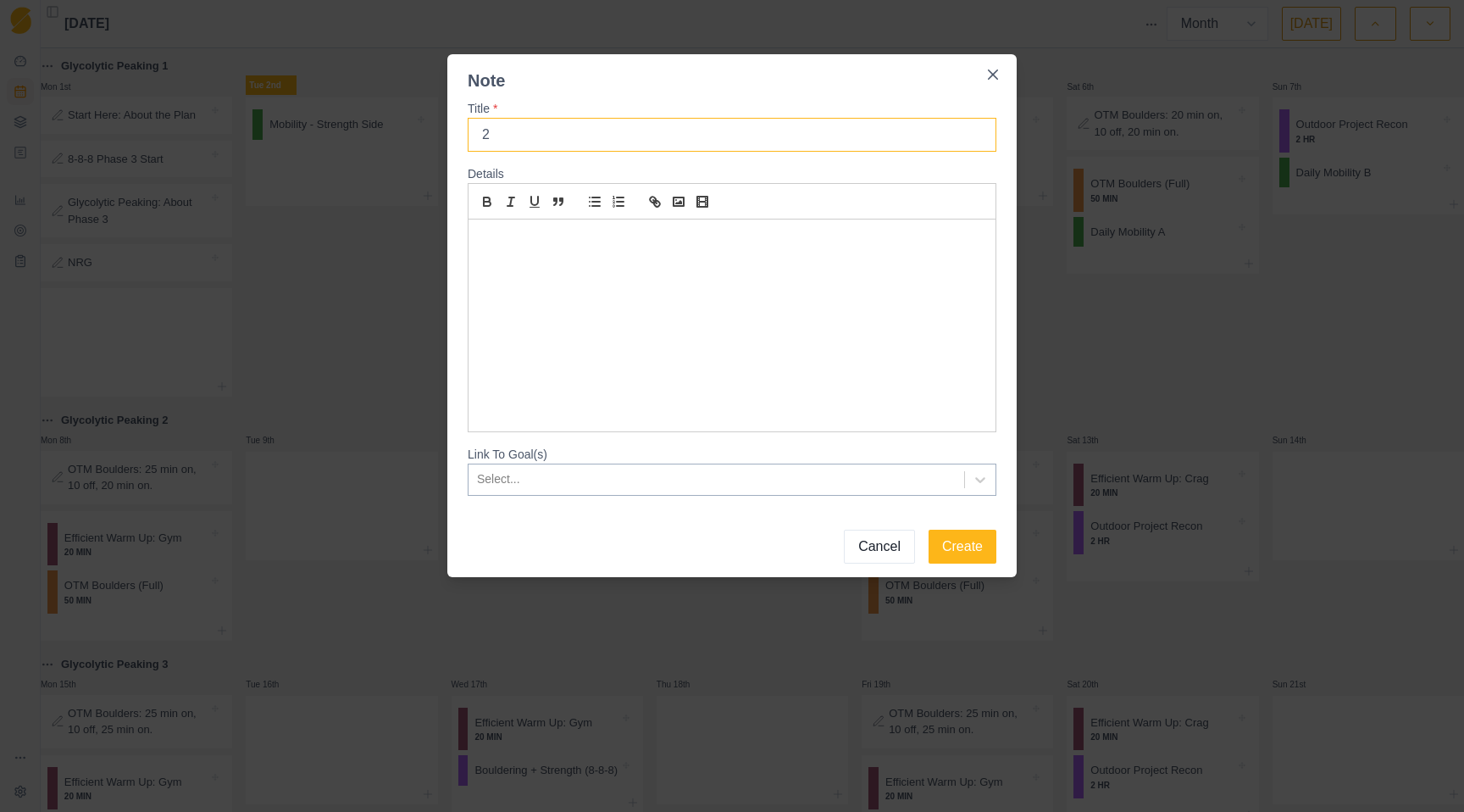
type input "2"
click at [549, 274] on div at bounding box center [732, 325] width 527 height 212
click at [967, 549] on button "Create" at bounding box center [963, 546] width 68 height 34
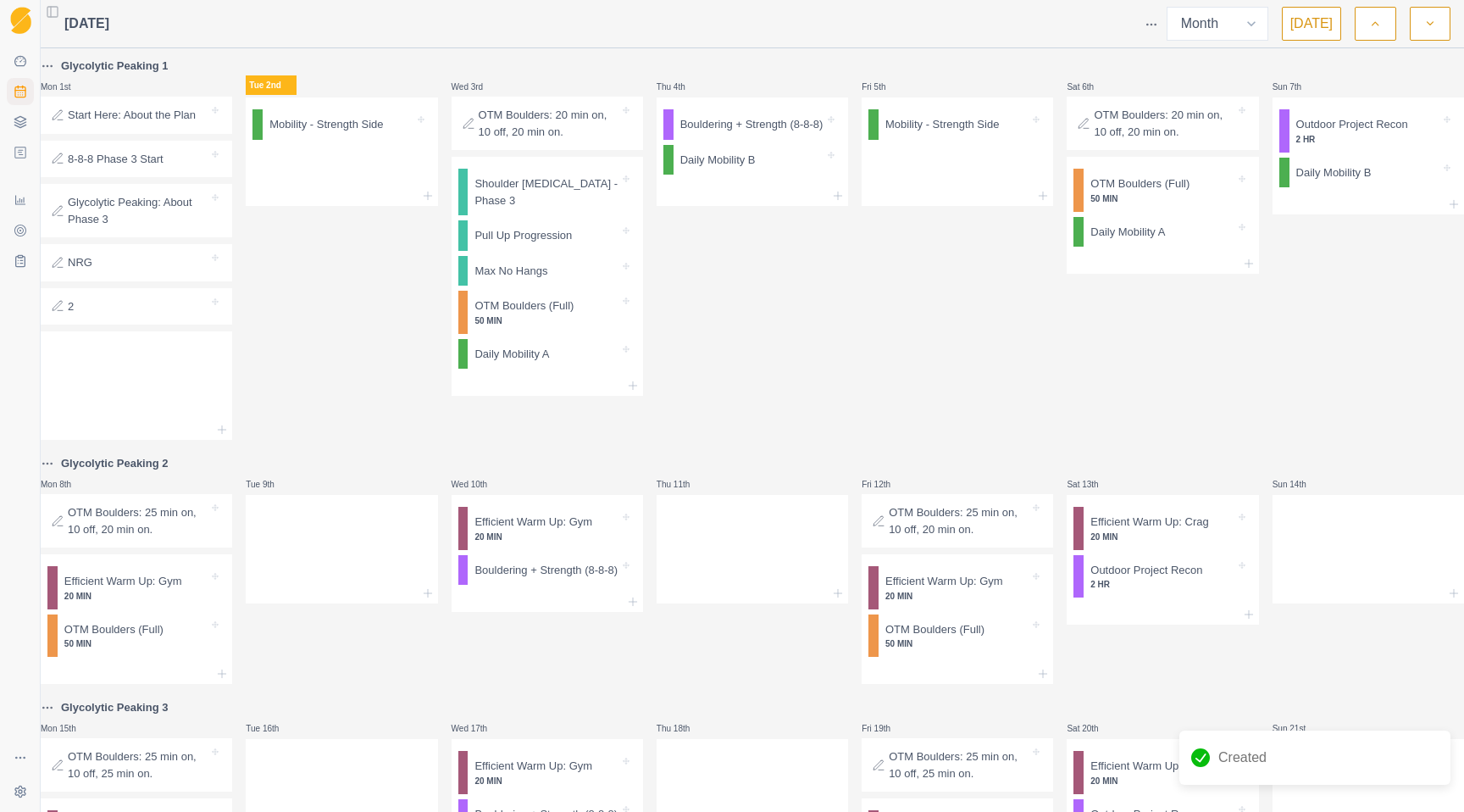
click at [1369, 51] on div "[DATE] Week Month [DATE] Glycolytic Peaking 1 Mon 1st Start Here: About the Pla…" at bounding box center [752, 406] width 1423 height 812
click at [1371, 40] on button "button" at bounding box center [1376, 23] width 41 height 34
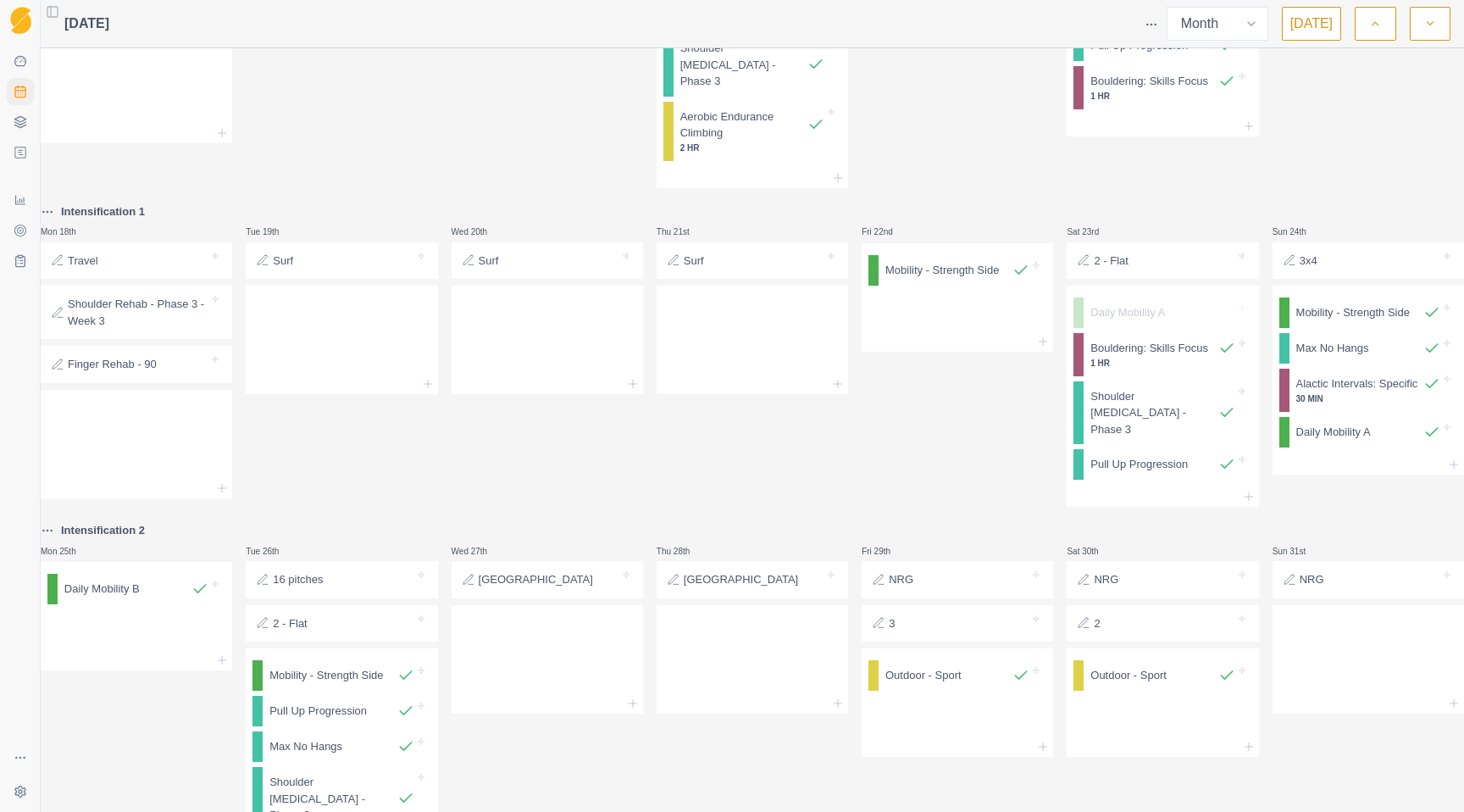
scroll to position [1249, 0]
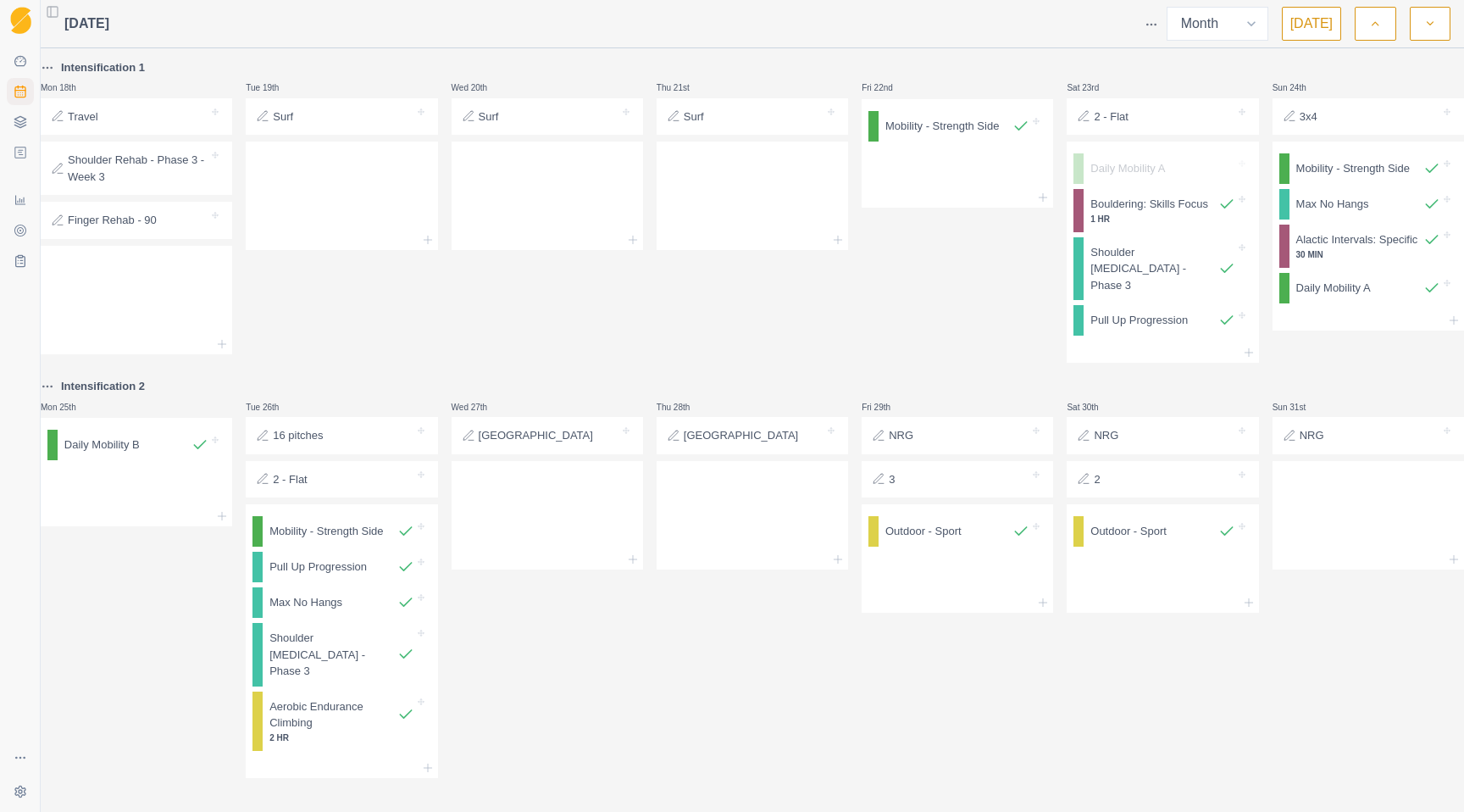
click at [1438, 14] on button "button" at bounding box center [1430, 23] width 41 height 34
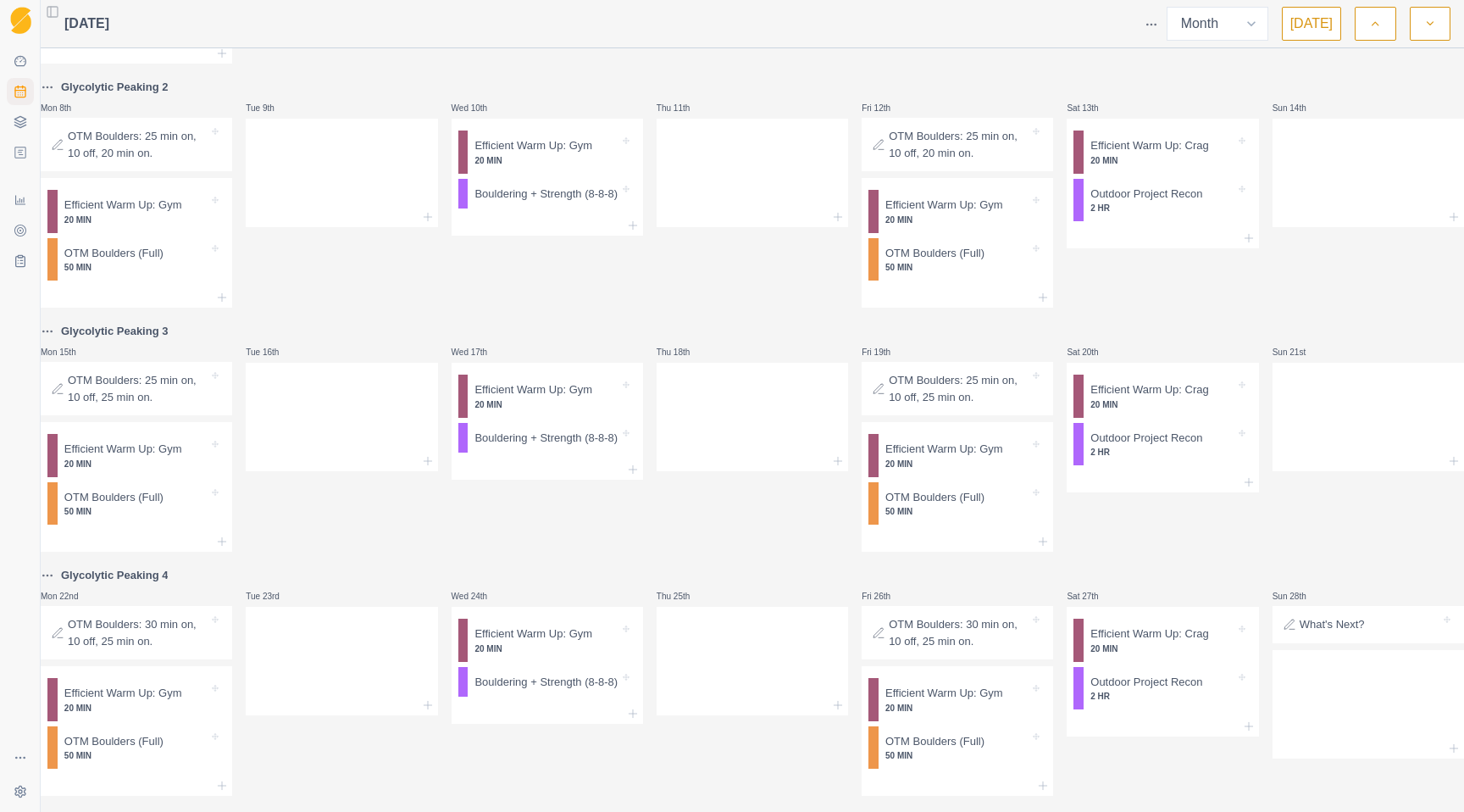
scroll to position [0, 0]
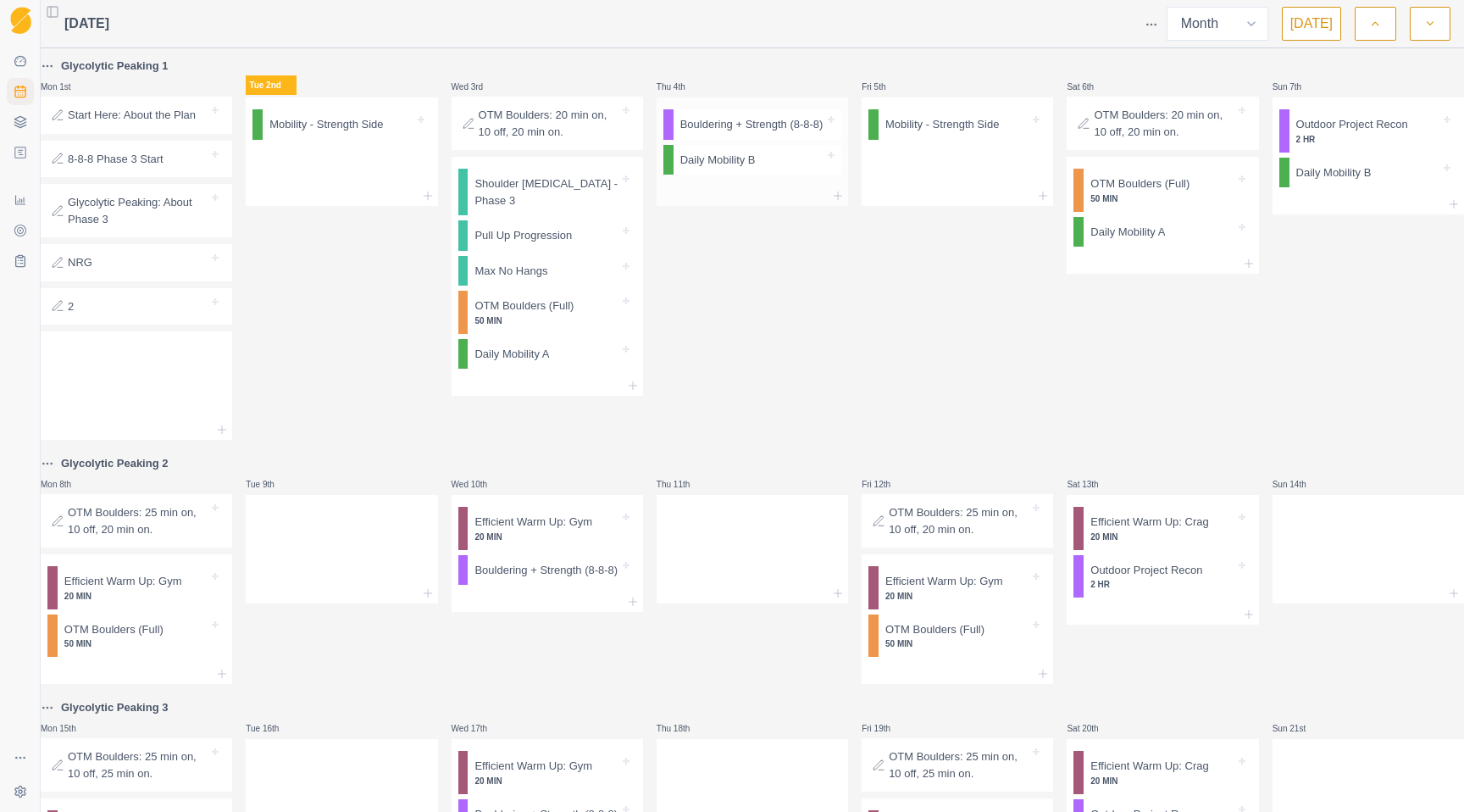
click at [746, 120] on p "Bouldering + Strength (8-8-8)" at bounding box center [751, 123] width 143 height 17
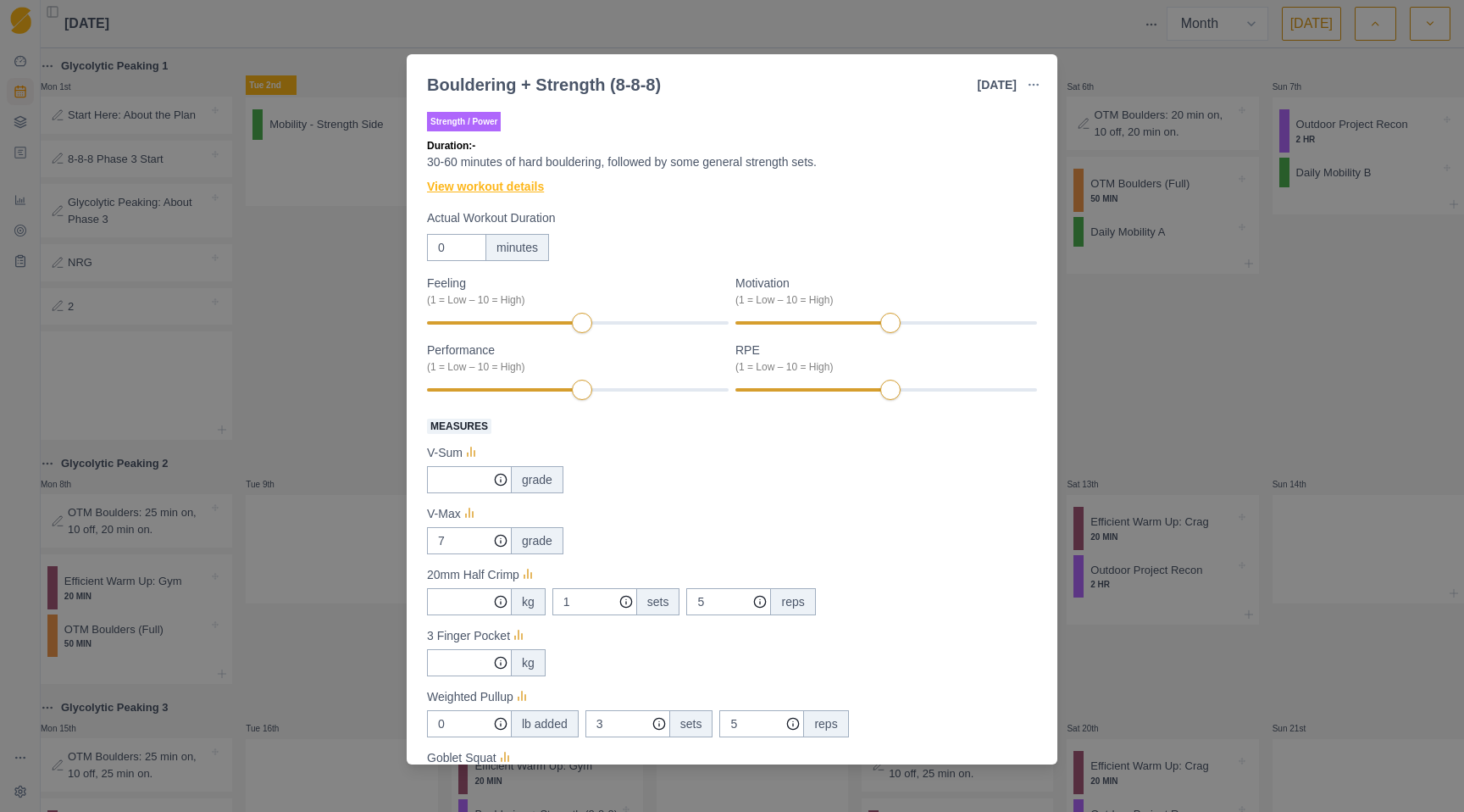
click at [487, 193] on link "View workout details" at bounding box center [486, 186] width 117 height 17
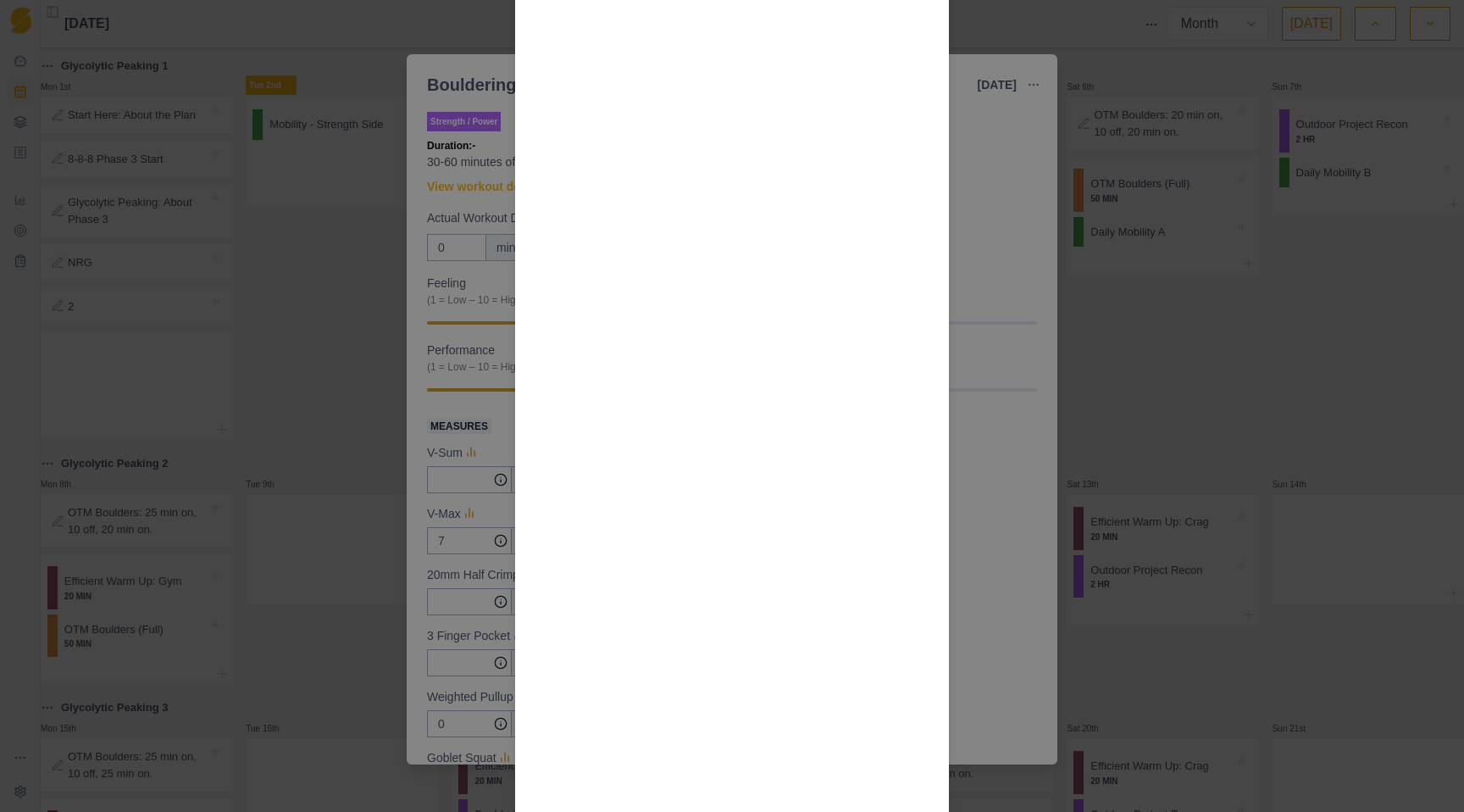
scroll to position [1437, 0]
click at [1270, 320] on div "Workout Details Overview: This is an open format session for hard bouldering an…" at bounding box center [732, 406] width 1464 height 812
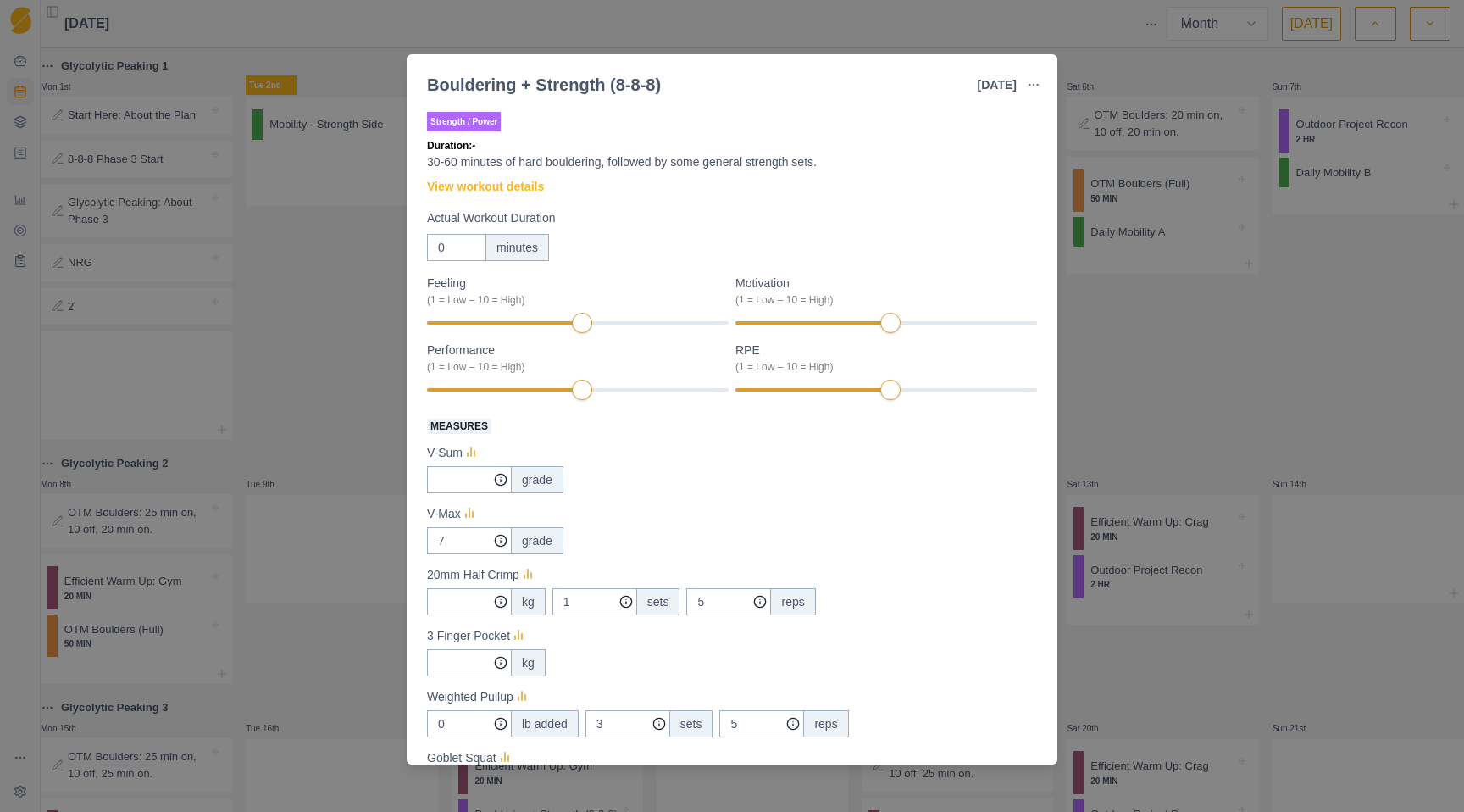
click at [625, 17] on div "Bouldering + Strength (8-8-8) [DATE] Link To Goal View Workout Metrics Edit Ori…" at bounding box center [732, 406] width 1464 height 812
